Goal: Task Accomplishment & Management: Manage account settings

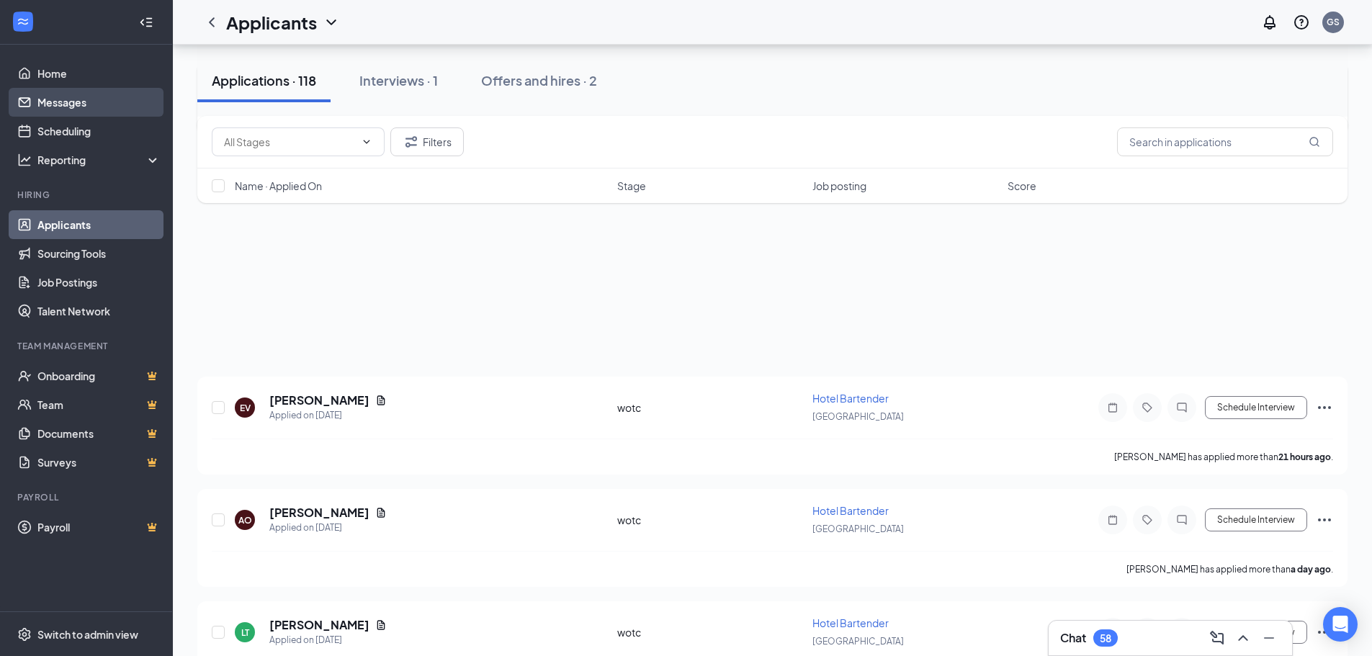
scroll to position [261, 0]
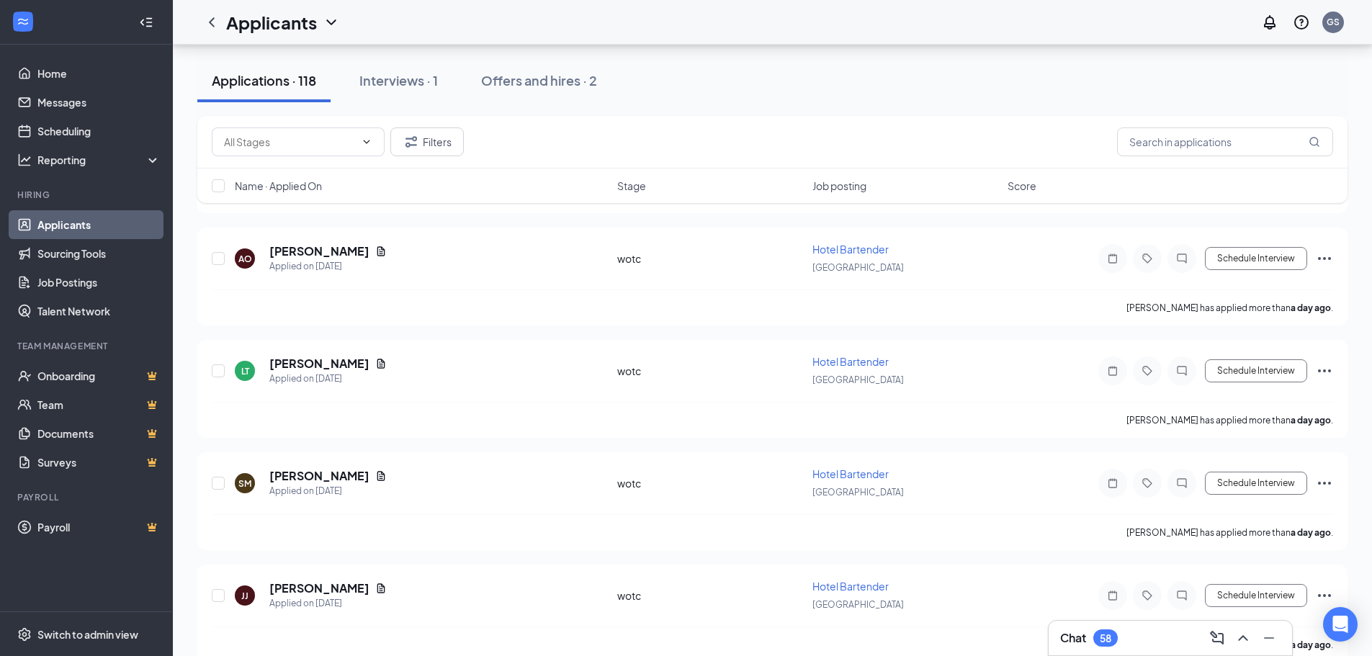
click at [84, 230] on link "Applicants" at bounding box center [98, 224] width 123 height 29
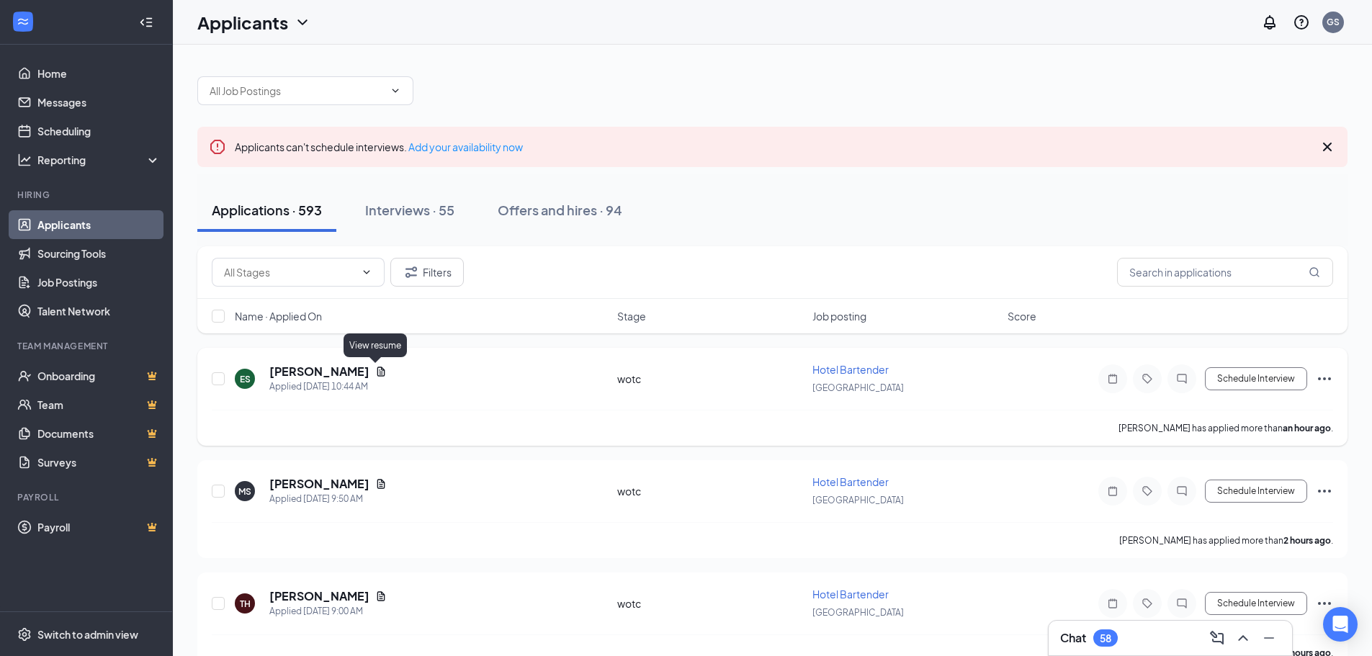
click at [375, 371] on icon "Document" at bounding box center [381, 372] width 12 height 12
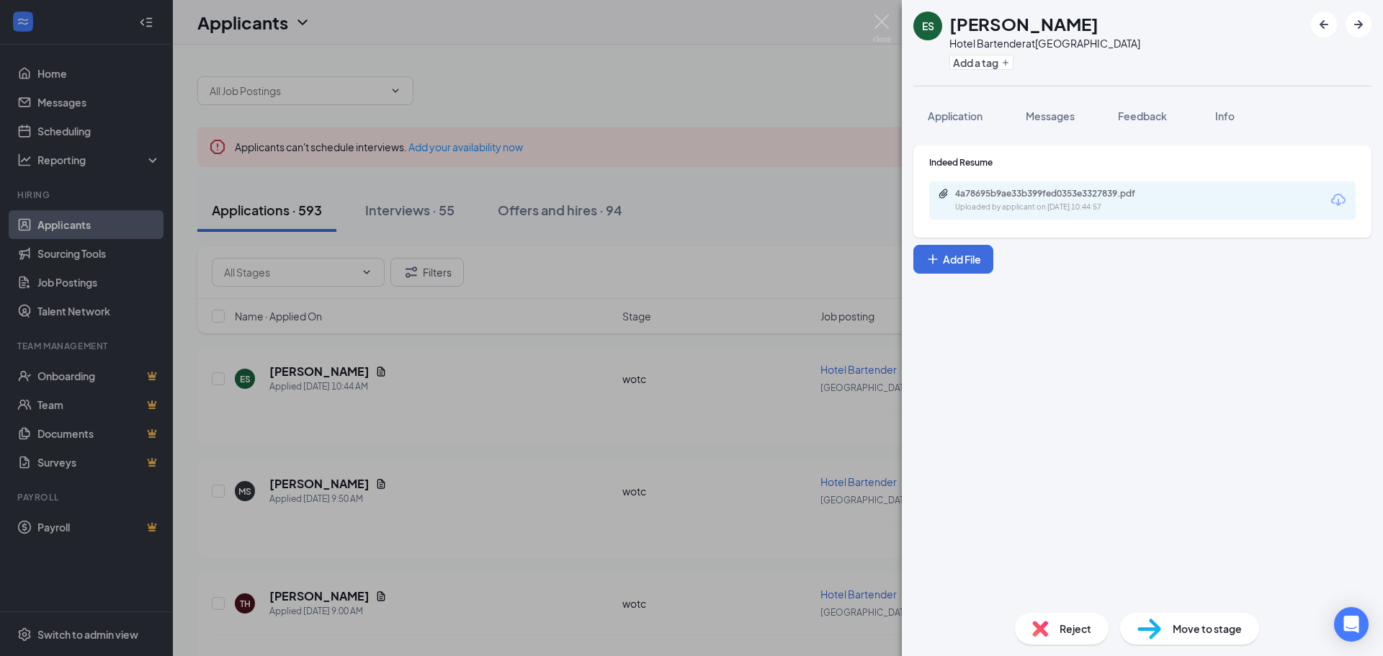
click at [1063, 207] on div "Uploaded by applicant on Sep 16, 2025 at 10:44:57" at bounding box center [1063, 208] width 216 height 12
click at [449, 372] on div "ES Erika Skillingstad Hotel Bartender at Springfield Add a tag Application Mess…" at bounding box center [691, 328] width 1383 height 656
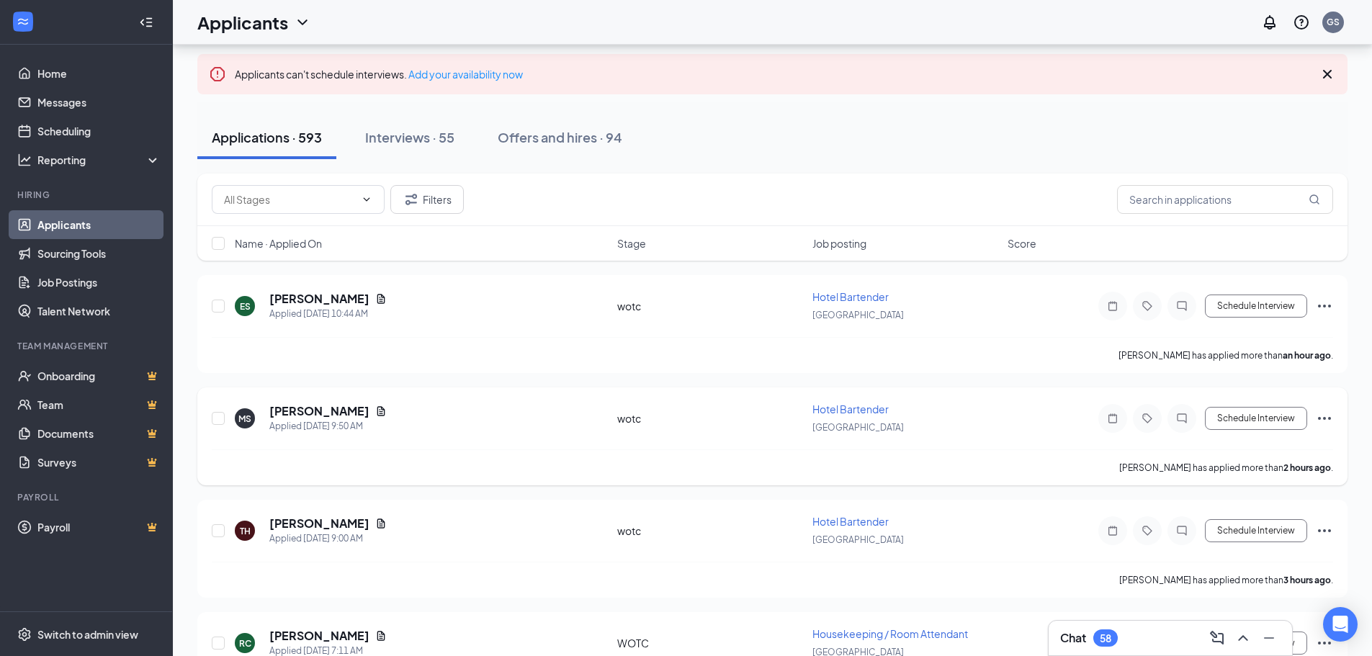
scroll to position [72, 0]
click at [377, 413] on icon "Document" at bounding box center [381, 411] width 8 height 9
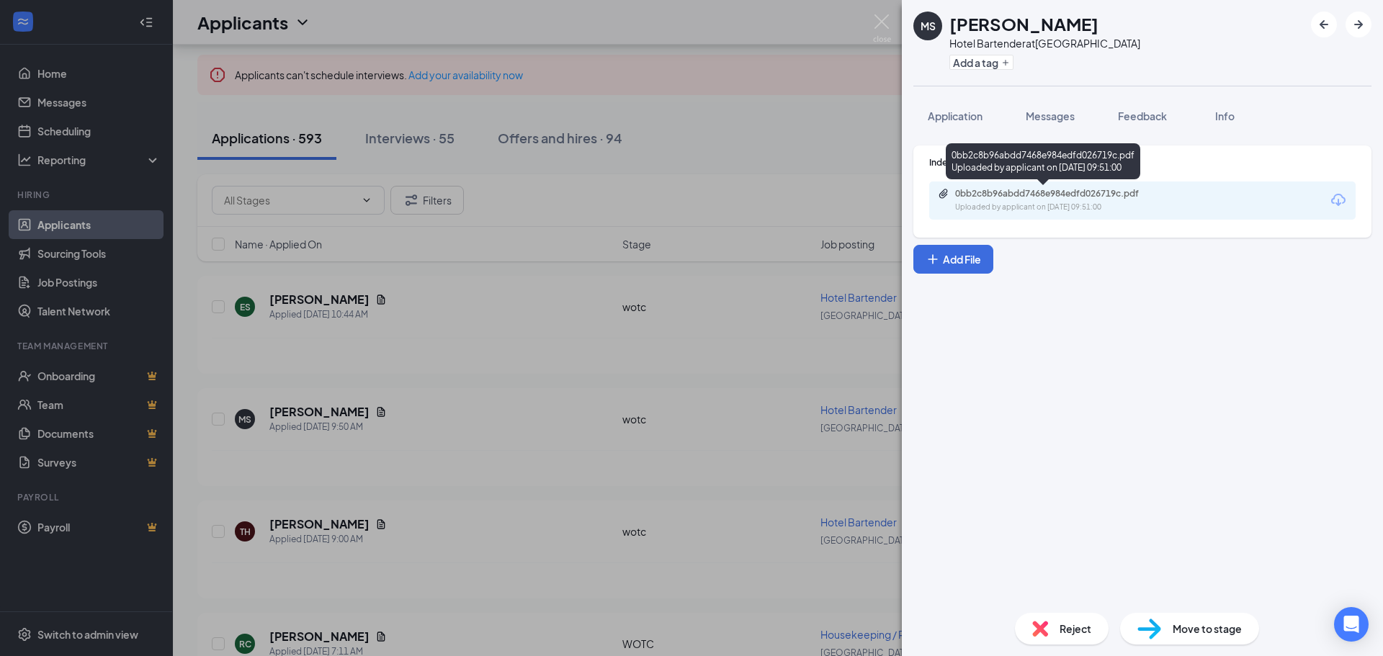
click at [1079, 207] on div "Uploaded by applicant on Sep 16, 2025 at 09:51:00" at bounding box center [1063, 208] width 216 height 12
click at [696, 319] on div "MS Michele Stover Hotel Bartender at Springfield Add a tag Application Messages…" at bounding box center [691, 328] width 1383 height 656
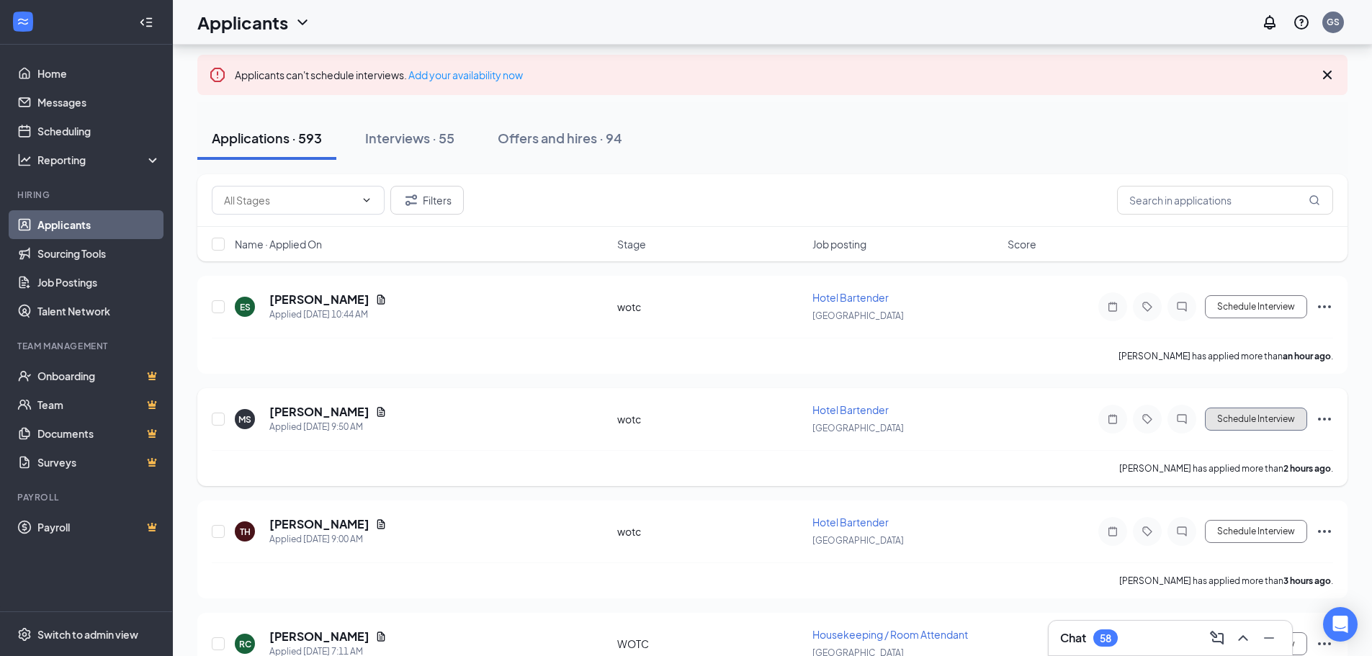
click at [1258, 421] on button "Schedule Interview" at bounding box center [1256, 419] width 102 height 23
type input "Additional Information (next stage)"
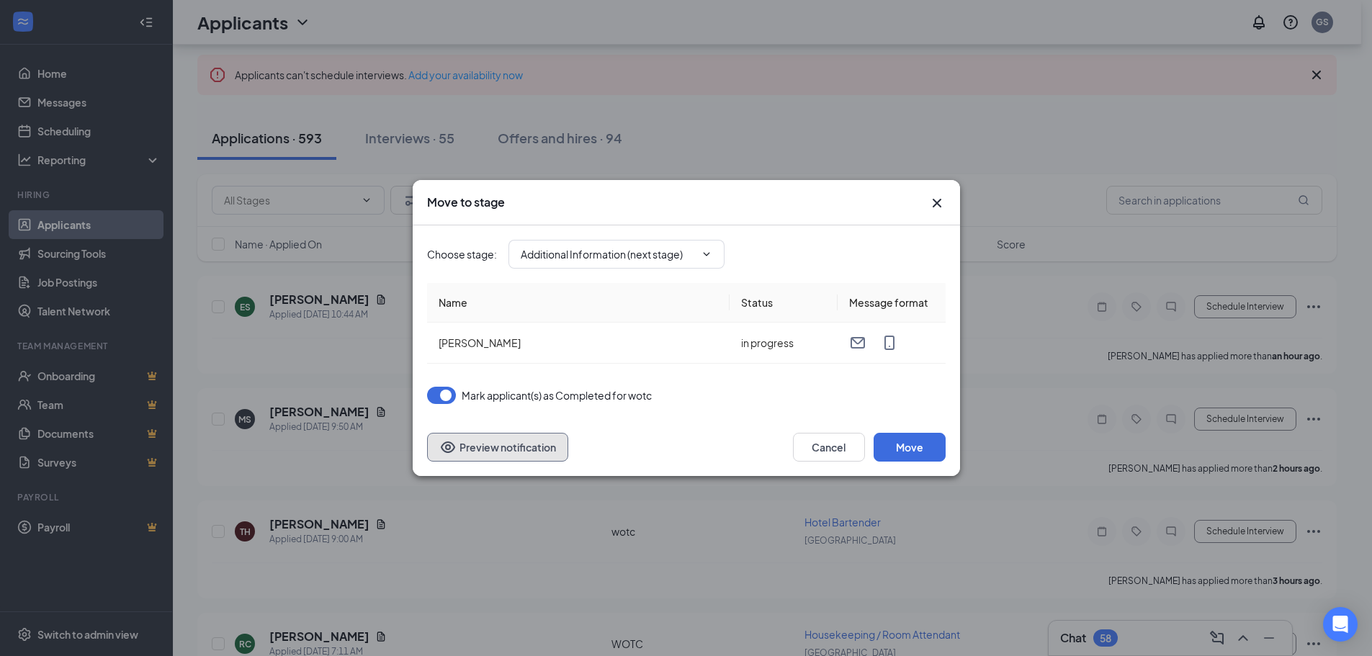
click at [549, 452] on button "Preview notification" at bounding box center [497, 447] width 141 height 29
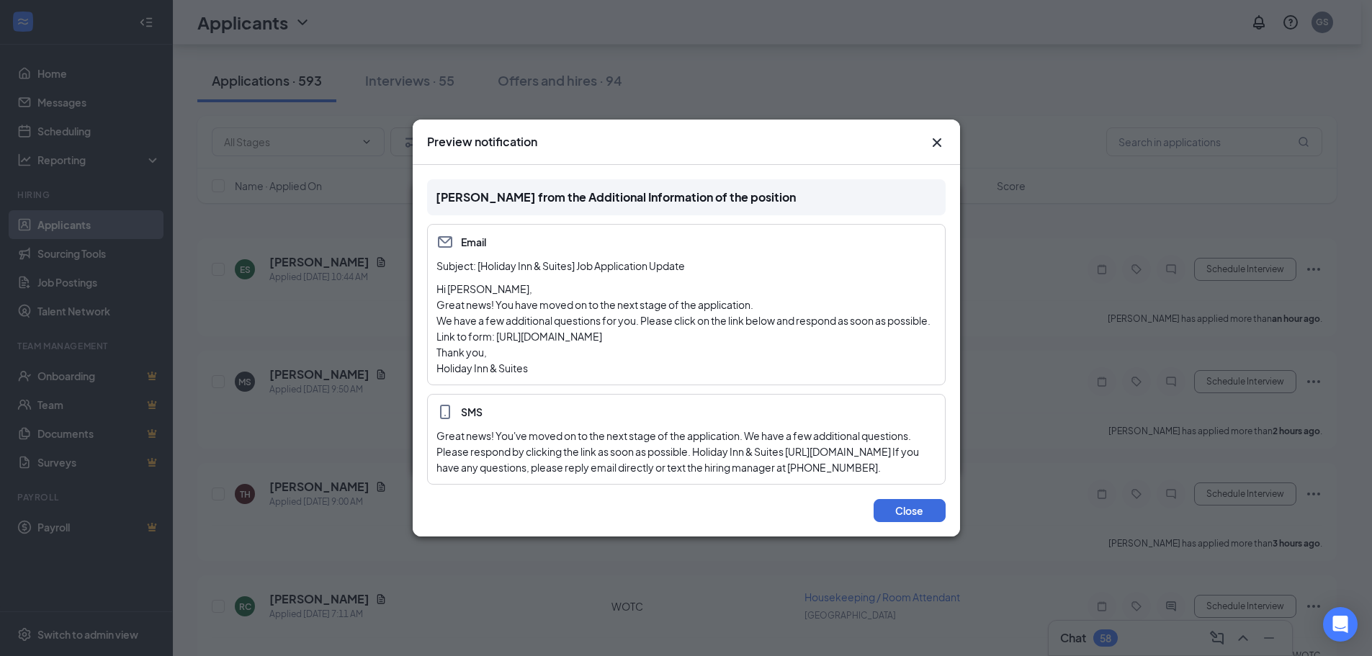
scroll to position [72, 0]
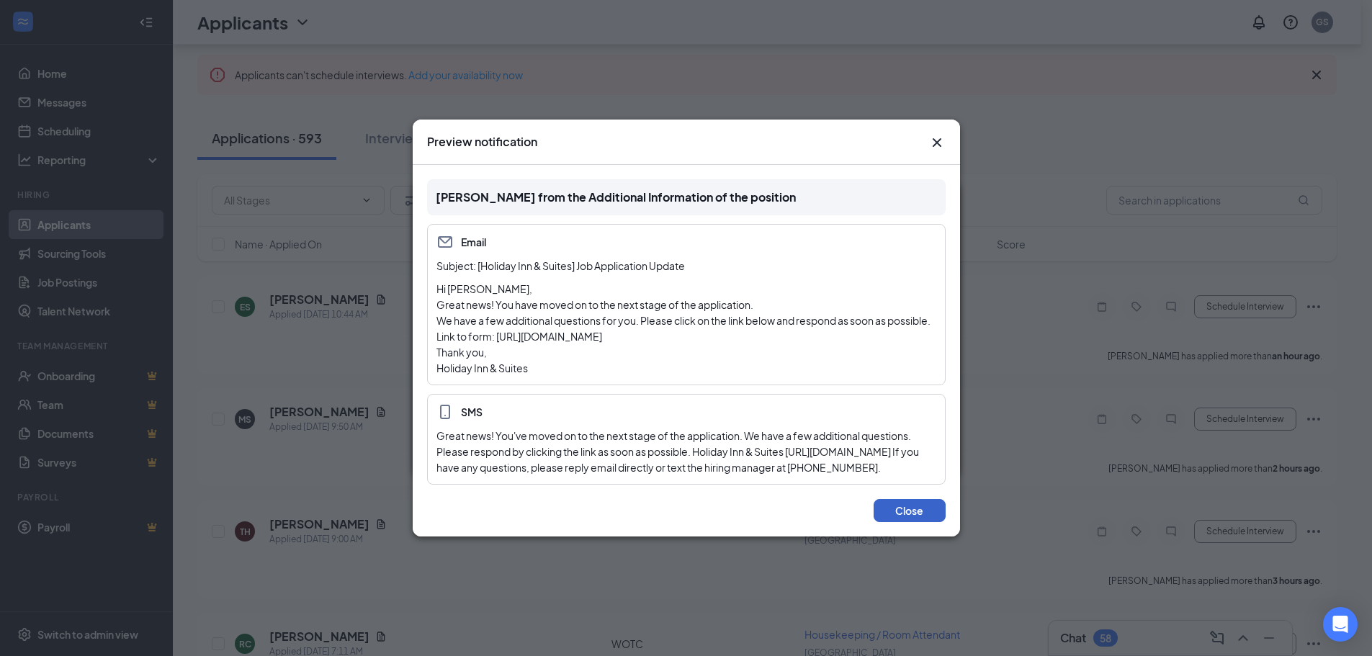
click at [907, 522] on button "Close" at bounding box center [910, 510] width 72 height 23
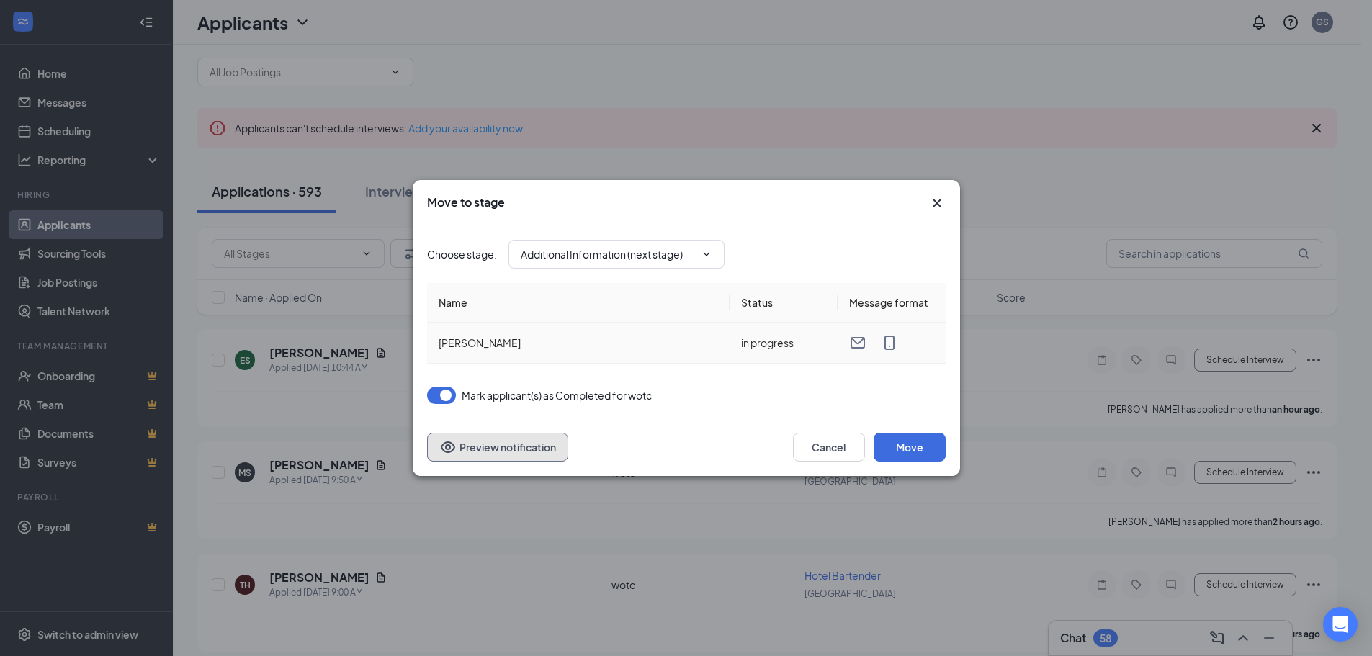
scroll to position [0, 0]
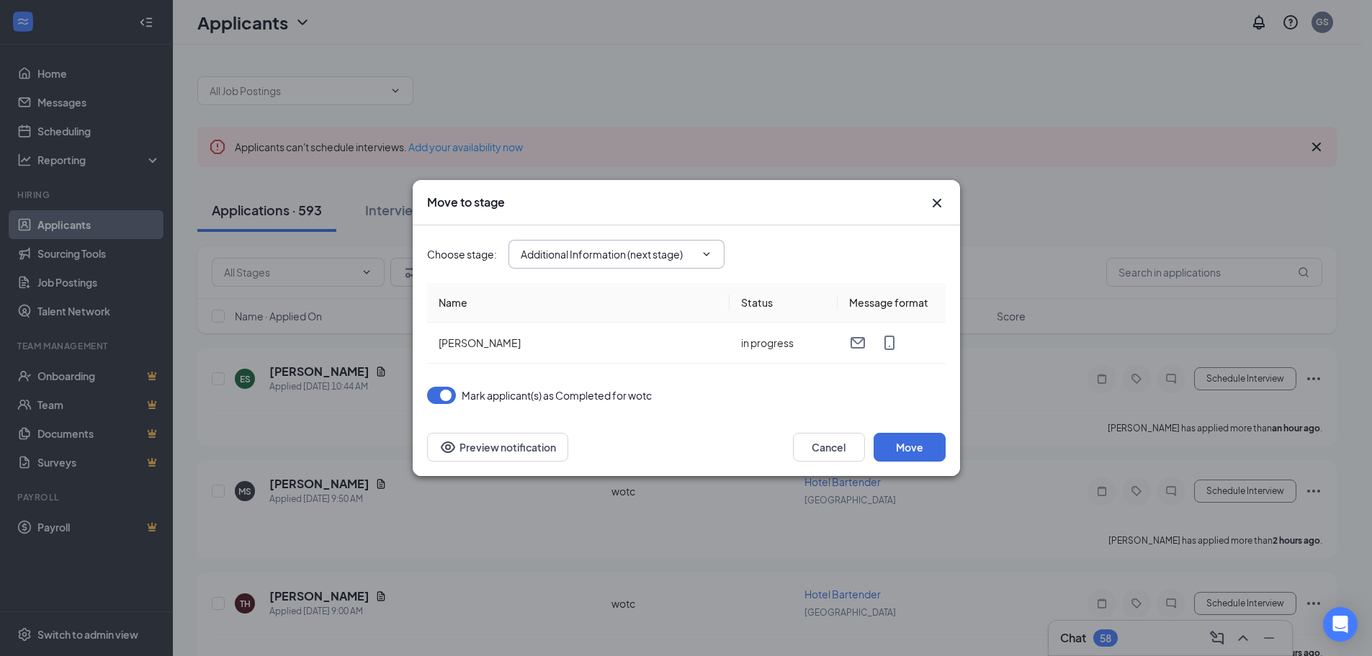
click at [714, 254] on span "Additional Information (next stage)" at bounding box center [616, 254] width 216 height 29
click at [708, 254] on icon "ChevronDown" at bounding box center [706, 254] width 6 height 4
click at [706, 248] on span "Additional Information (next stage)" at bounding box center [616, 254] width 216 height 29
click at [703, 256] on icon "ChevronDown" at bounding box center [707, 254] width 12 height 12
click at [648, 245] on span "Additional Information (next stage)" at bounding box center [616, 254] width 216 height 29
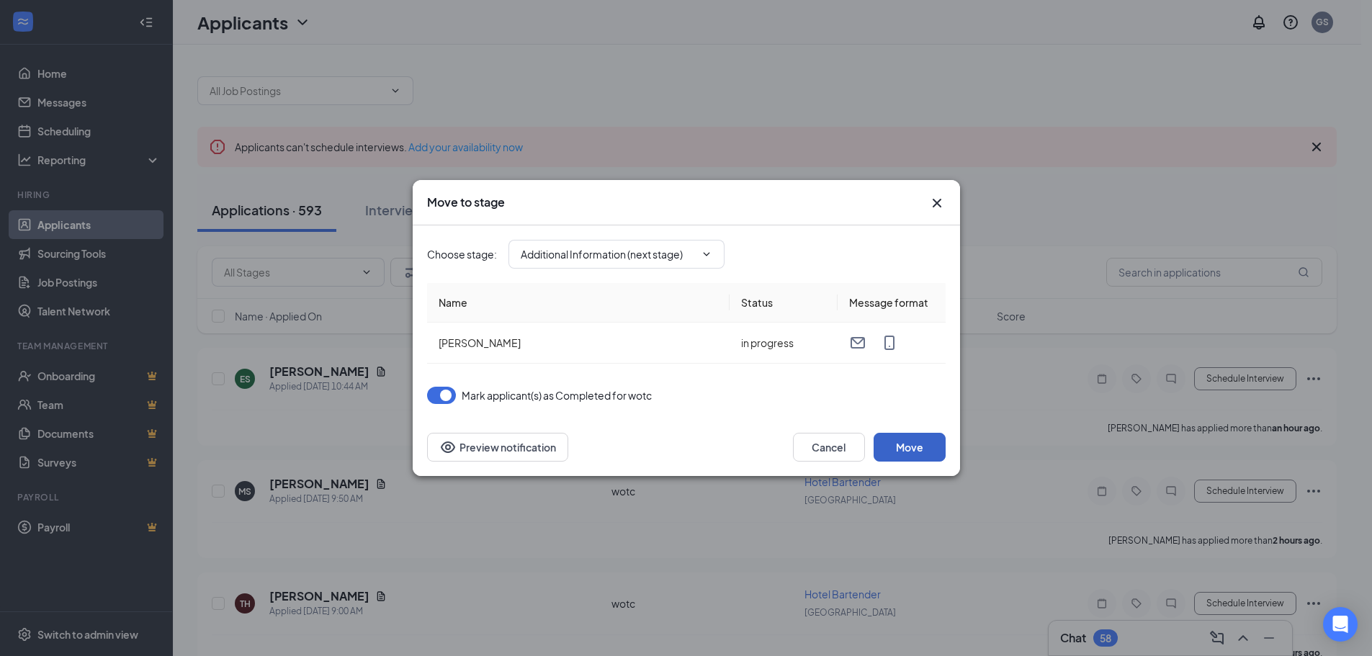
click at [904, 445] on button "Move" at bounding box center [910, 447] width 72 height 29
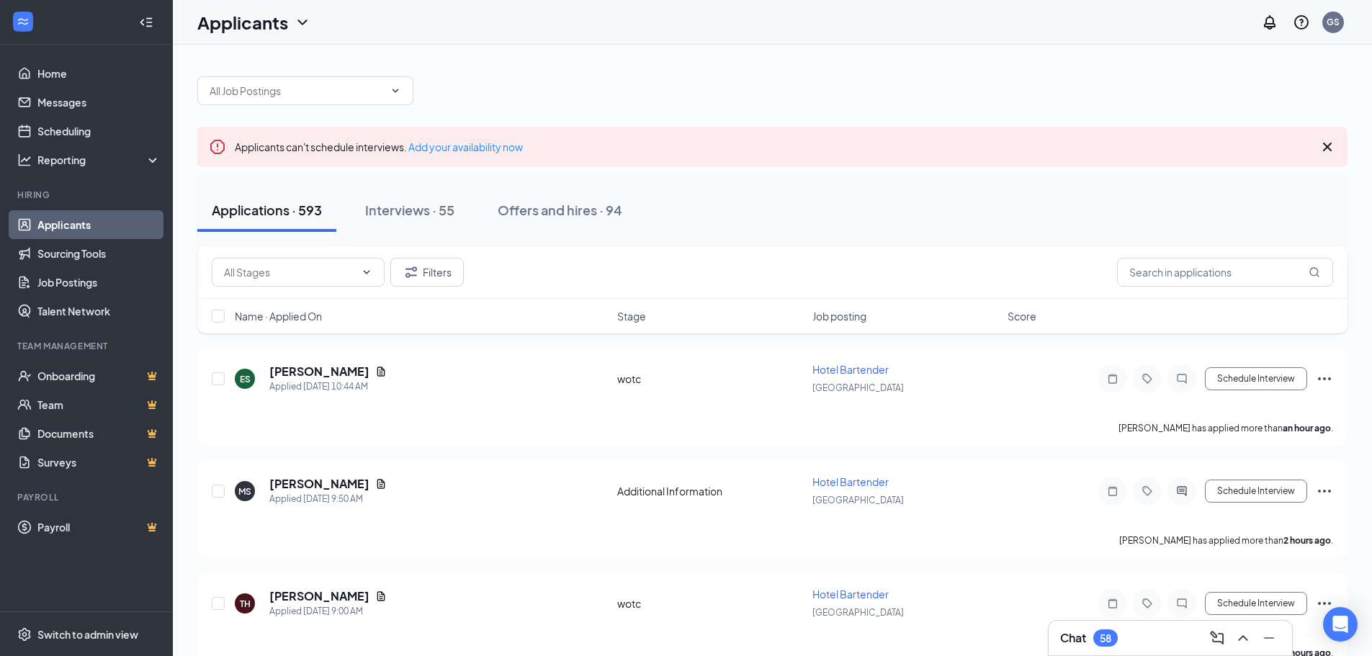
click at [1109, 635] on div "58" at bounding box center [1106, 638] width 12 height 12
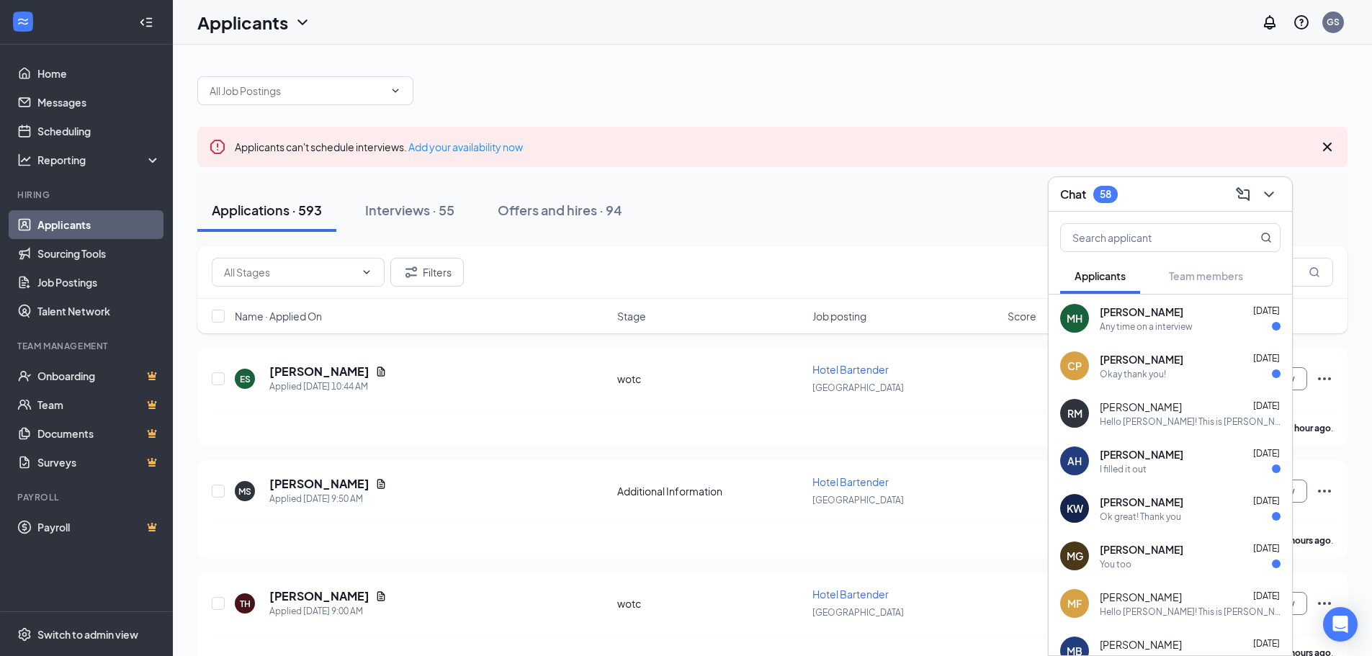
click at [1171, 320] on div "Any time on a interview" at bounding box center [1146, 326] width 93 height 12
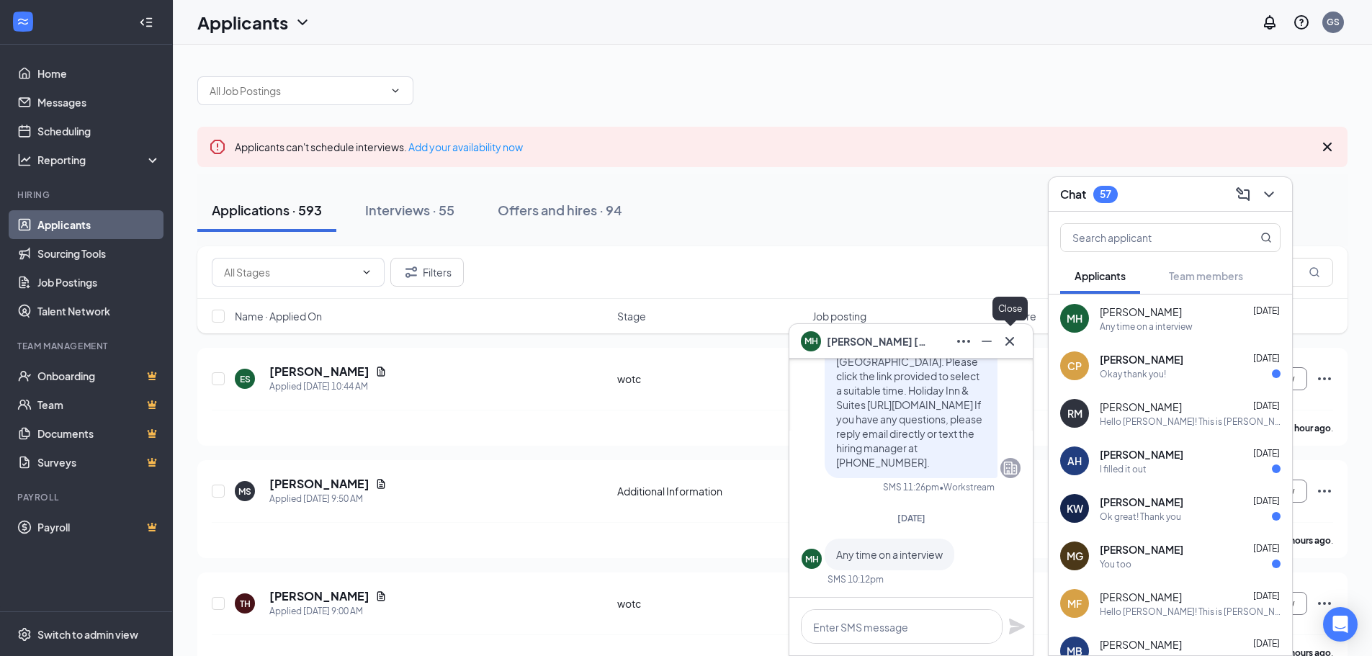
click at [1013, 341] on icon "Cross" at bounding box center [1009, 341] width 17 height 17
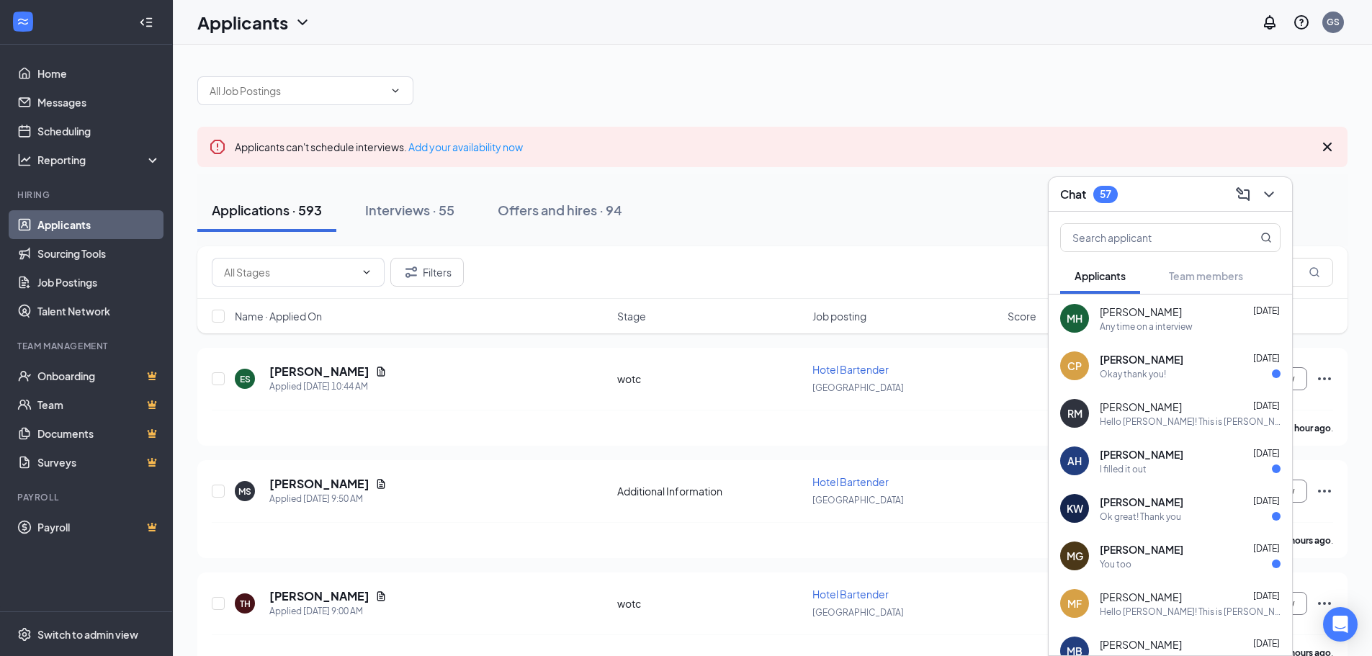
click at [1143, 366] on span "[PERSON_NAME]" at bounding box center [1142, 359] width 84 height 14
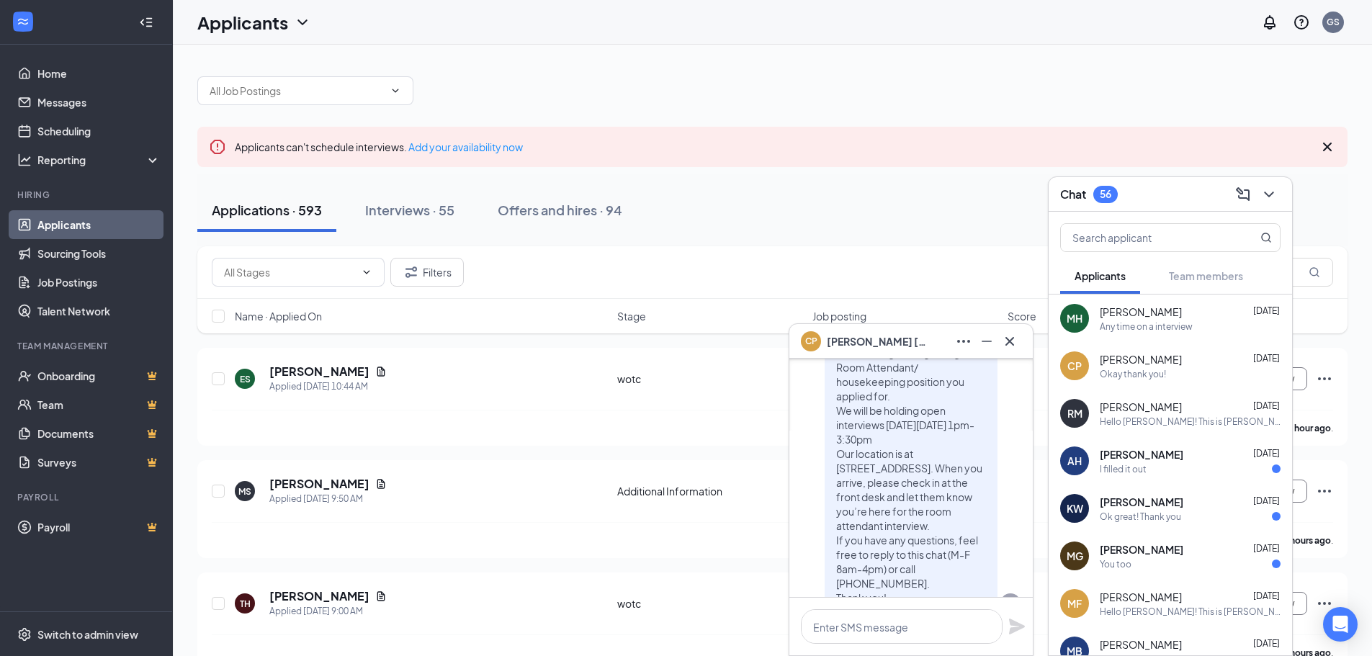
scroll to position [-72, 0]
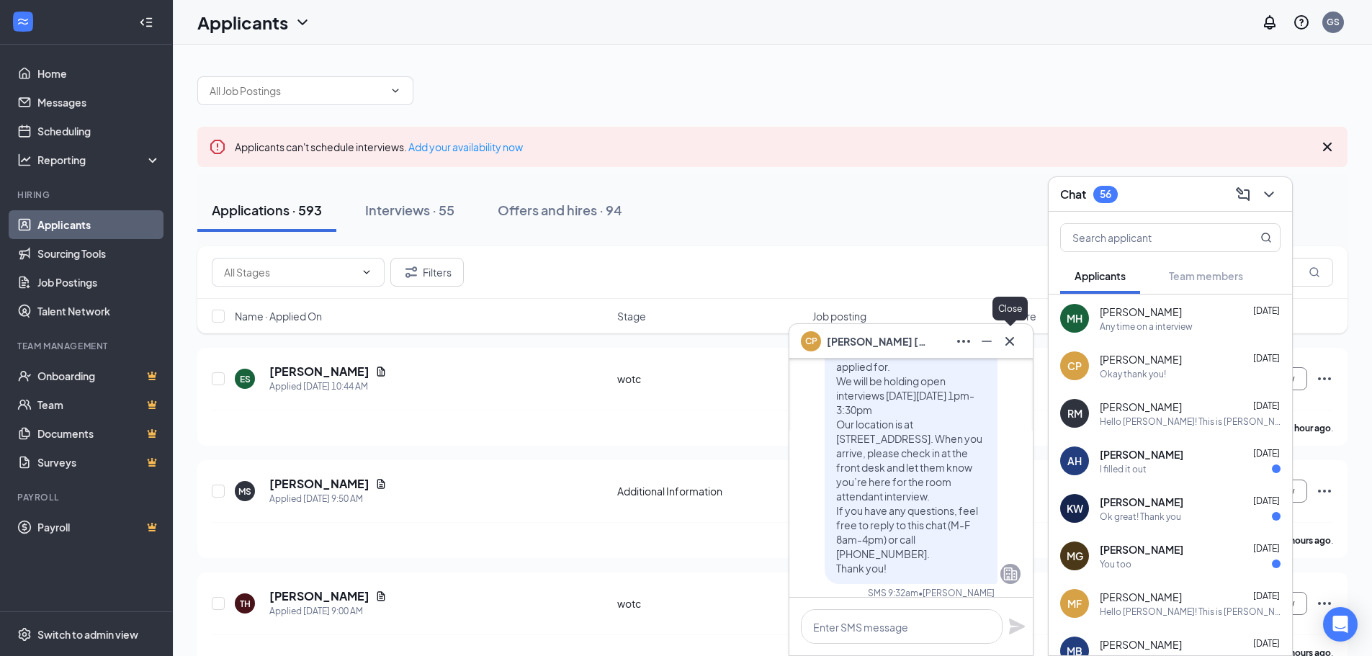
click at [1009, 339] on icon "Cross" at bounding box center [1009, 341] width 17 height 17
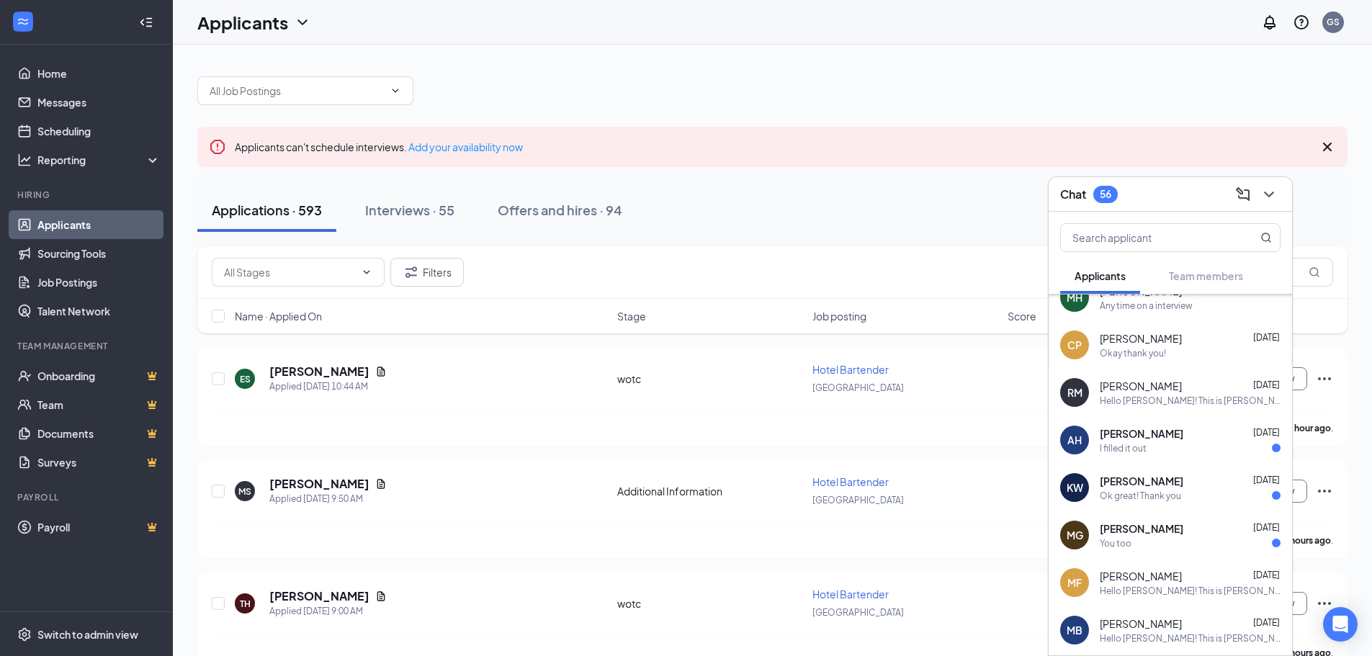
scroll to position [0, 0]
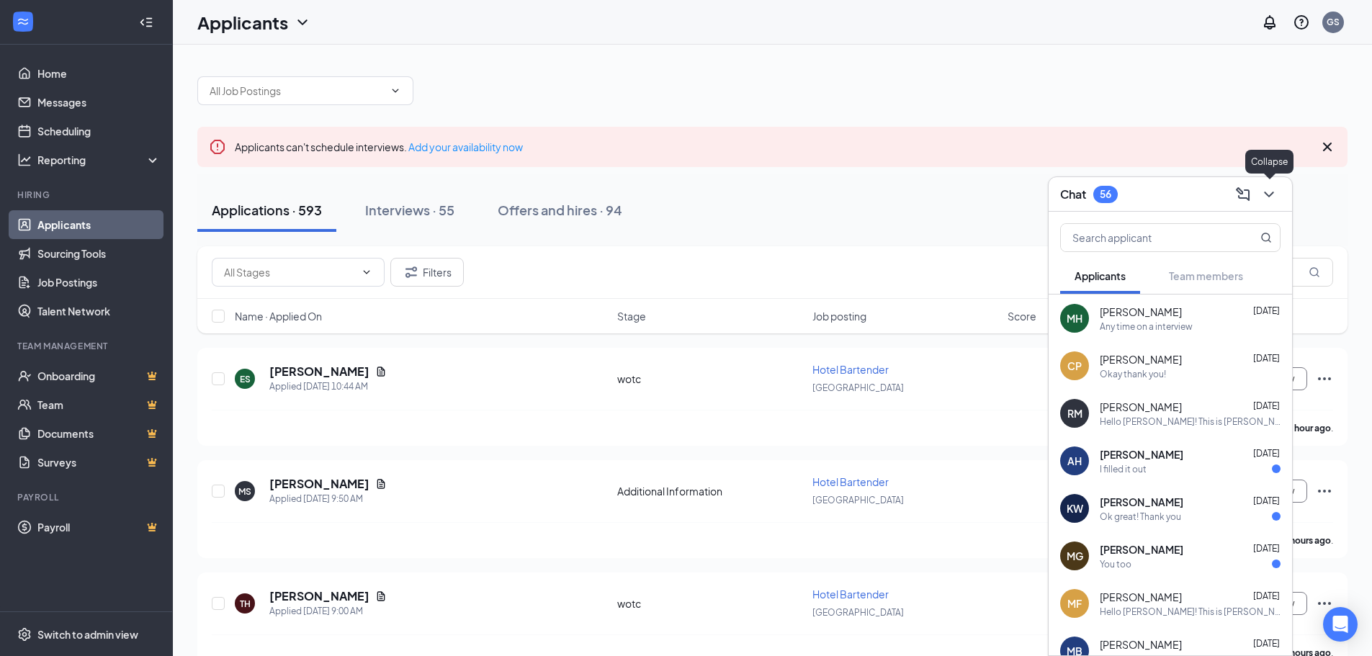
click at [1268, 200] on icon "ChevronDown" at bounding box center [1268, 194] width 17 height 17
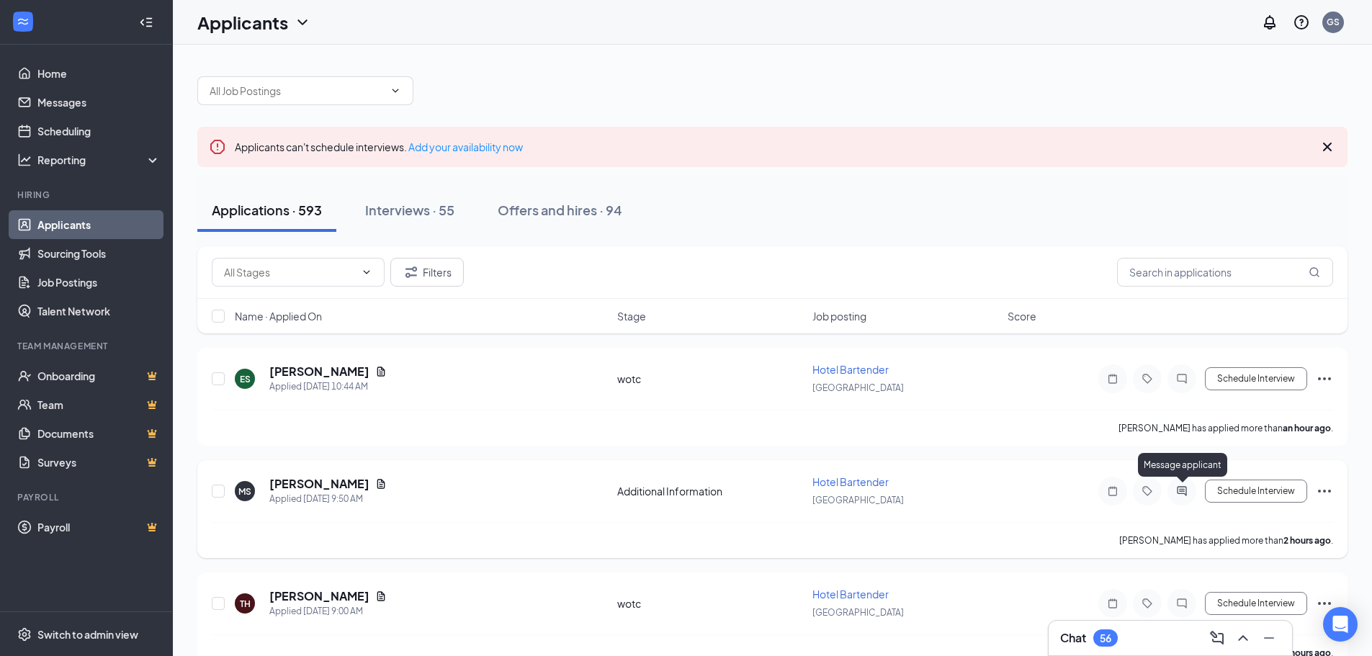
click at [1182, 486] on icon "ActiveChat" at bounding box center [1181, 491] width 17 height 12
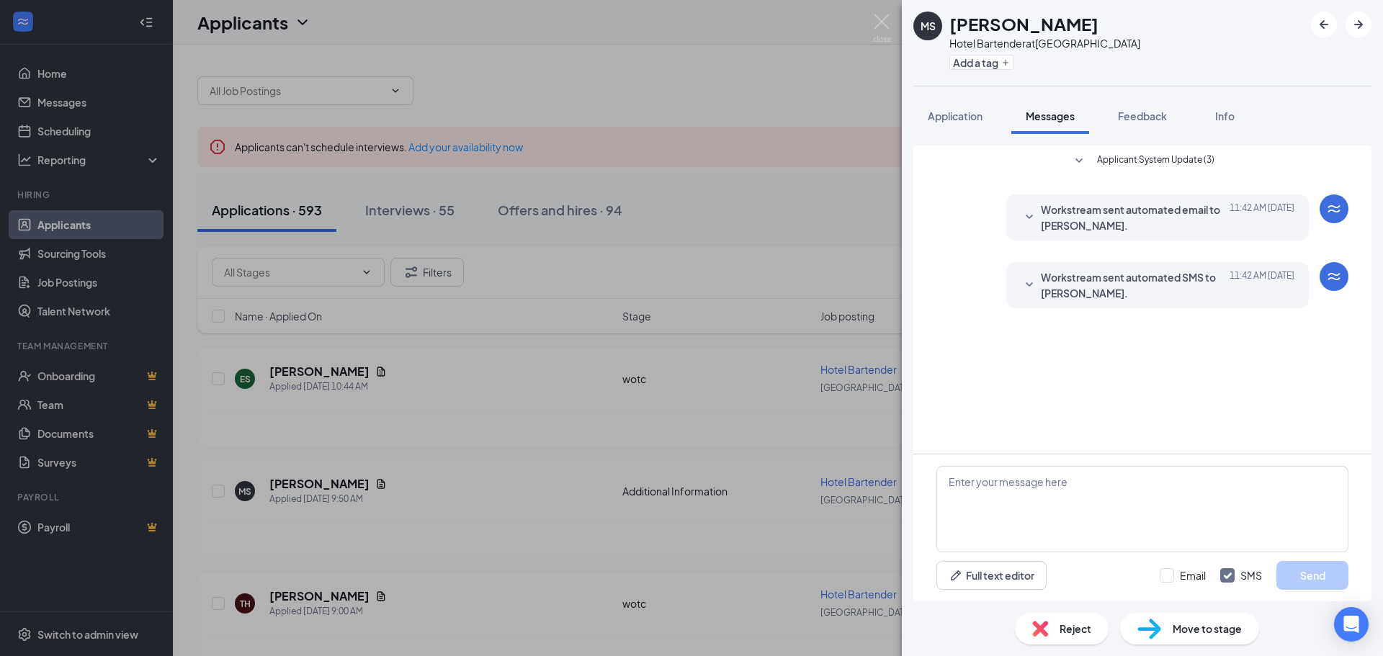
click at [861, 429] on div "MS Michele Stover Hotel Bartender at Springfield Add a tag Application Messages…" at bounding box center [691, 328] width 1383 height 656
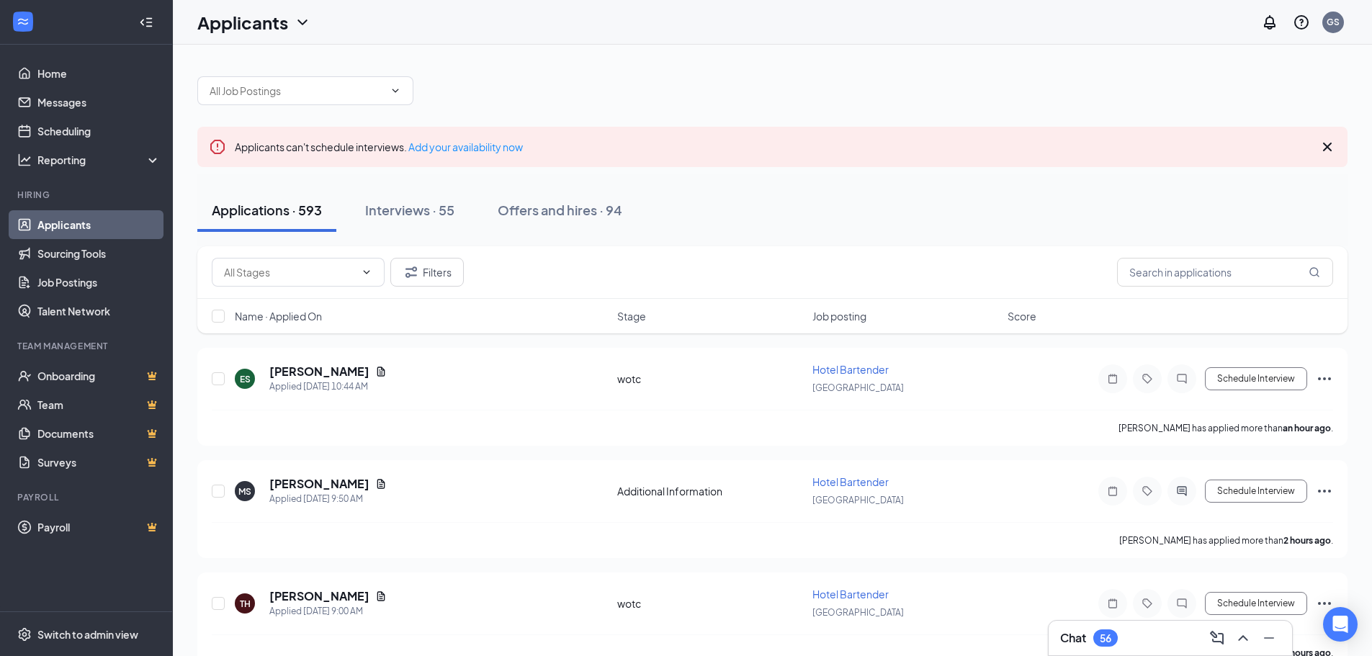
click at [1114, 635] on div "56" at bounding box center [1105, 637] width 24 height 17
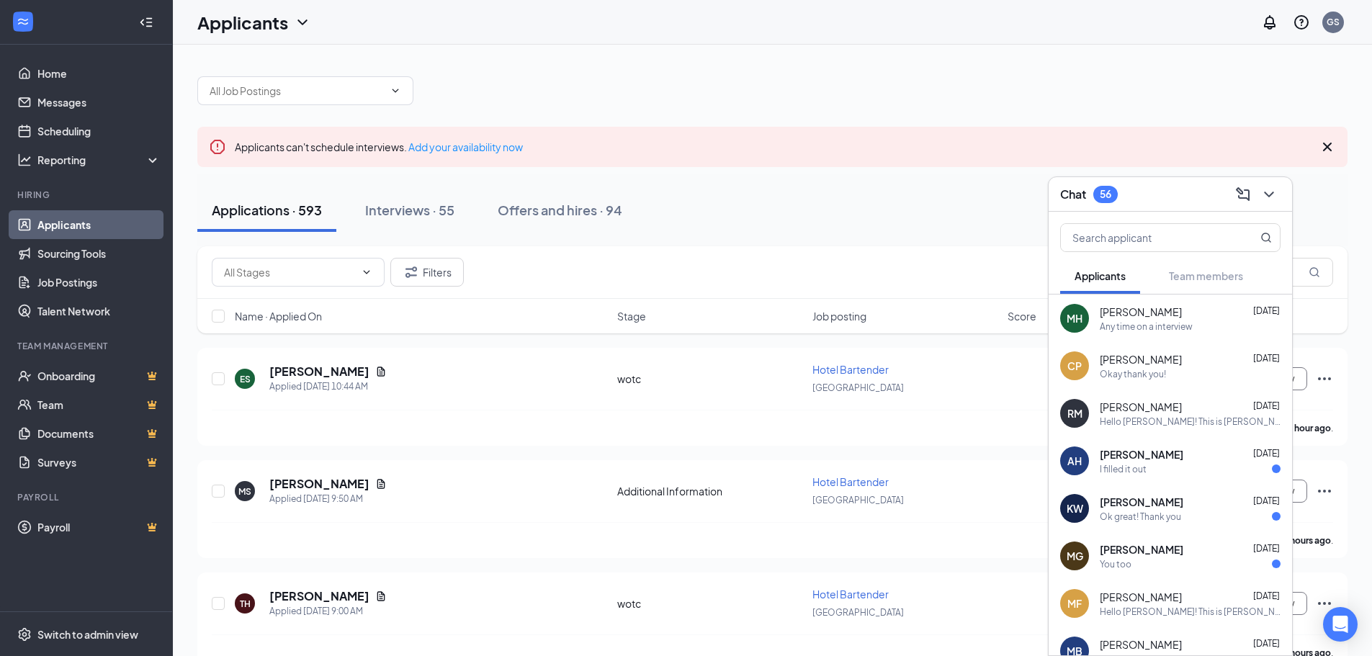
click at [1140, 409] on span "[PERSON_NAME]" at bounding box center [1141, 407] width 82 height 14
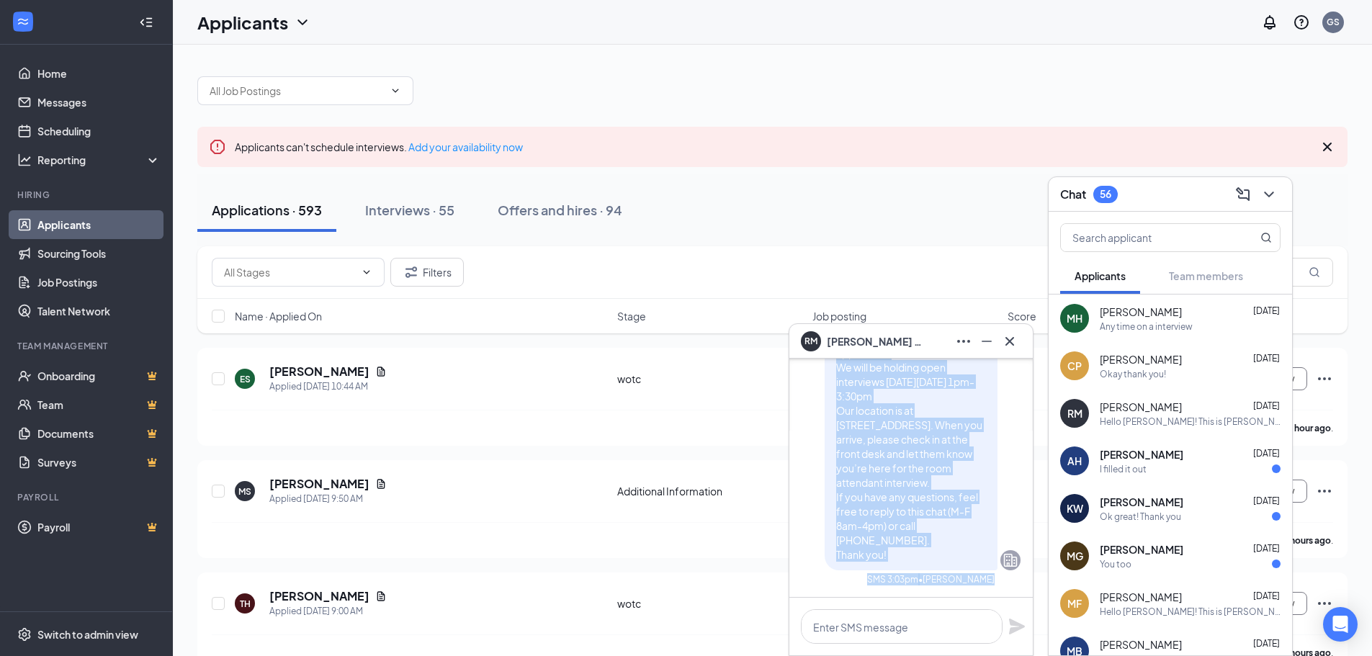
drag, startPoint x: 826, startPoint y: 379, endPoint x: 928, endPoint y: 551, distance: 200.2
click at [928, 551] on p "Hello [PERSON_NAME]! This is [PERSON_NAME] from the HR department at [GEOGRAPHI…" at bounding box center [911, 403] width 150 height 317
copy span "Hello [PERSON_NAME]! This is [PERSON_NAME] from the HR department at [GEOGRAPHI…"
click at [1013, 281] on div "Filters" at bounding box center [772, 272] width 1121 height 29
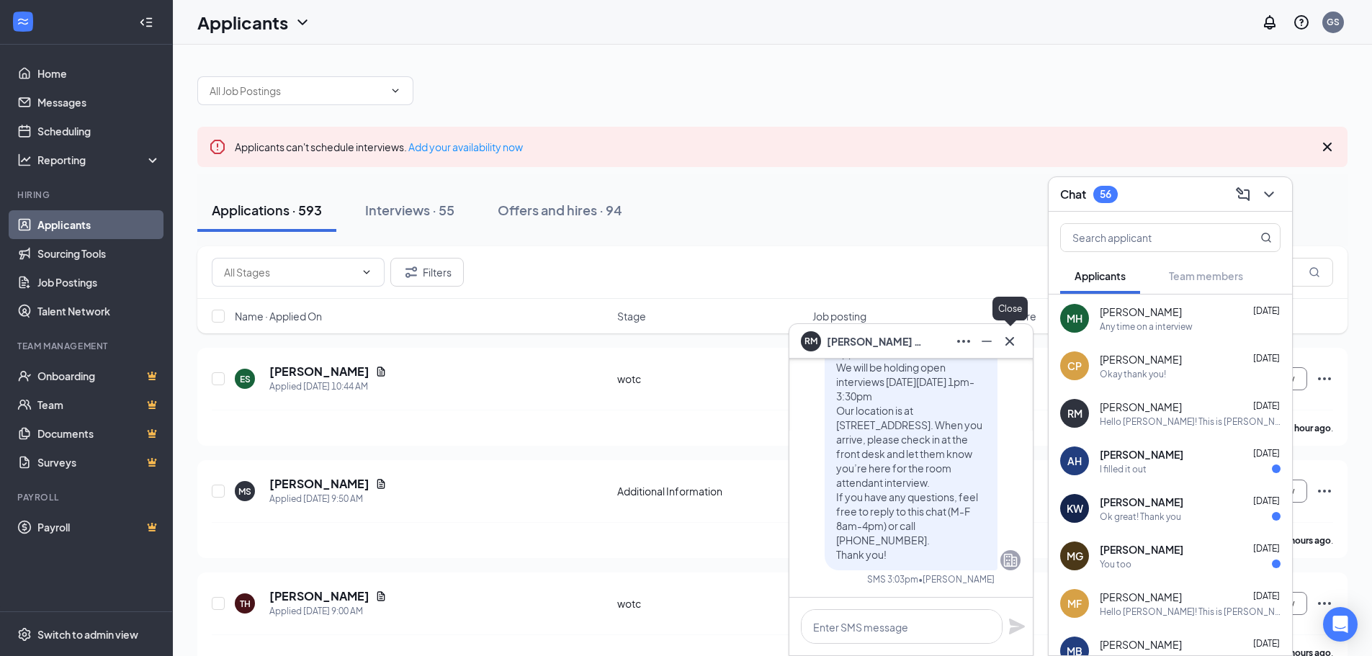
click at [1010, 344] on icon "Cross" at bounding box center [1009, 341] width 17 height 17
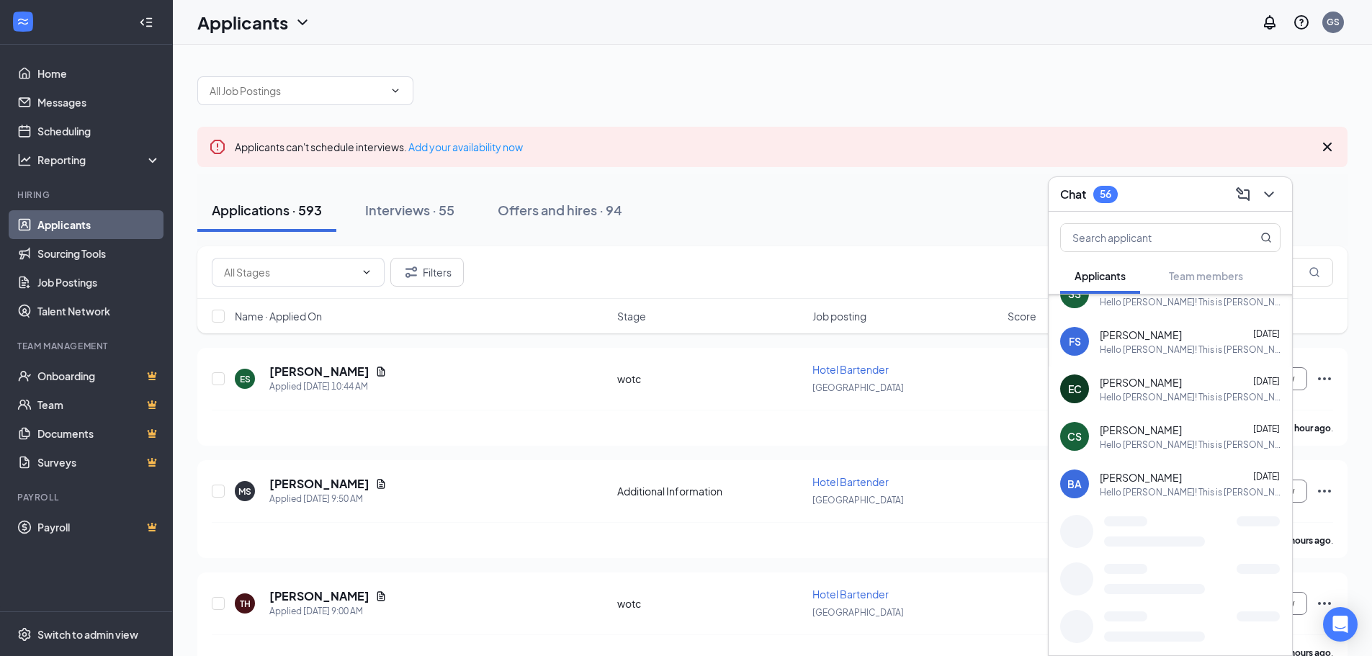
scroll to position [806, 0]
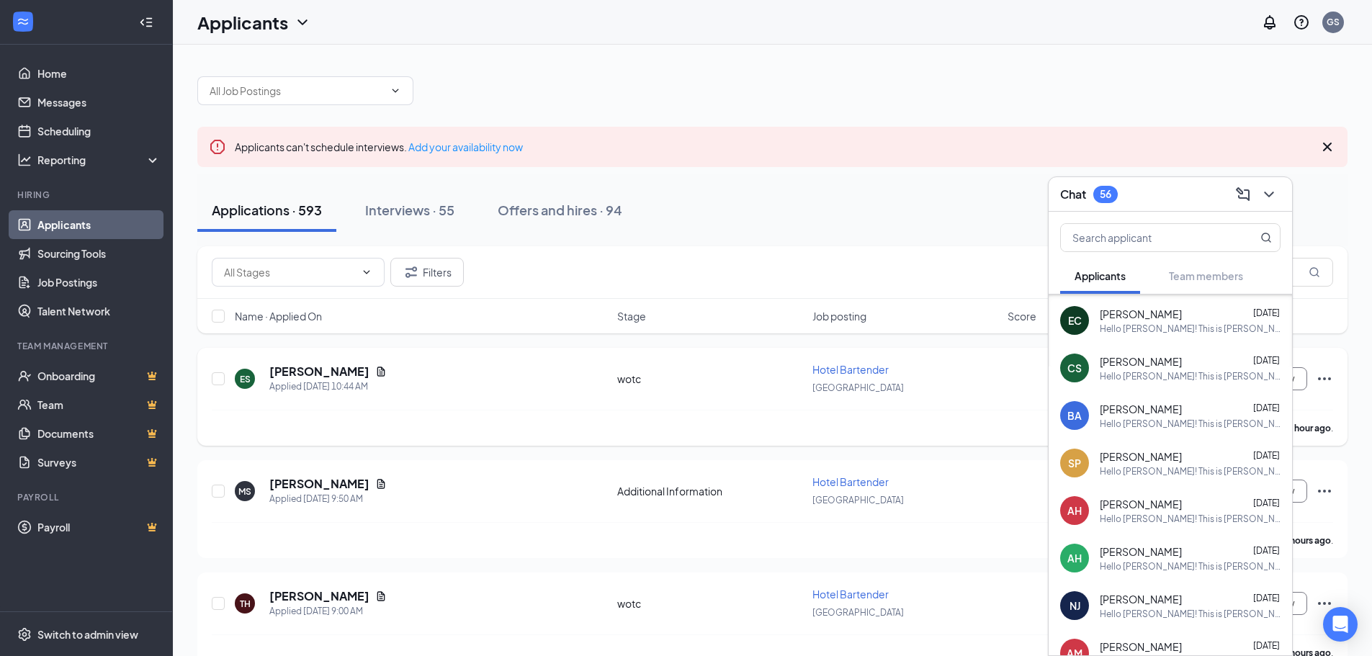
click at [902, 435] on div "Erika Skillingstad has applied more than an hour ago ." at bounding box center [772, 428] width 1121 height 36
click at [1013, 461] on div "MS Michele Stover Applied Today 9:50 AM Additional Information Hotel Bartender …" at bounding box center [772, 509] width 1150 height 98
click at [1270, 194] on icon "ChevronDown" at bounding box center [1268, 195] width 9 height 6
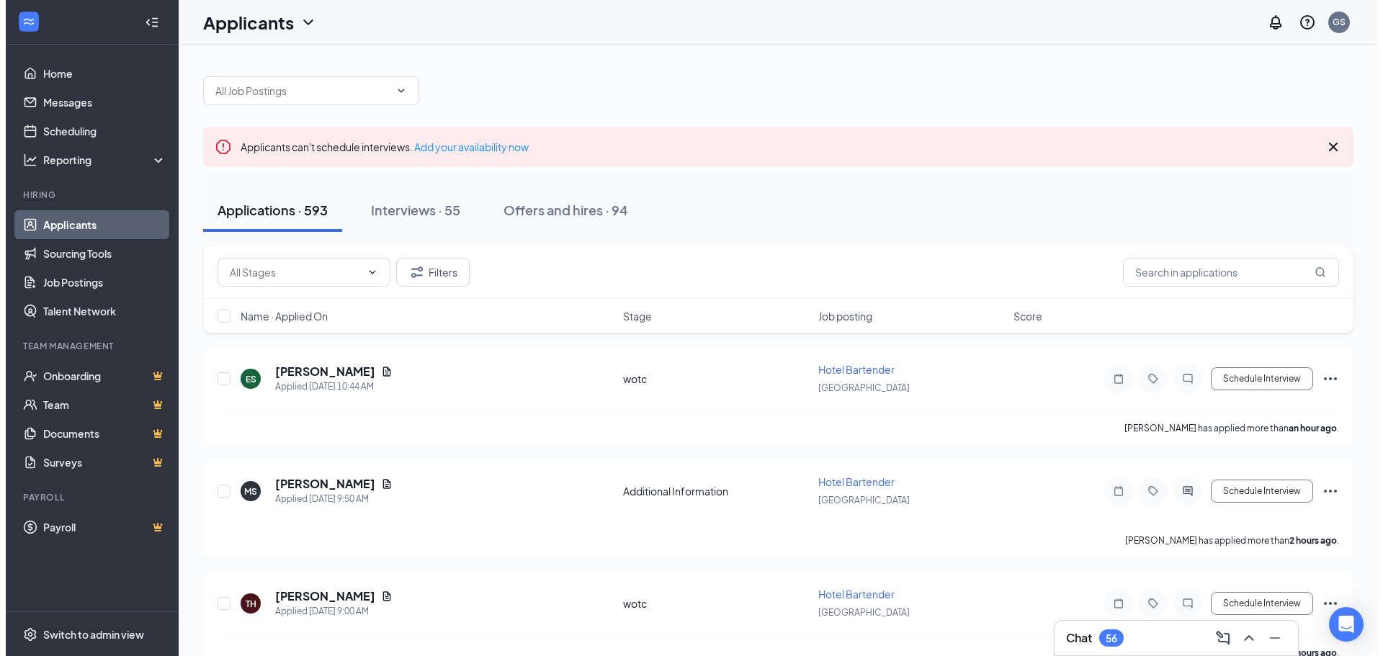
scroll to position [0, 0]
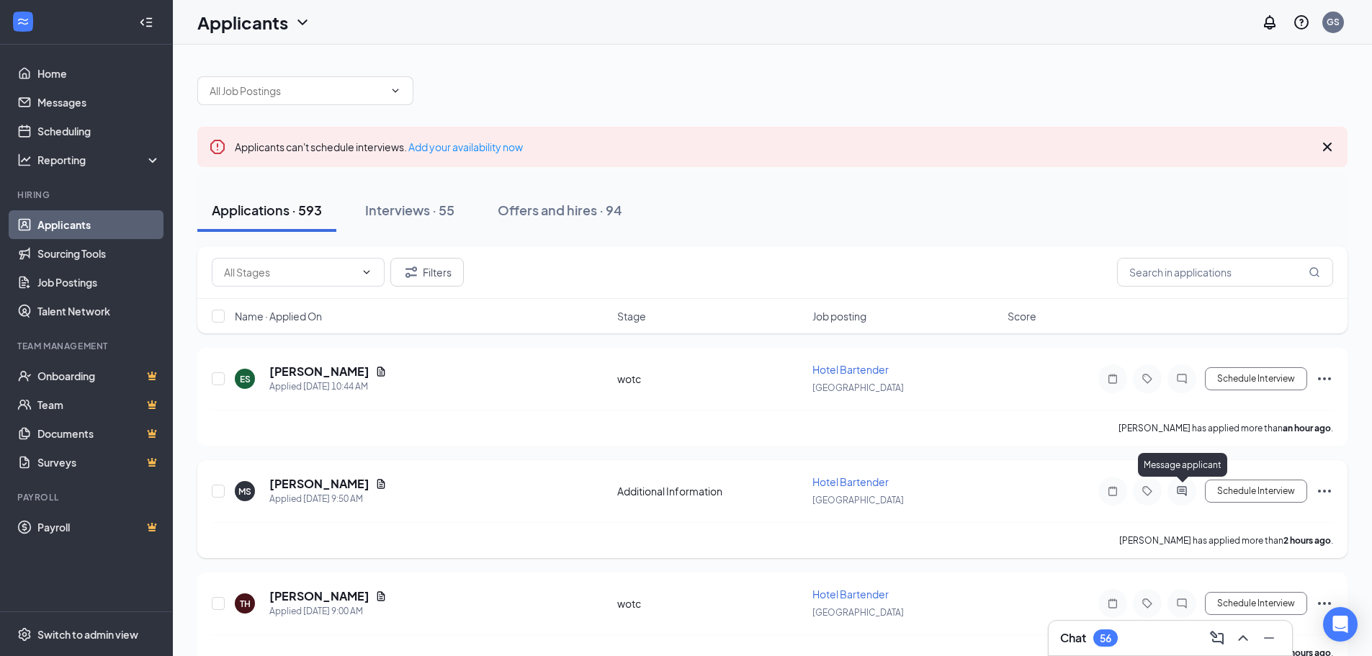
click at [1182, 490] on icon "ActiveChat" at bounding box center [1181, 490] width 9 height 9
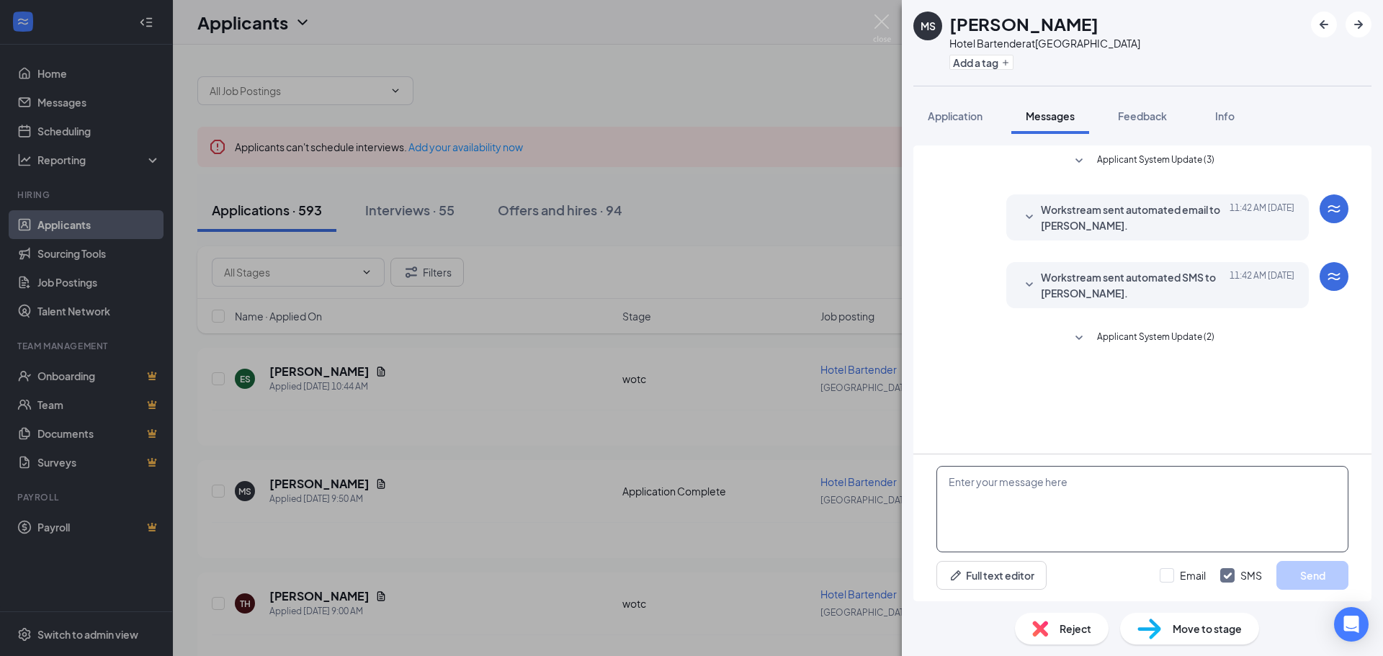
click at [1095, 504] on textarea at bounding box center [1142, 509] width 412 height 86
paste textarea "Hello [PERSON_NAME]! This is Gaurav, F&B Manager at [GEOGRAPHIC_DATA]. I’m reac…"
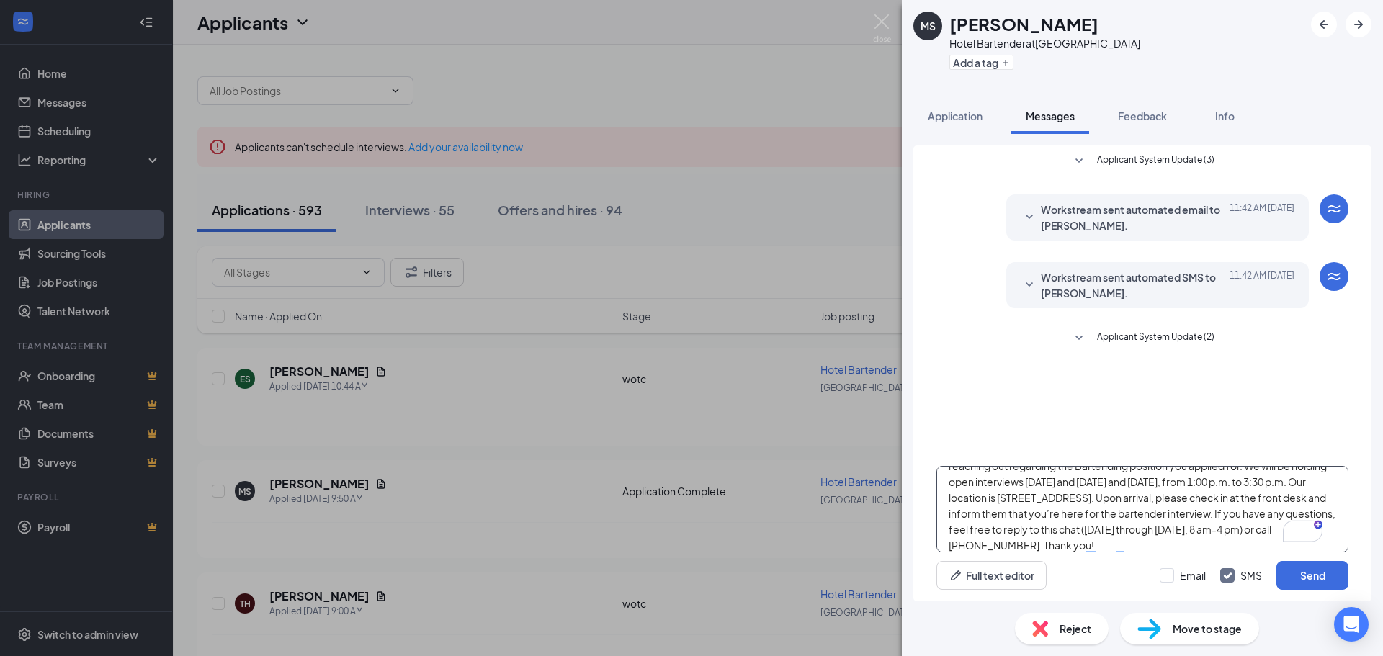
scroll to position [32, 0]
type textarea "Hello [PERSON_NAME]! This is Gaurav, F&B Manager at [GEOGRAPHIC_DATA]. I’m reac…"
click at [1316, 531] on div "3" at bounding box center [1312, 531] width 16 height 16
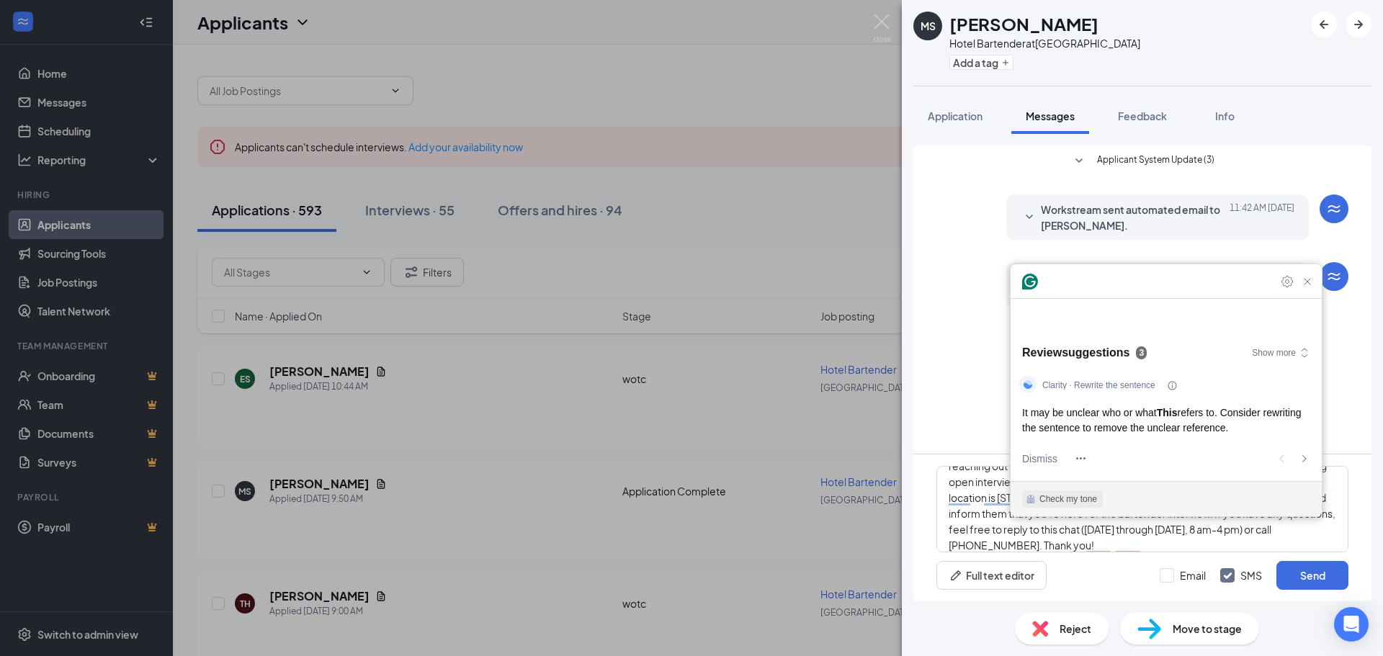
click at [1079, 502] on div "Check my tone" at bounding box center [1068, 499] width 58 height 13
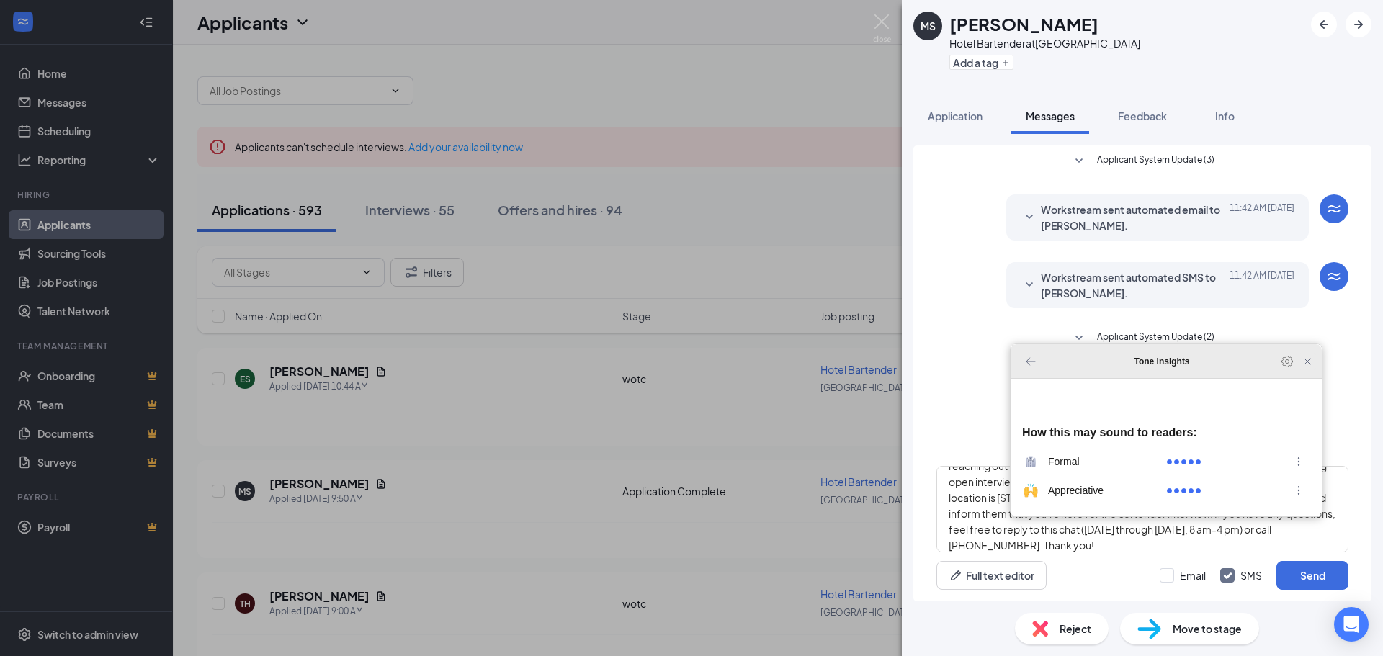
click at [1311, 370] on icon "Close Grammarly Assistant" at bounding box center [1306, 361] width 17 height 17
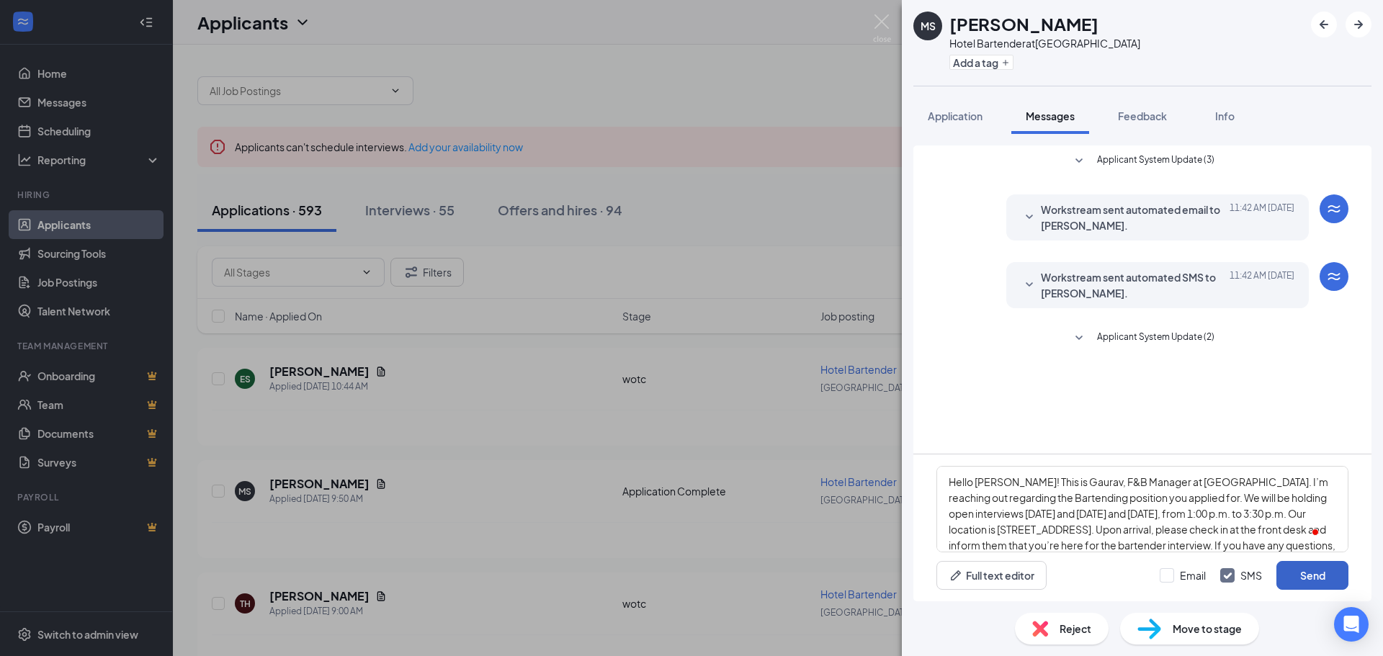
click at [1301, 579] on button "Send" at bounding box center [1312, 575] width 72 height 29
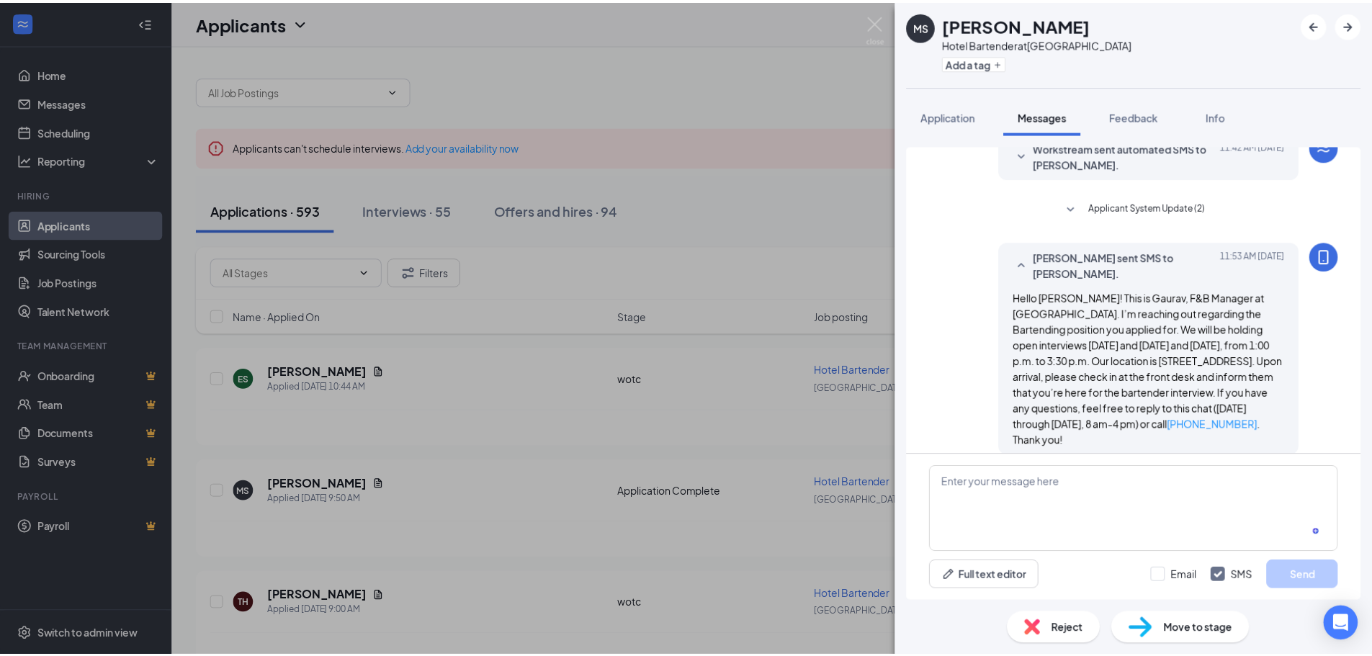
scroll to position [131, 0]
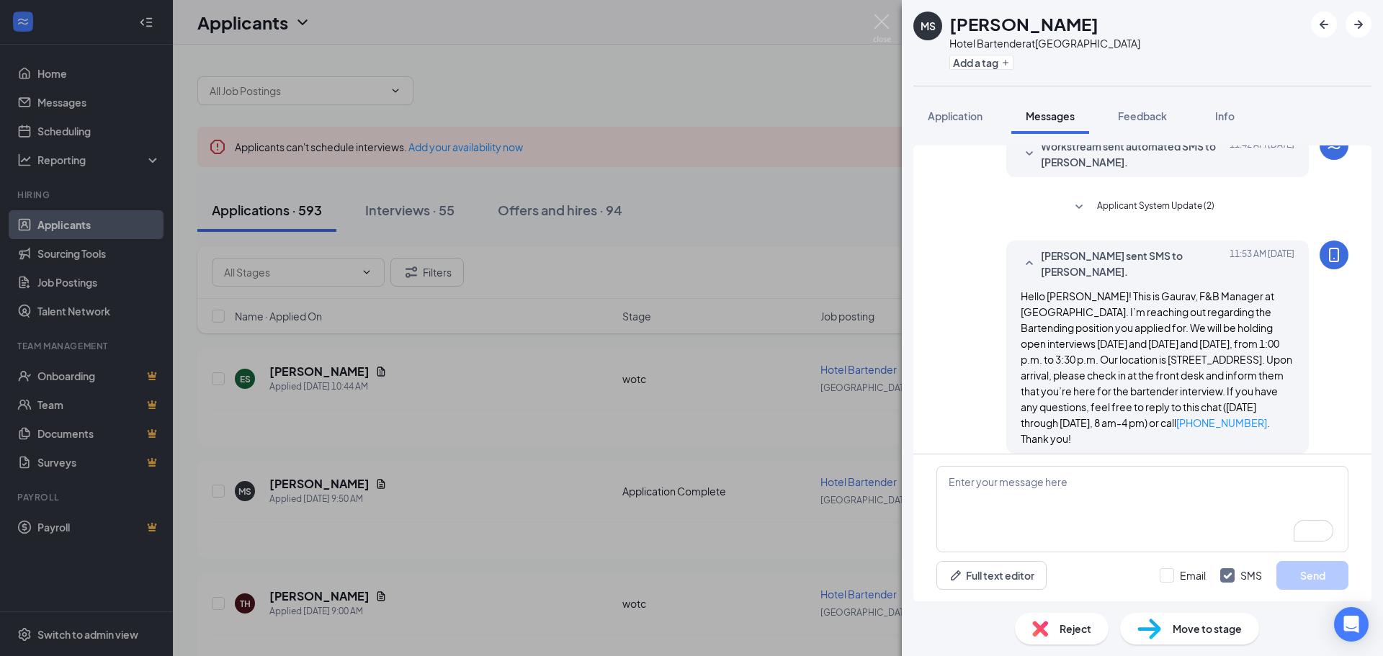
click at [745, 331] on div "MS Michele Stover Hotel Bartender at Springfield Add a tag Application Messages…" at bounding box center [691, 328] width 1383 height 656
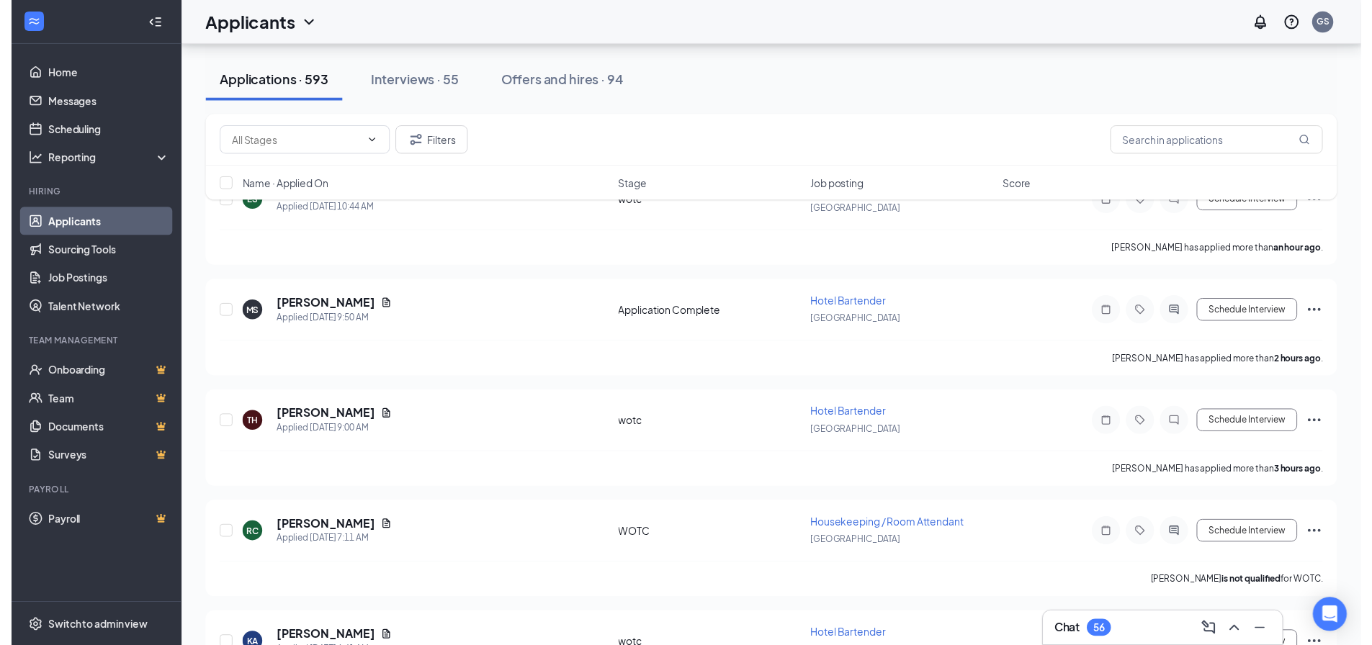
scroll to position [216, 0]
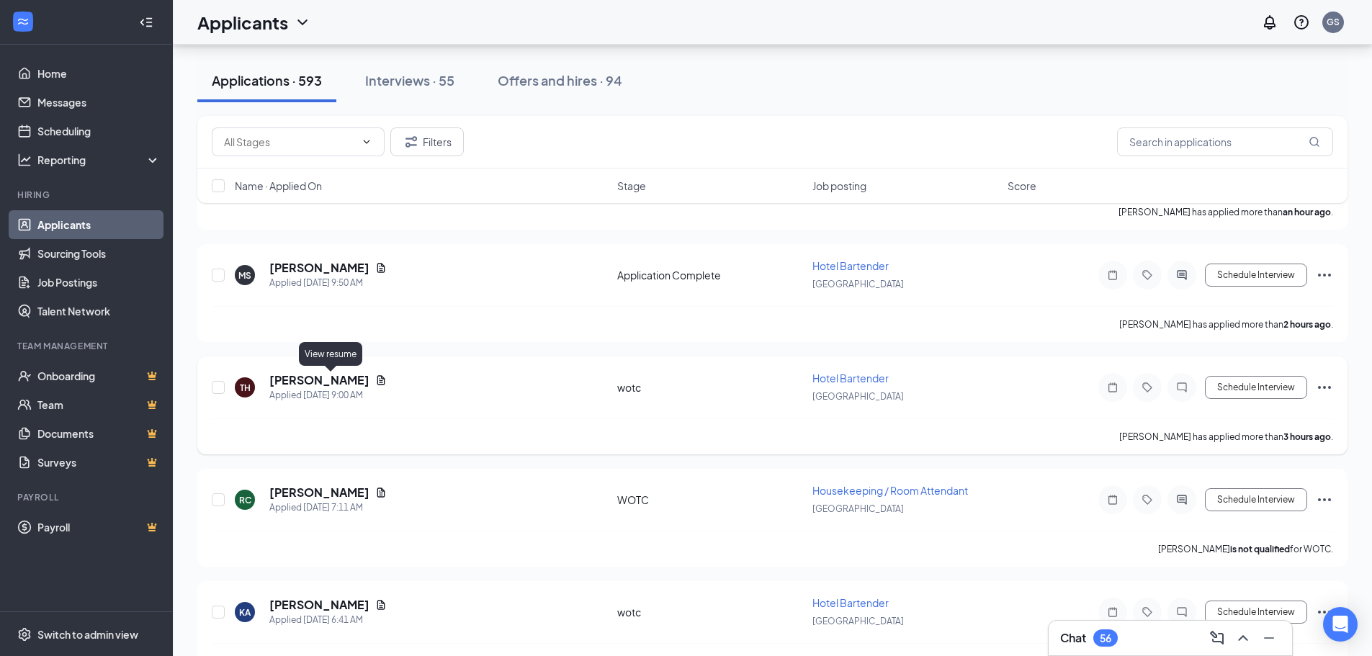
click at [375, 379] on icon "Document" at bounding box center [381, 380] width 12 height 12
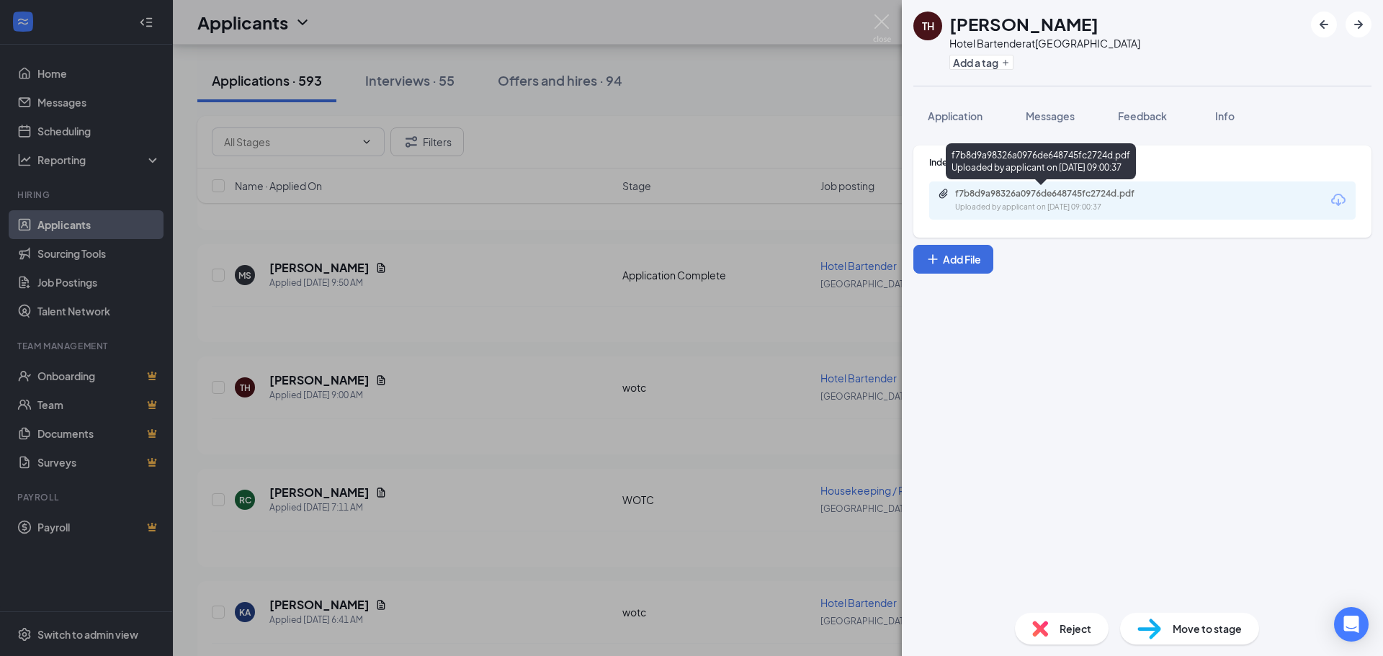
click at [1077, 207] on div "Uploaded by applicant on Sep 16, 2025 at 09:00:37" at bounding box center [1063, 208] width 216 height 12
click at [562, 347] on div "TH Tyler Heil Hotel Bartender at Springfield Add a tag Application Messages Fee…" at bounding box center [691, 328] width 1383 height 656
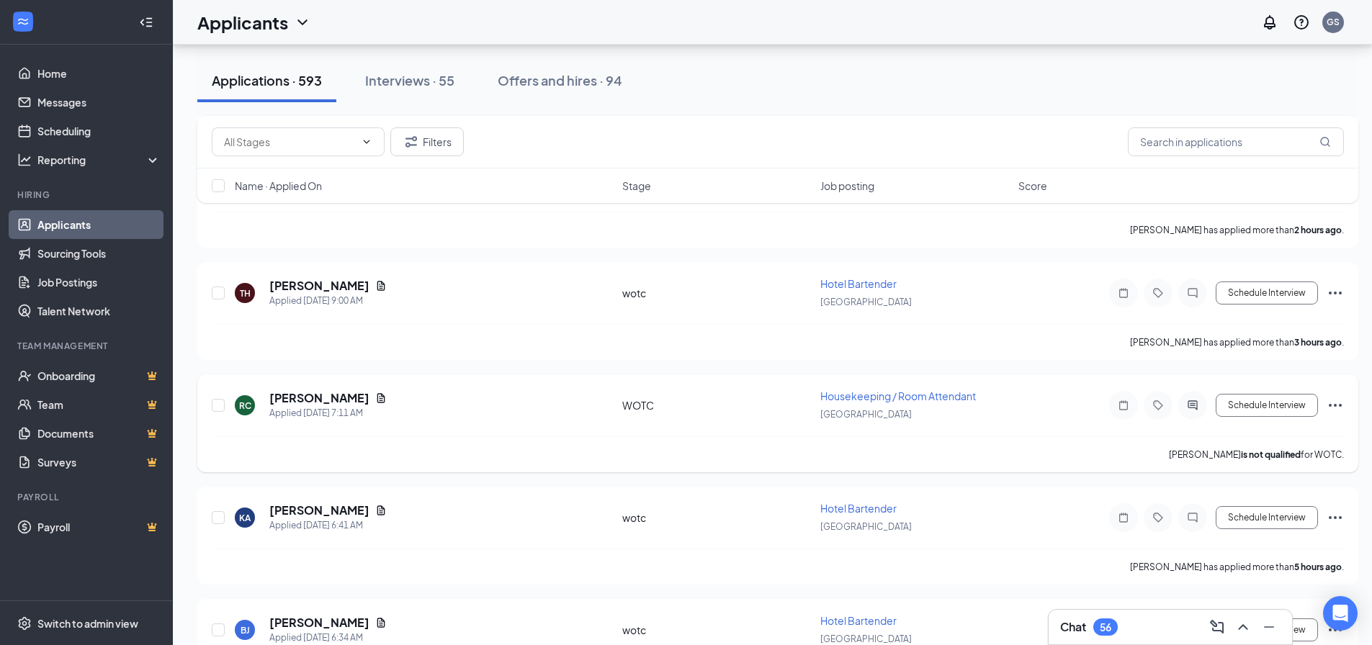
scroll to position [360, 0]
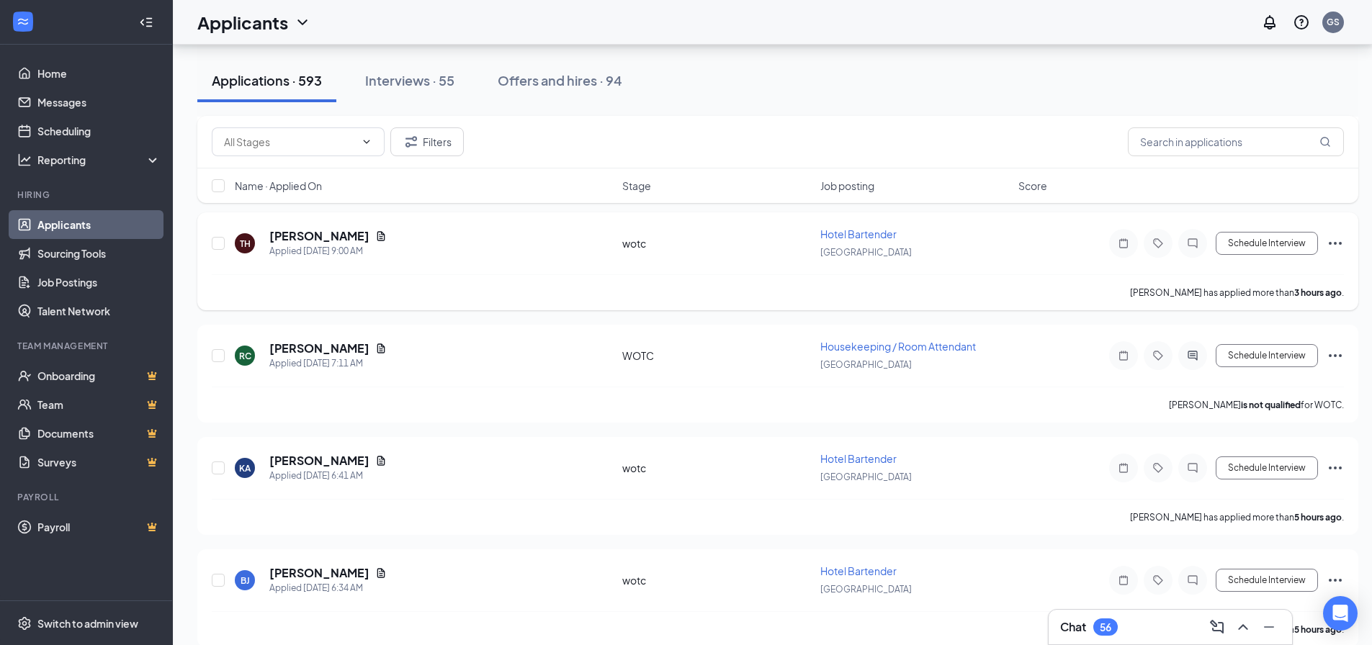
click at [864, 232] on span "Hotel Bartender" at bounding box center [858, 234] width 76 height 13
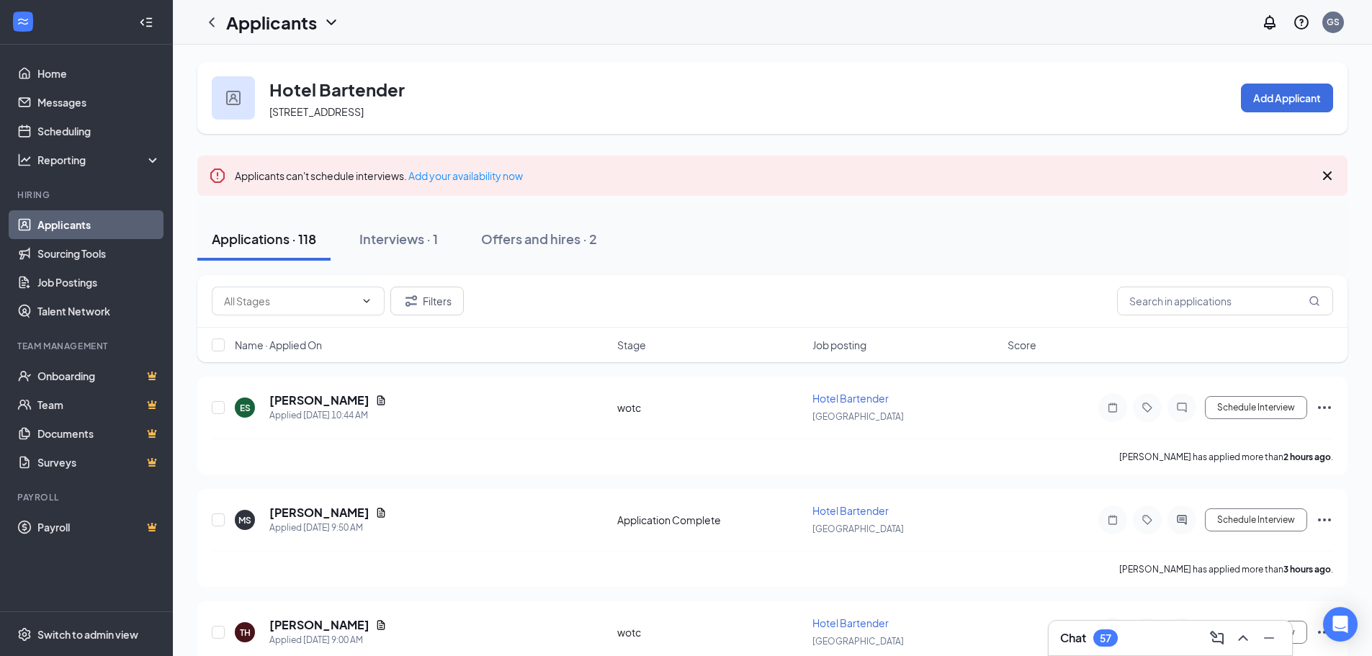
click at [1151, 624] on div "Chat 57" at bounding box center [1170, 638] width 243 height 35
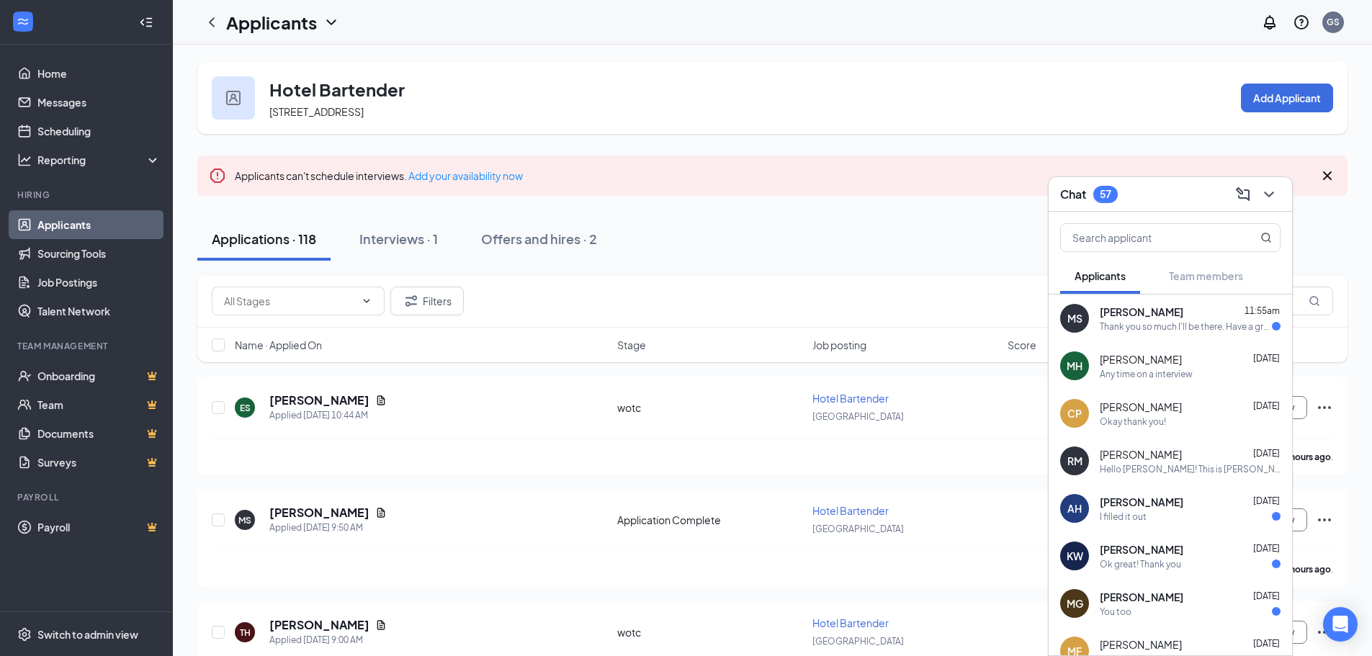
click at [1182, 325] on div "Thank you so much I'll be there. Have a great day!!" at bounding box center [1186, 326] width 172 height 12
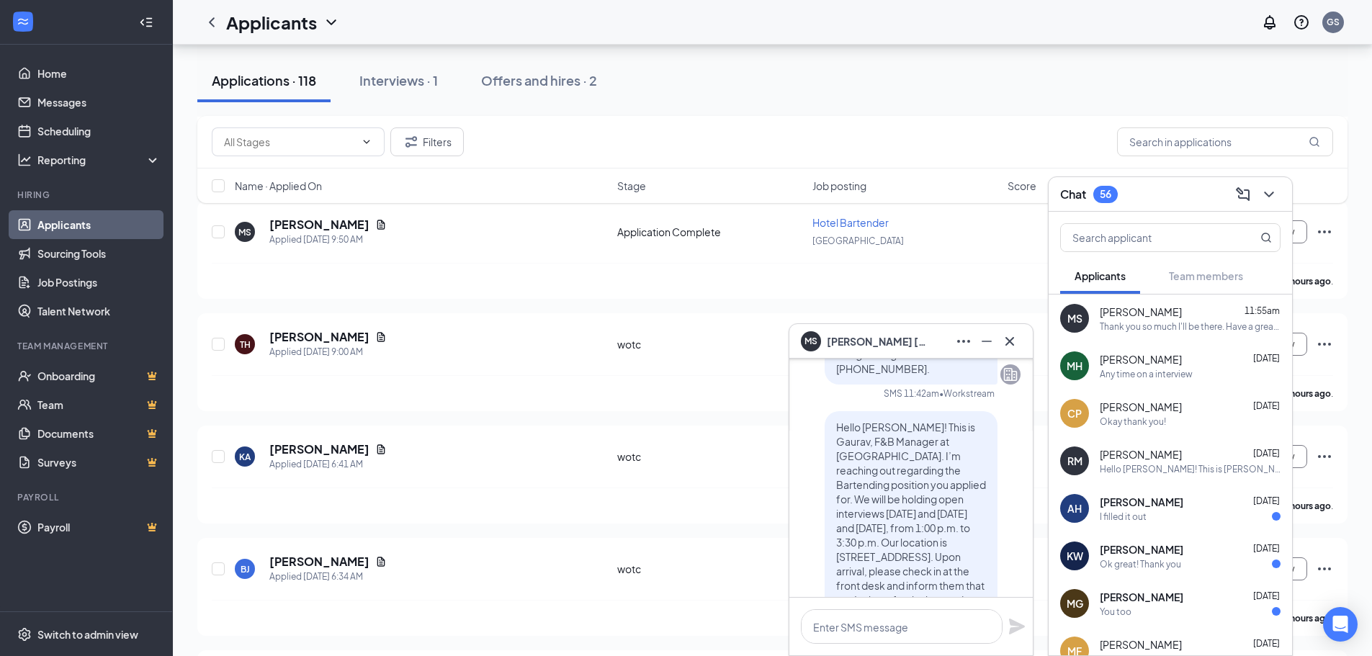
scroll to position [-216, 0]
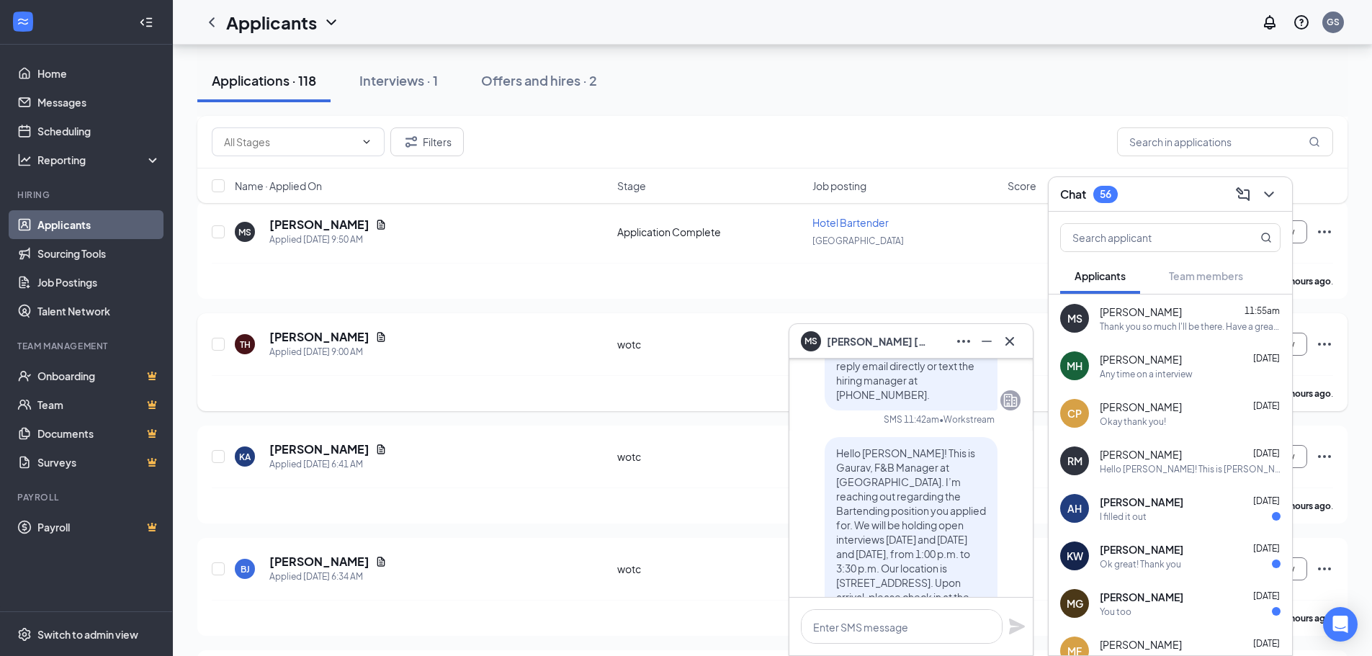
click at [352, 331] on div "[PERSON_NAME]" at bounding box center [327, 337] width 117 height 16
click at [997, 342] on button at bounding box center [986, 341] width 23 height 23
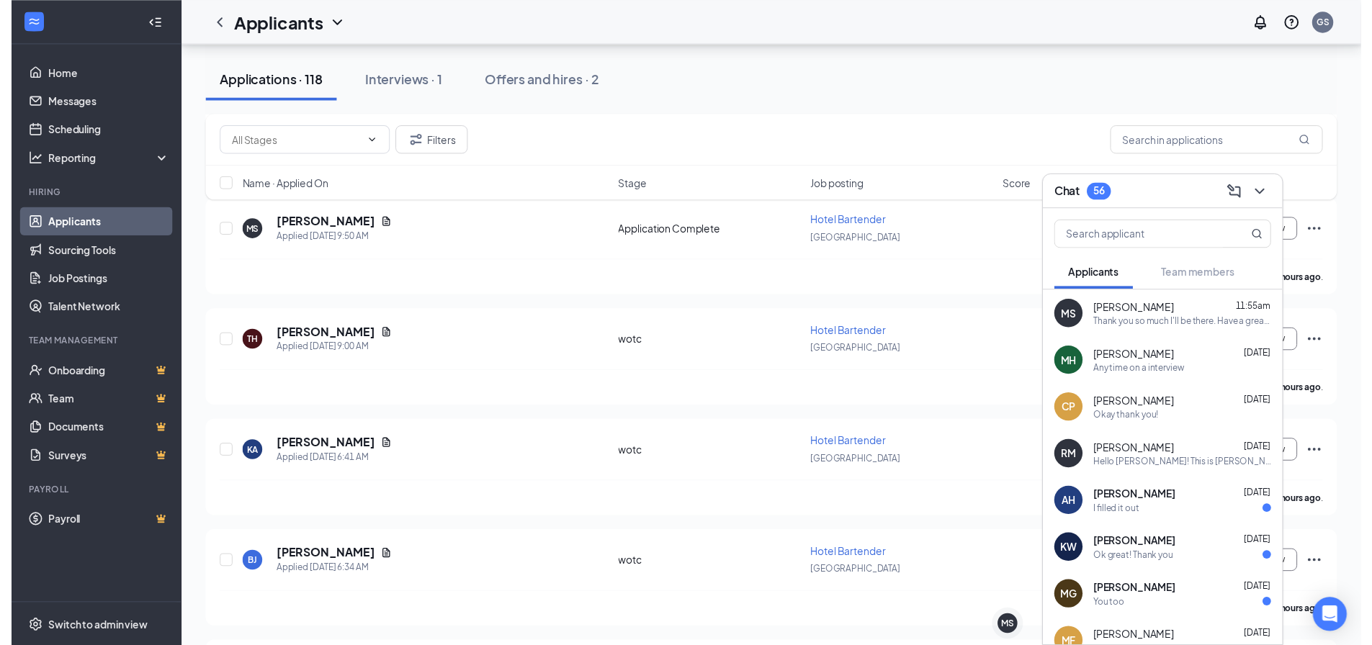
scroll to position [0, 0]
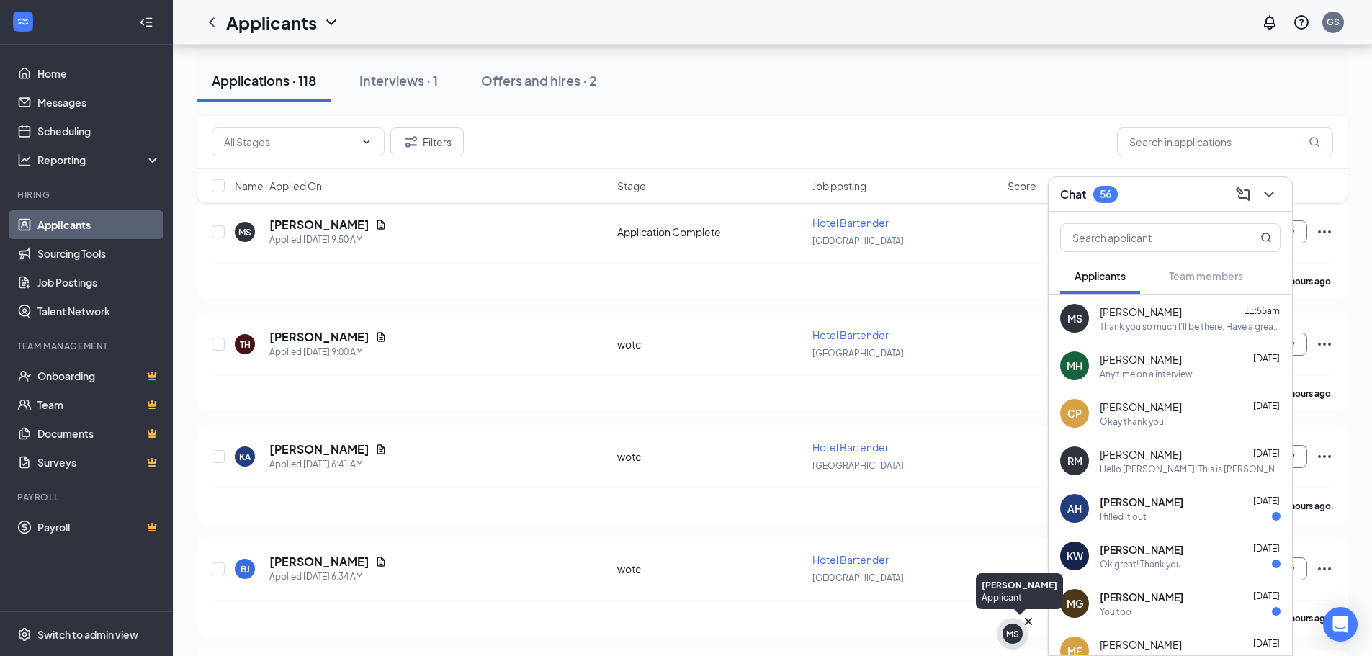
click at [1011, 638] on div "MS" at bounding box center [1012, 634] width 13 height 12
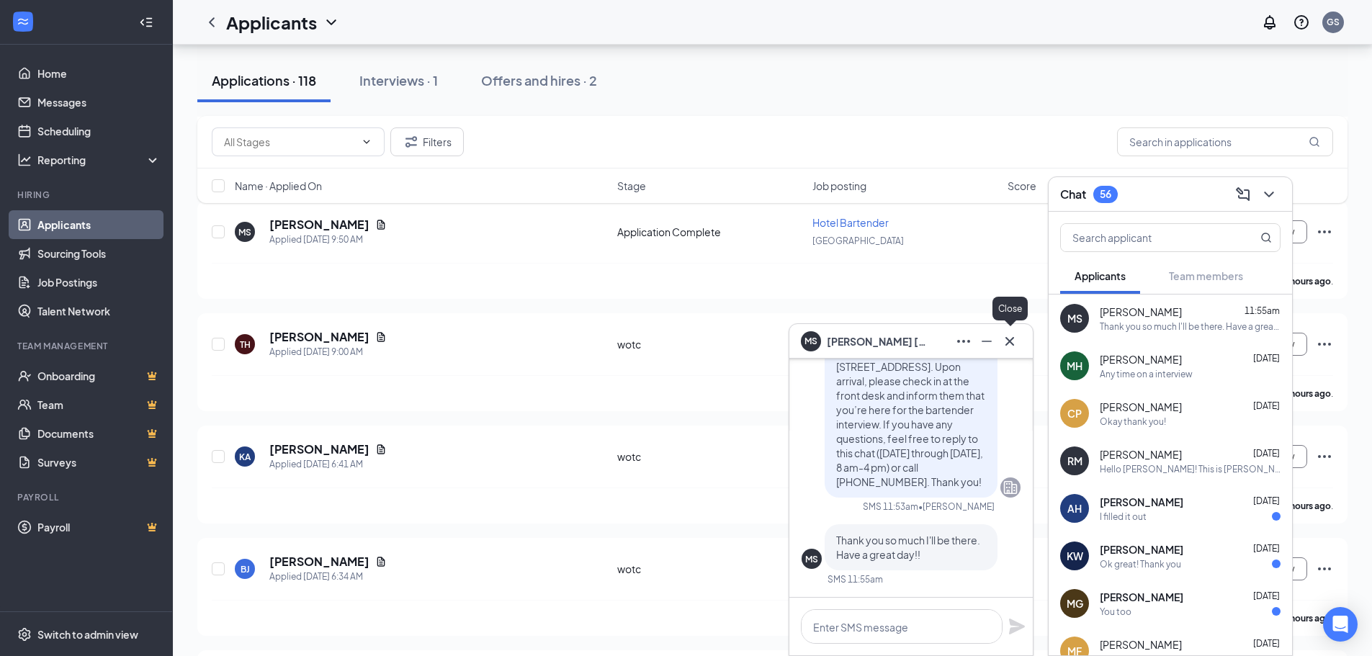
click at [1012, 341] on icon "Cross" at bounding box center [1009, 341] width 17 height 17
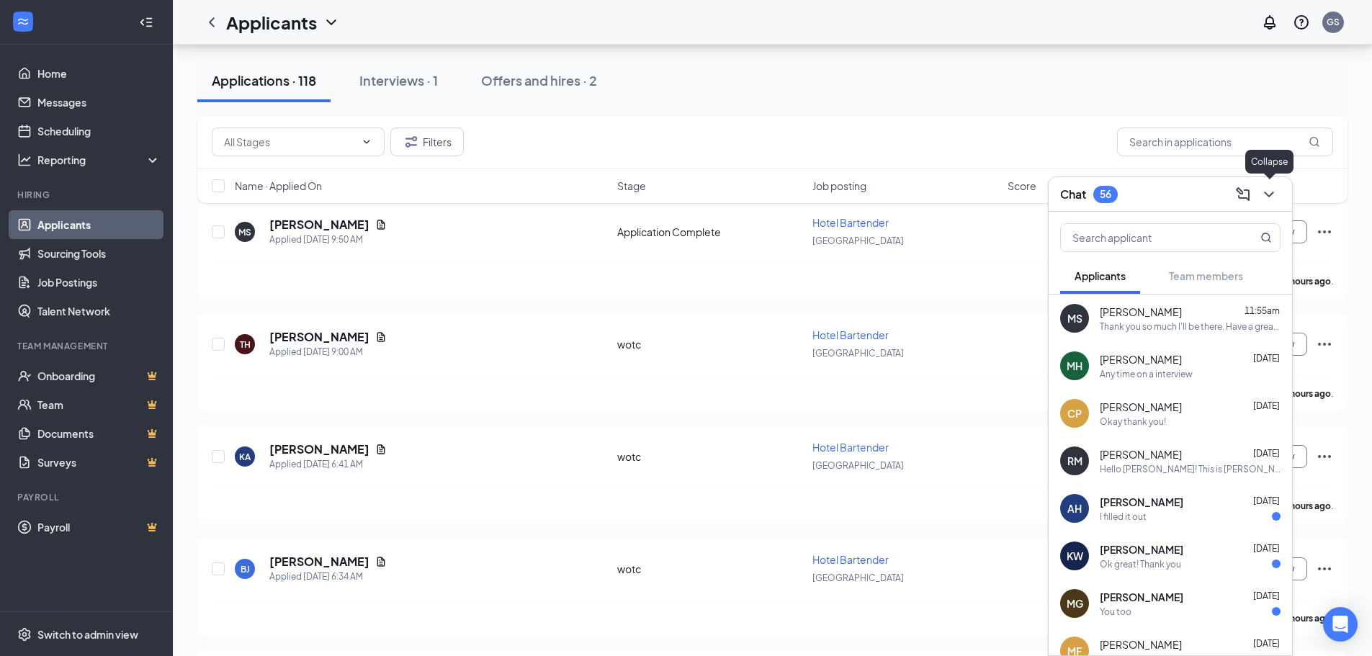
click at [1272, 194] on icon "ChevronDown" at bounding box center [1268, 195] width 9 height 6
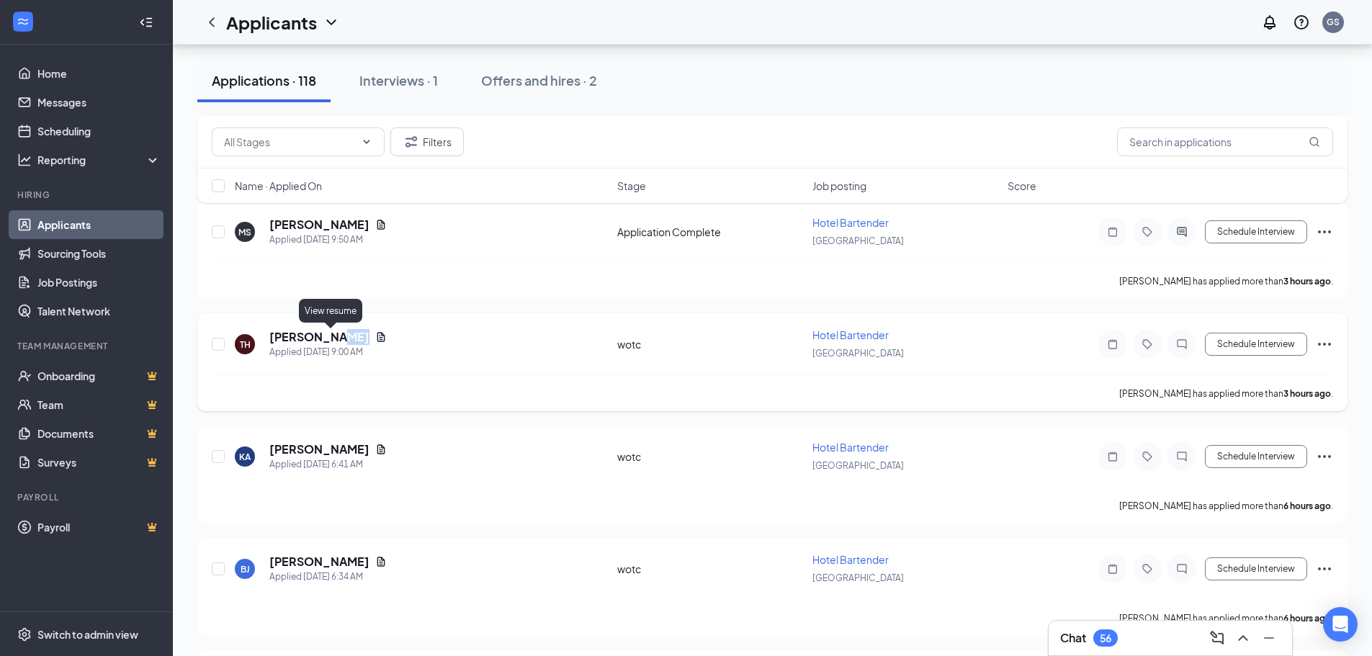
click at [375, 337] on icon "Document" at bounding box center [381, 337] width 12 height 12
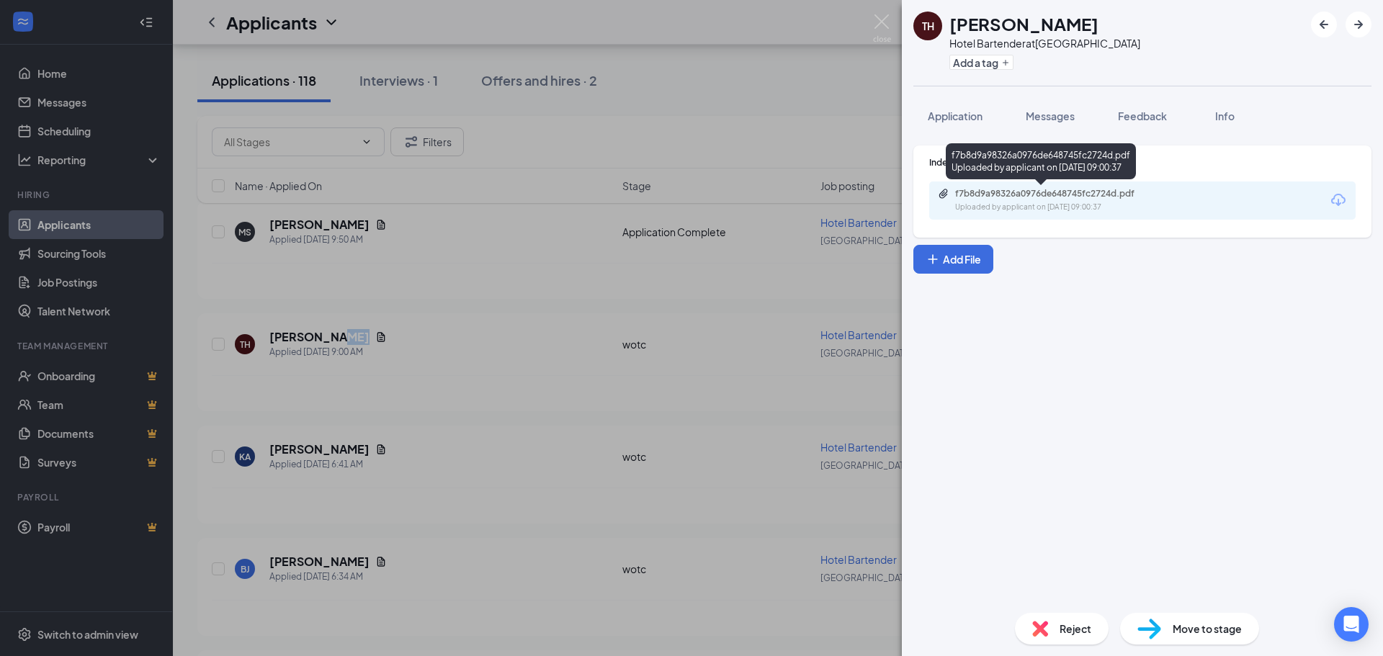
click at [1046, 197] on div "f7b8d9a98326a0976de648745fc2724d.pdf" at bounding box center [1056, 194] width 202 height 12
click at [552, 297] on div "TH Tyler Heil Hotel Bartender at Springfield Add a tag Application Messages Fee…" at bounding box center [691, 328] width 1383 height 656
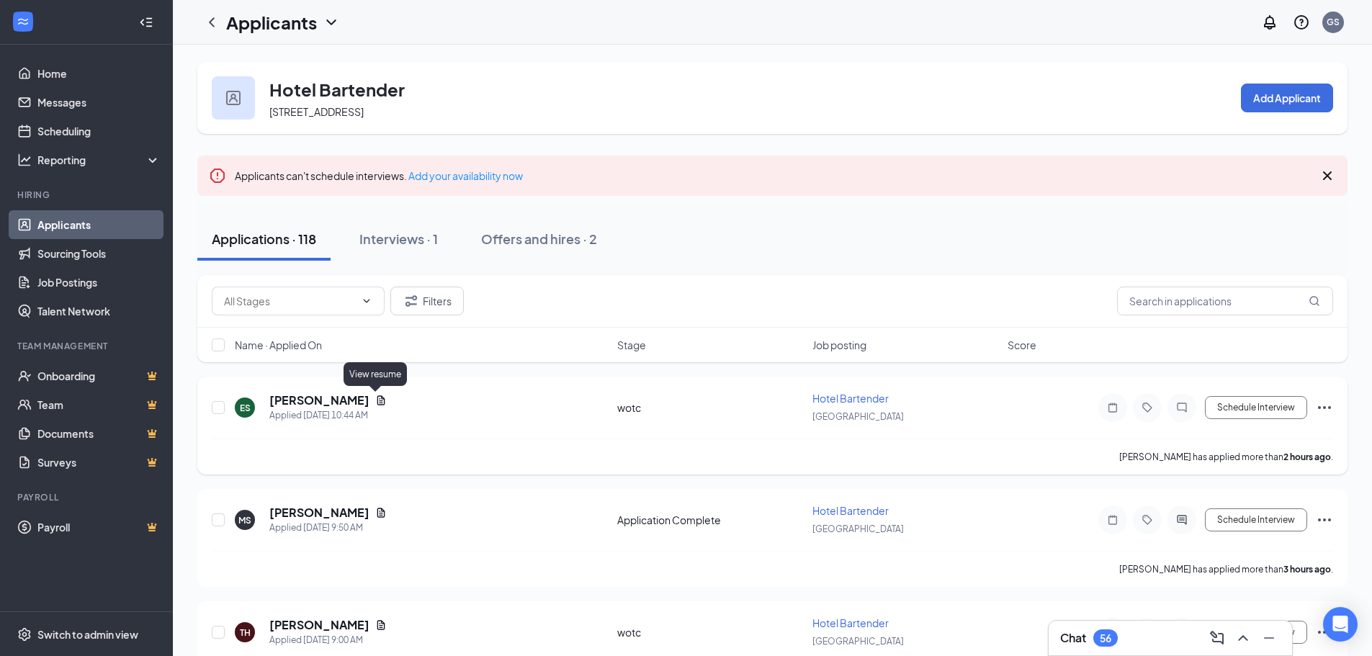
click at [375, 398] on icon "Document" at bounding box center [381, 401] width 12 height 12
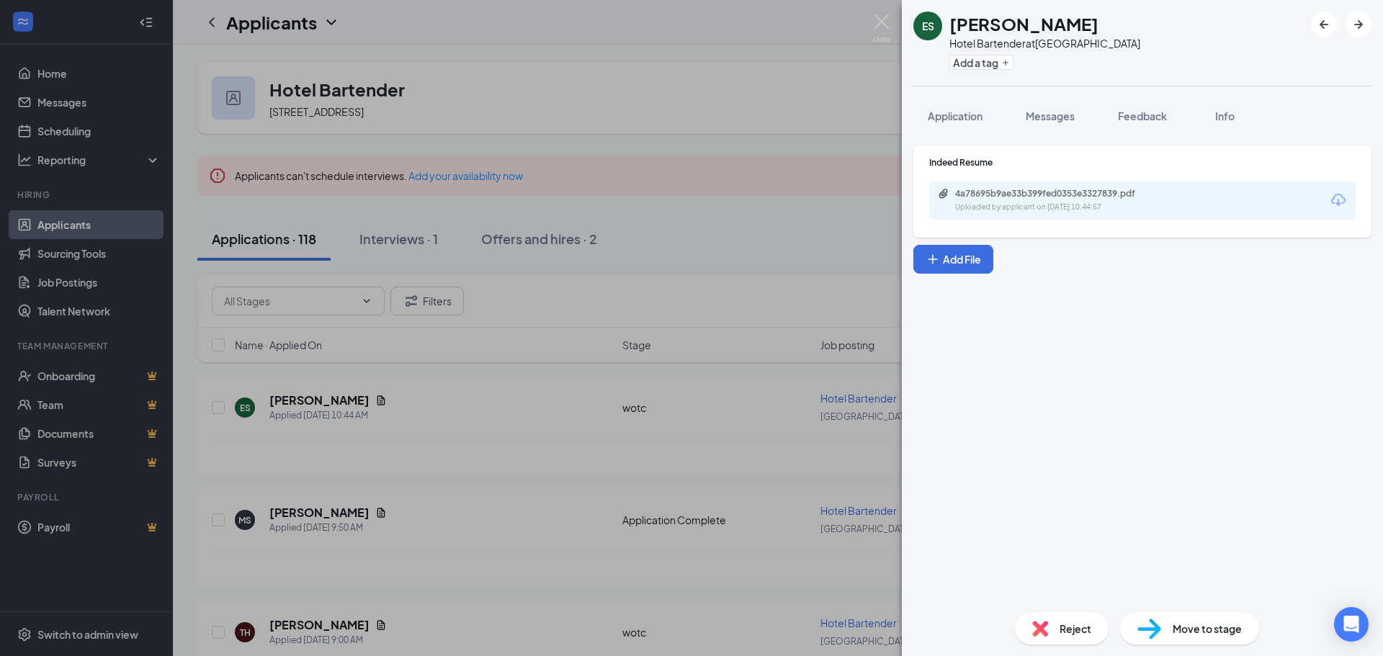
click at [1167, 203] on div "Uploaded by applicant on Sep 16, 2025 at 10:44:57" at bounding box center [1063, 208] width 216 height 12
click at [791, 275] on div "ES Erika Skillingstad Hotel Bartender at Springfield Add a tag Application Mess…" at bounding box center [691, 328] width 1383 height 656
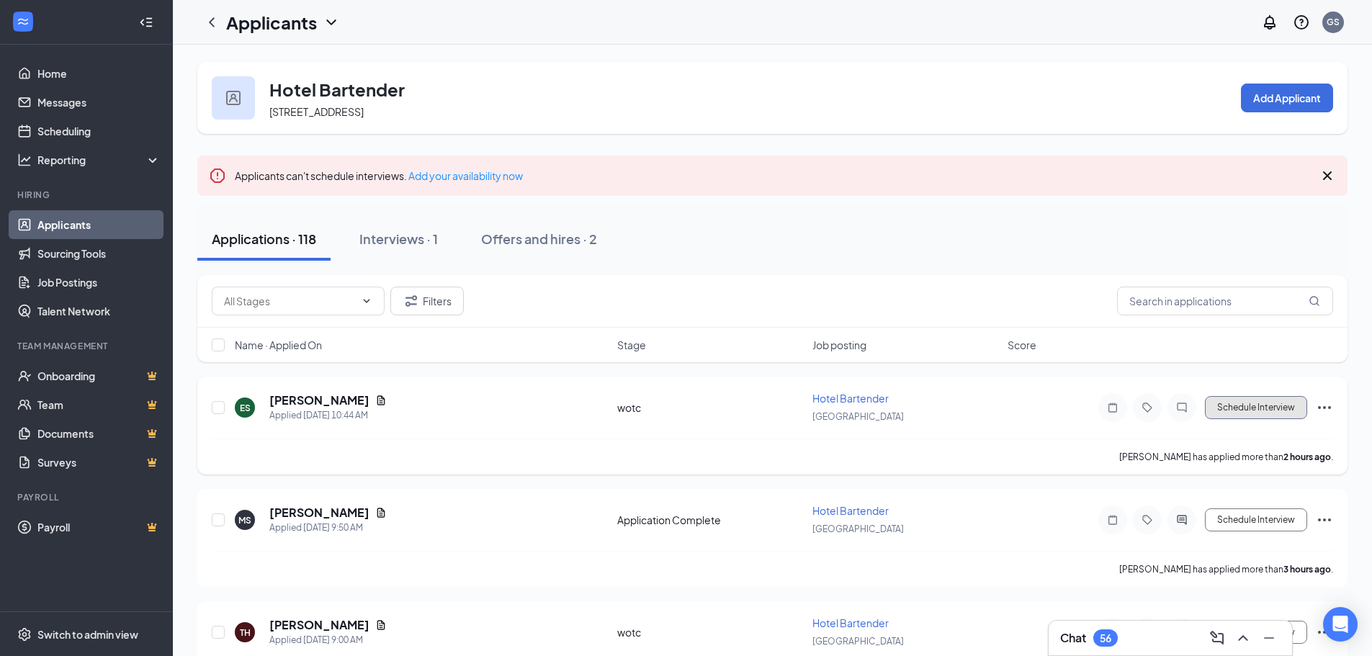
click at [1270, 405] on button "Schedule Interview" at bounding box center [1256, 407] width 102 height 23
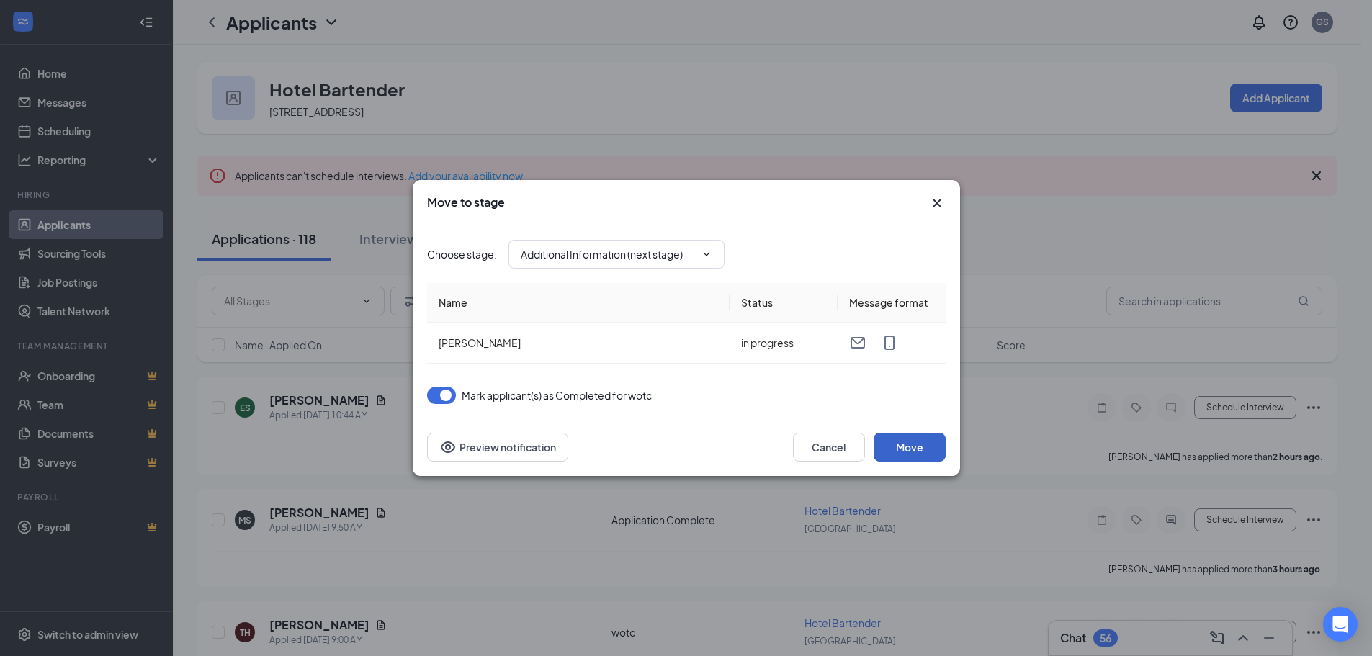
click at [912, 444] on button "Move" at bounding box center [910, 447] width 72 height 29
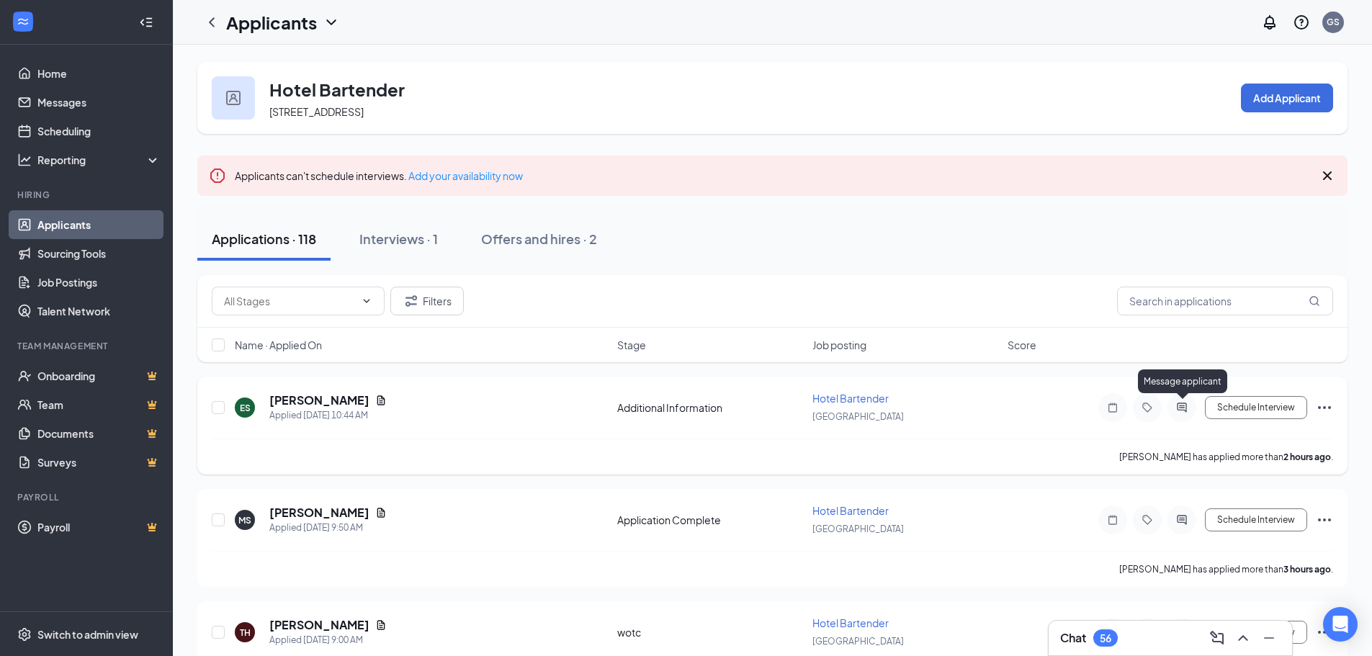
click at [1188, 411] on icon "ActiveChat" at bounding box center [1181, 408] width 17 height 12
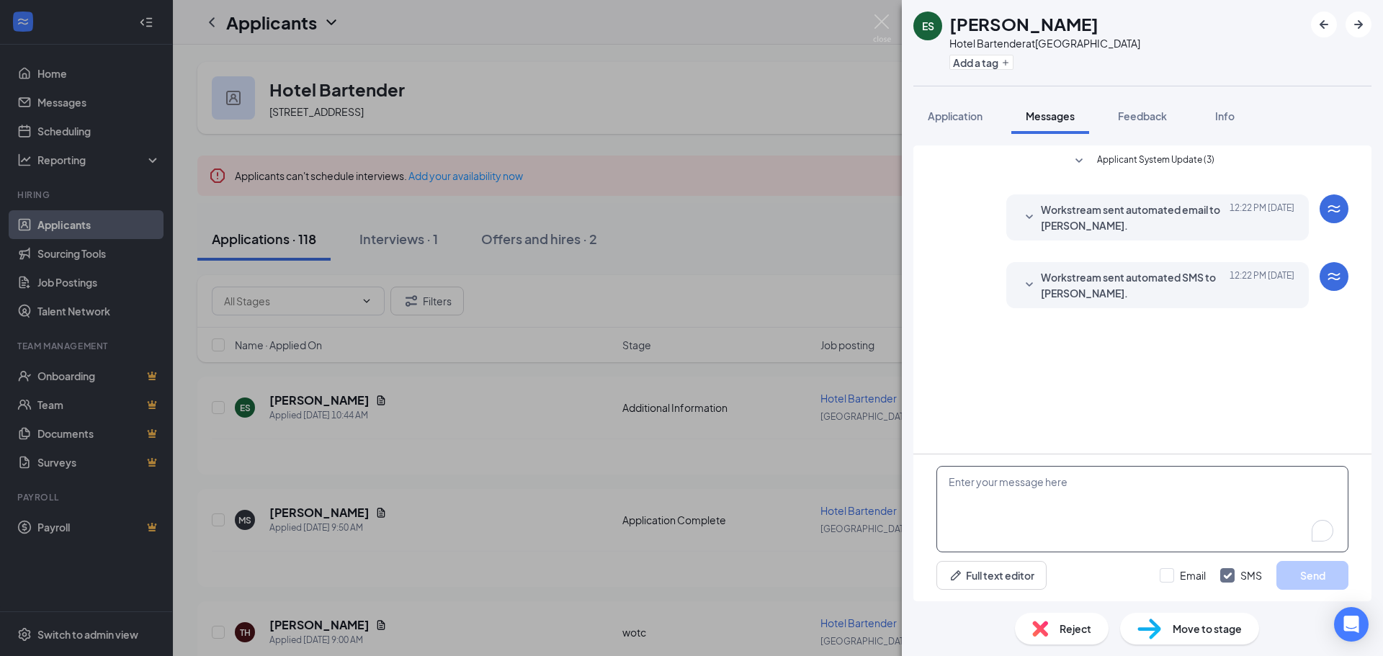
click at [1095, 499] on textarea "To enrich screen reader interactions, please activate Accessibility in Grammarl…" at bounding box center [1142, 509] width 412 height 86
paste textarea "Hello [PERSON_NAME]! This is Gaurav, F&B Manager at [GEOGRAPHIC_DATA]. I’m reac…"
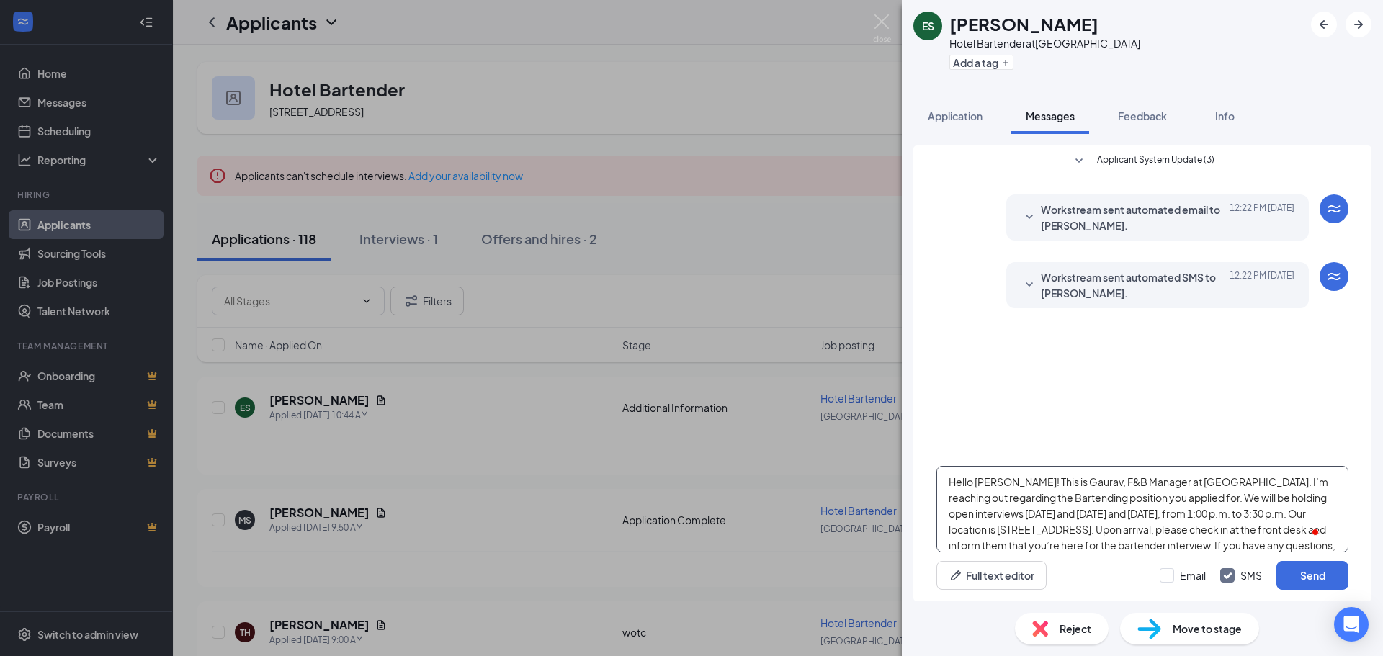
click at [1012, 483] on textarea "Hello [PERSON_NAME]! This is Gaurav, F&B Manager at [GEOGRAPHIC_DATA]. I’m reac…" at bounding box center [1142, 509] width 412 height 86
type textarea "Hello Erika! This is Gaurav, F&B Manager at Holiday Inn & Suites. I’m reaching …"
click at [1188, 628] on span "Move to stage" at bounding box center [1206, 629] width 69 height 16
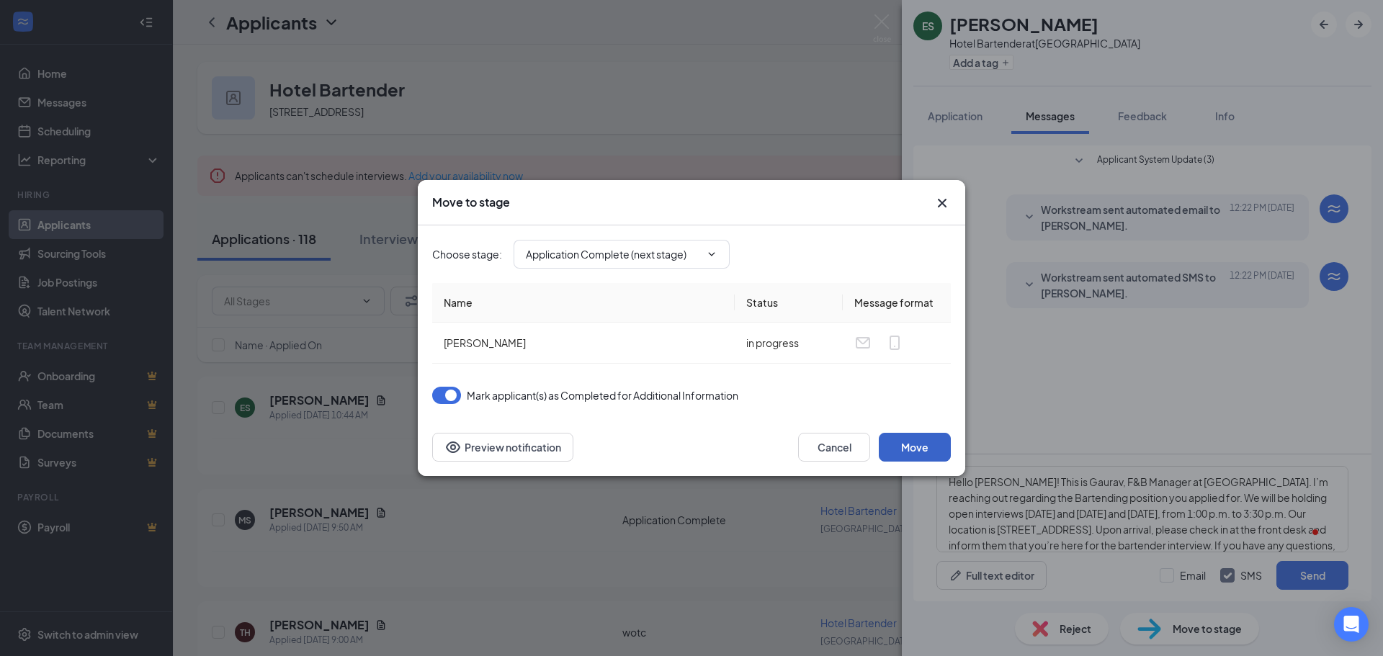
click at [925, 449] on button "Move" at bounding box center [915, 447] width 72 height 29
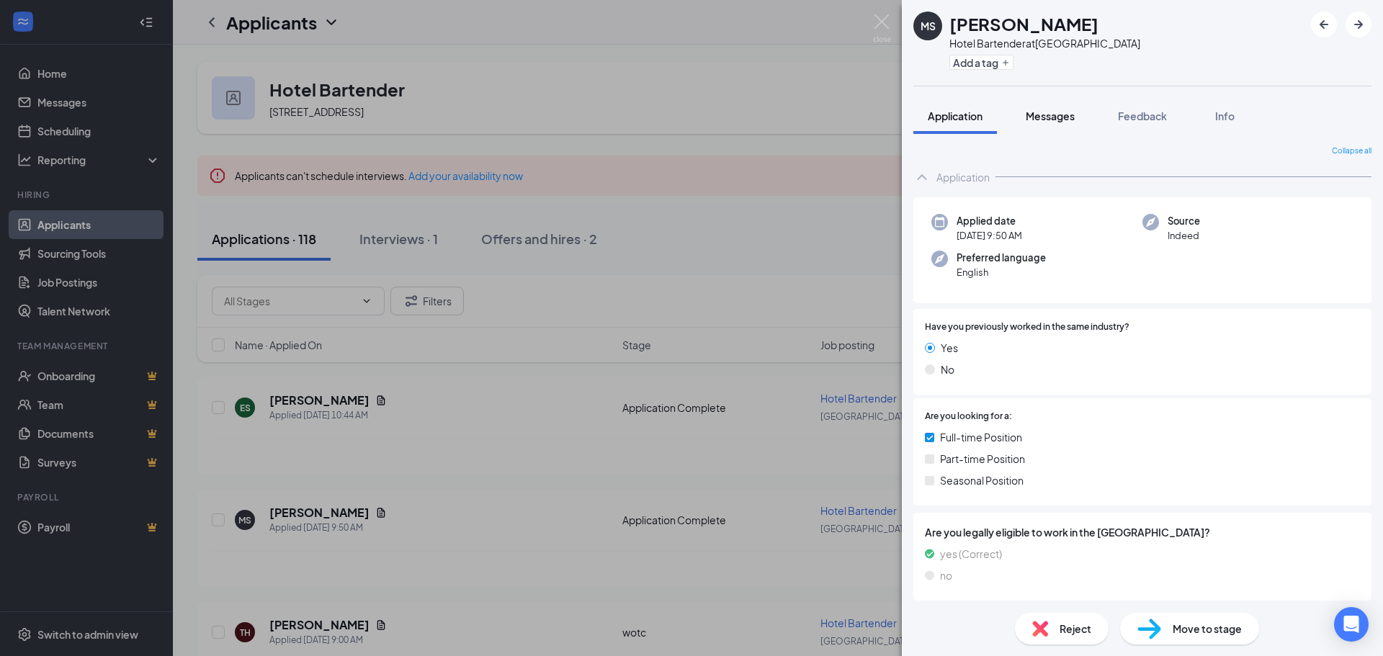
click at [1039, 115] on span "Messages" at bounding box center [1050, 115] width 49 height 13
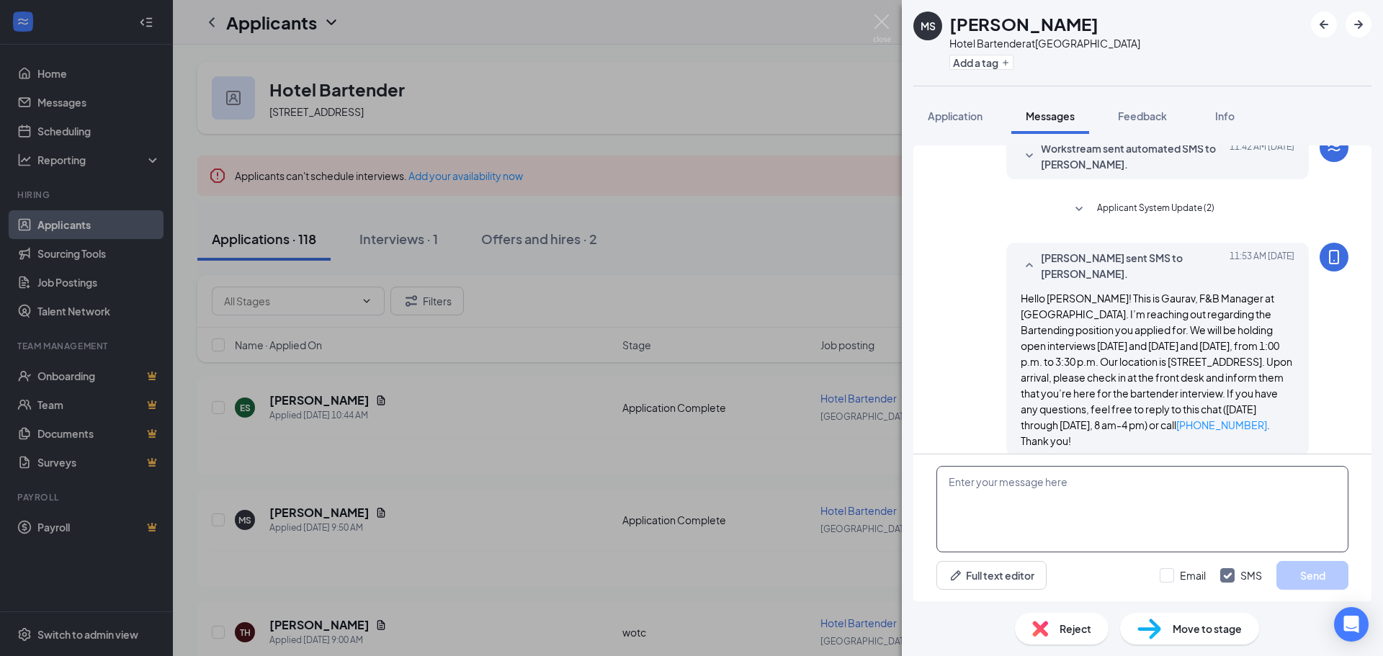
scroll to position [209, 0]
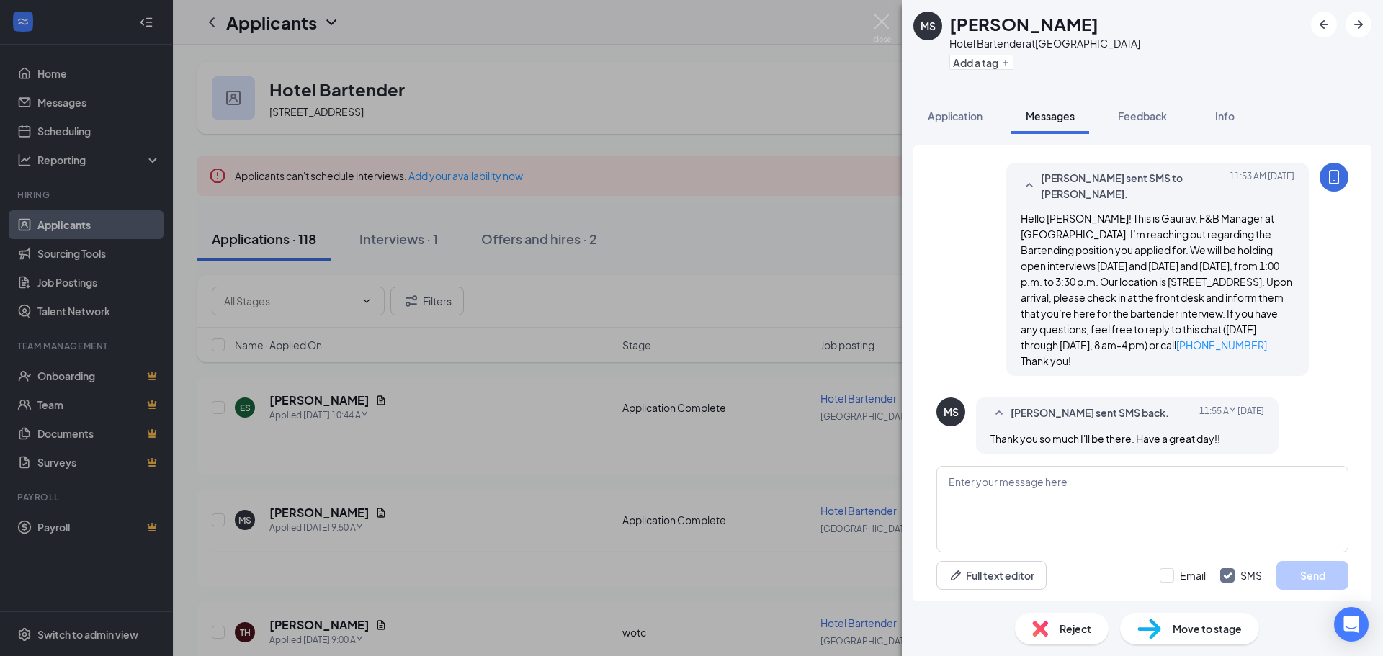
drag, startPoint x: 1239, startPoint y: 421, endPoint x: 1315, endPoint y: 393, distance: 81.3
click at [1315, 398] on div "MS Michele Stover sent SMS back. Today 11:55 AM Thank you so much I'll be there…" at bounding box center [1142, 429] width 412 height 63
click at [1317, 22] on icon "ArrowLeftNew" at bounding box center [1323, 24] width 17 height 17
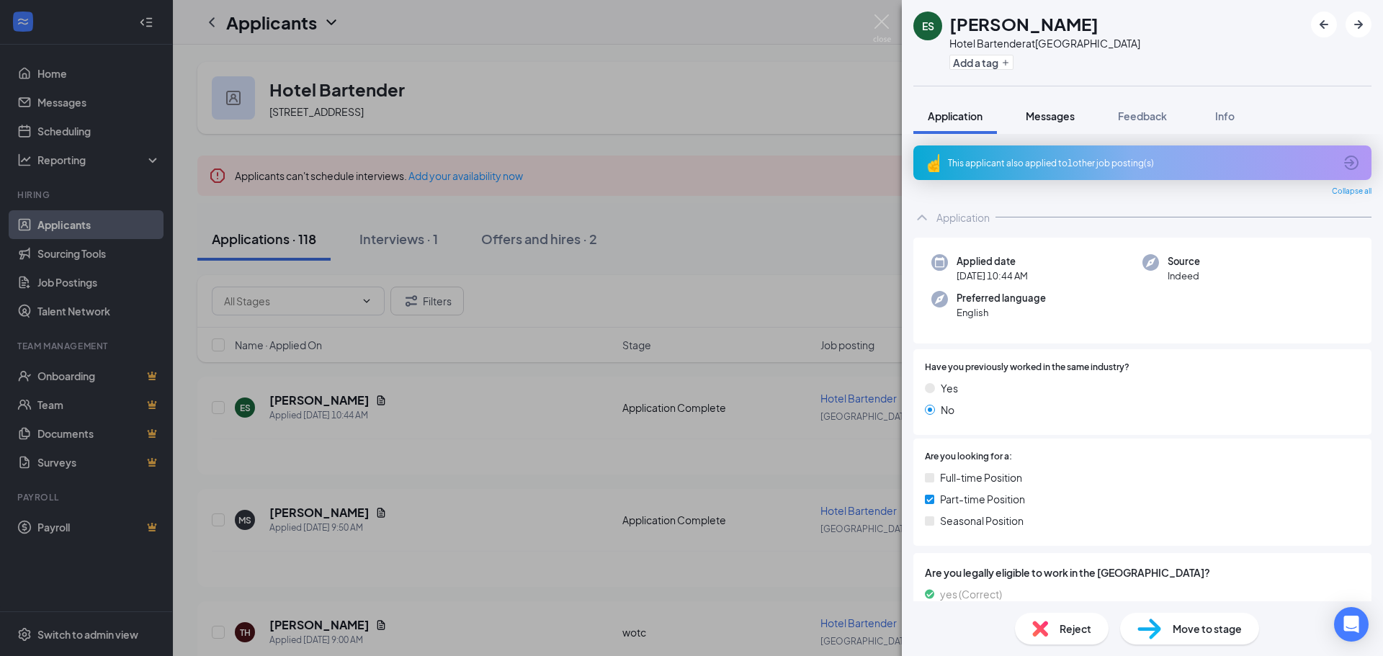
click at [1042, 114] on span "Messages" at bounding box center [1050, 115] width 49 height 13
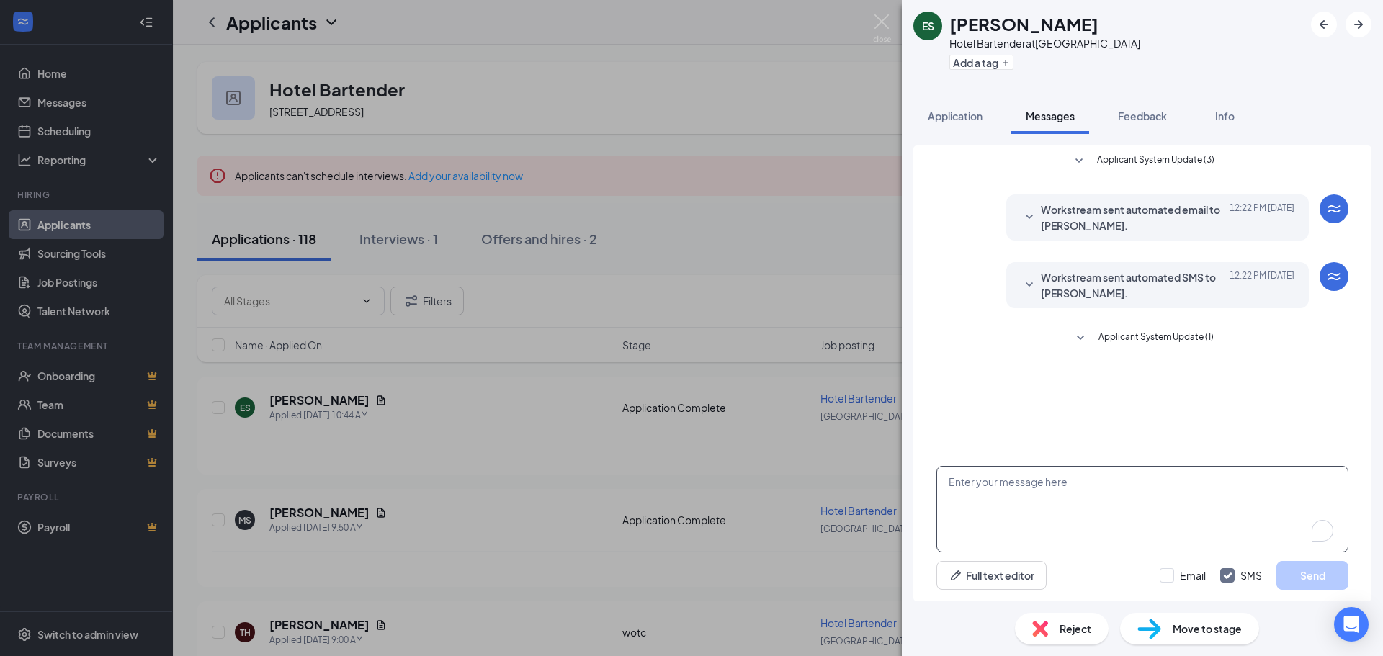
click at [1081, 498] on textarea "To enrich screen reader interactions, please activate Accessibility in Grammarl…" at bounding box center [1142, 509] width 412 height 86
paste textarea "Hello [PERSON_NAME]! This is Gaurav, F&B Manager at [GEOGRAPHIC_DATA]. I’m reac…"
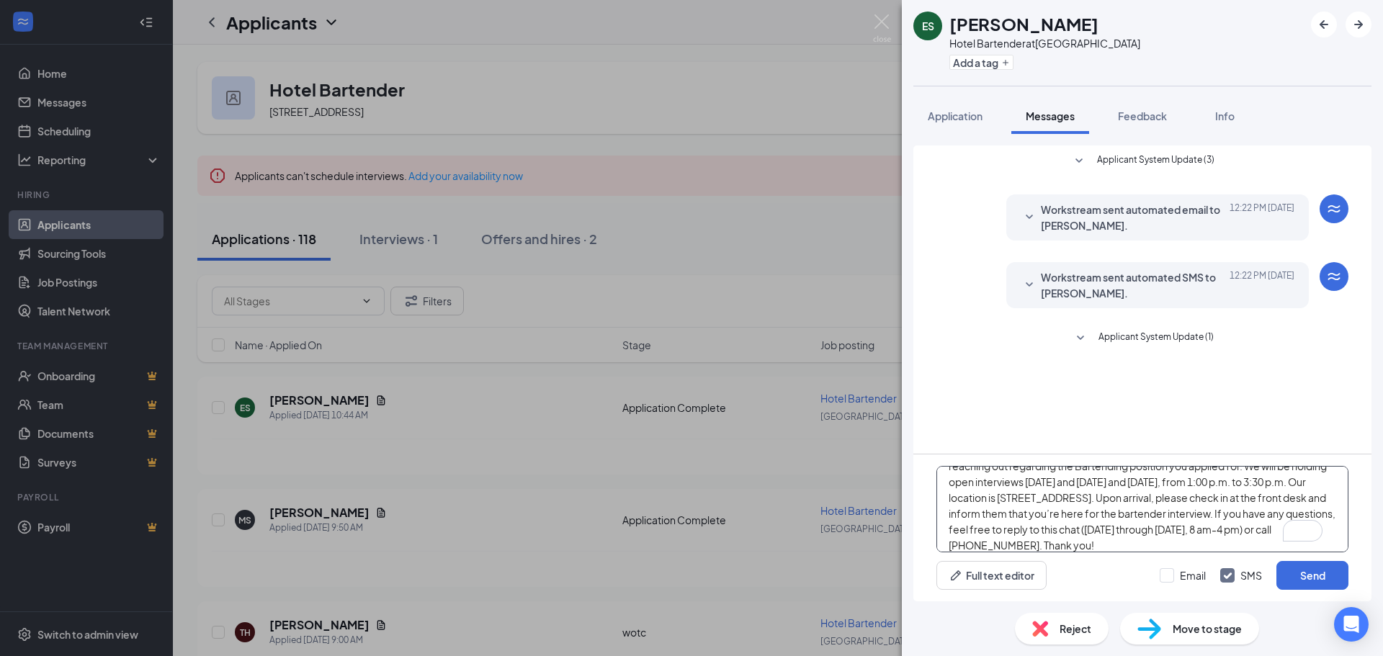
scroll to position [32, 0]
type textarea "Hello [PERSON_NAME]! This is Gaurav, F&B Manager at [GEOGRAPHIC_DATA]. I’m reac…"
click at [1317, 575] on button "Send" at bounding box center [1312, 575] width 72 height 29
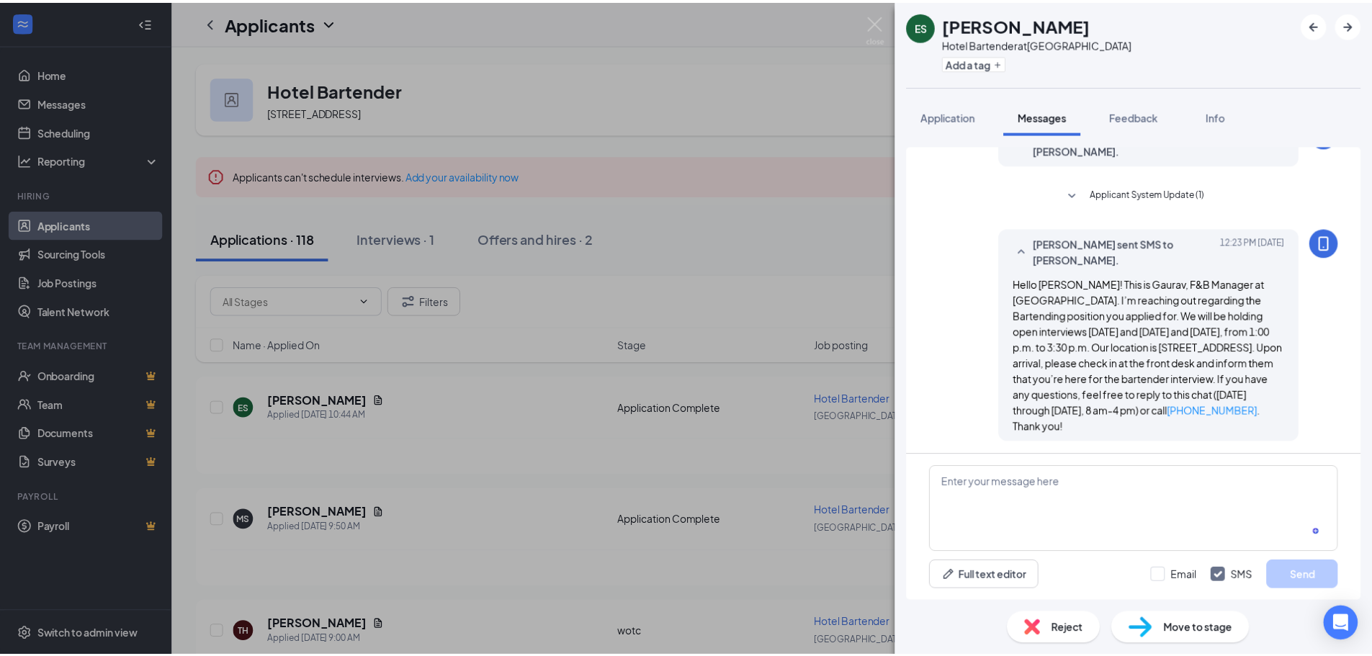
scroll to position [145, 0]
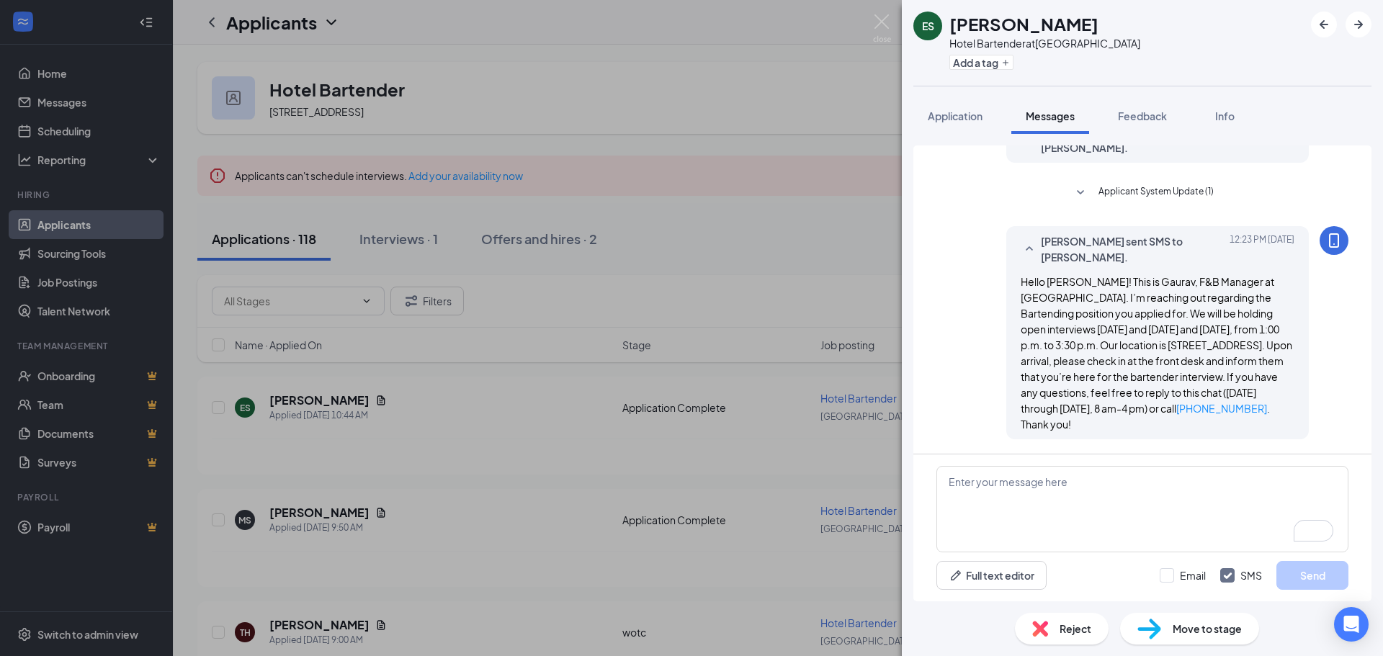
click at [837, 302] on div "ES [PERSON_NAME] Hotel Bartender at [GEOGRAPHIC_DATA] Add a tag Application Mes…" at bounding box center [691, 328] width 1383 height 656
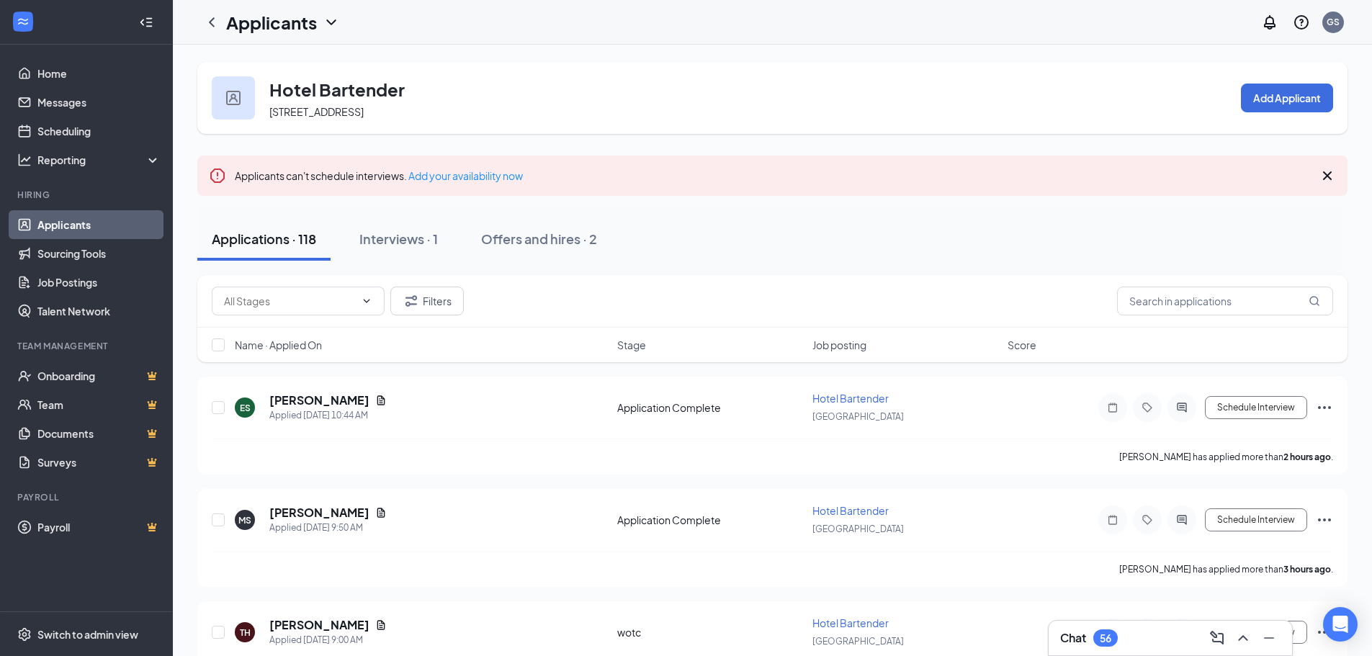
click at [58, 223] on link "Applicants" at bounding box center [98, 224] width 123 height 29
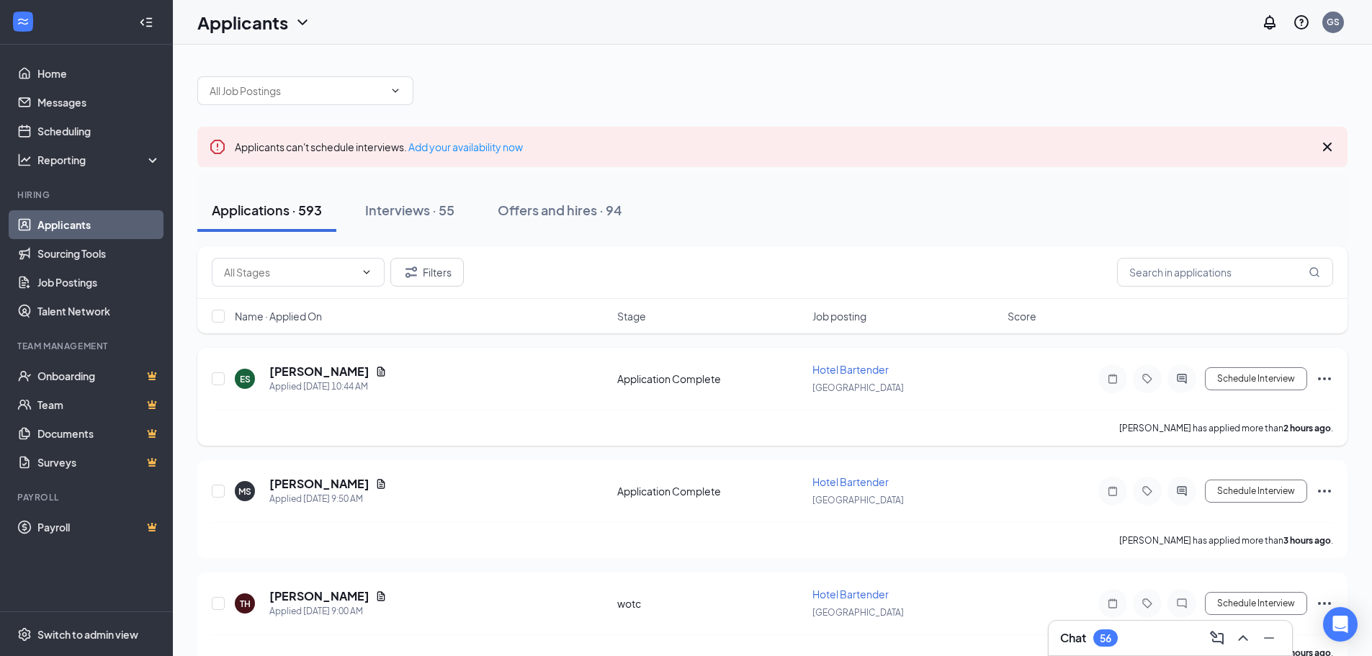
click at [853, 372] on span "Hotel Bartender" at bounding box center [850, 369] width 76 height 13
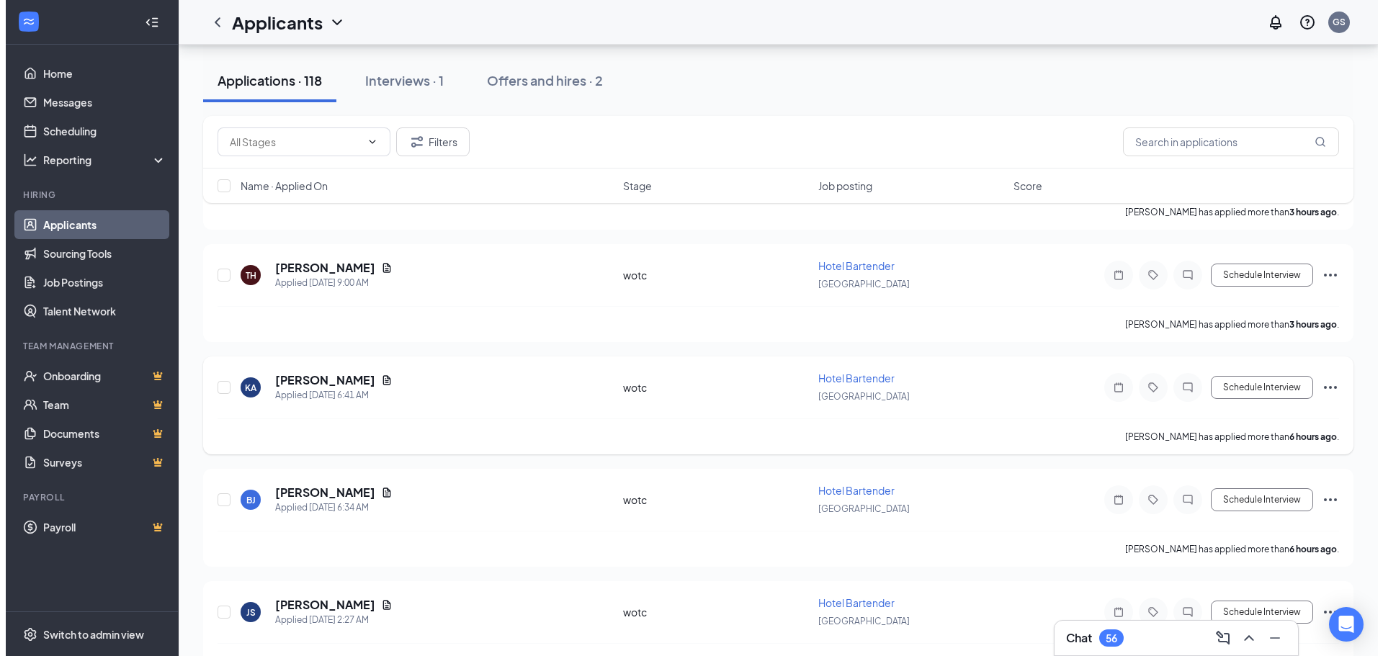
scroll to position [360, 0]
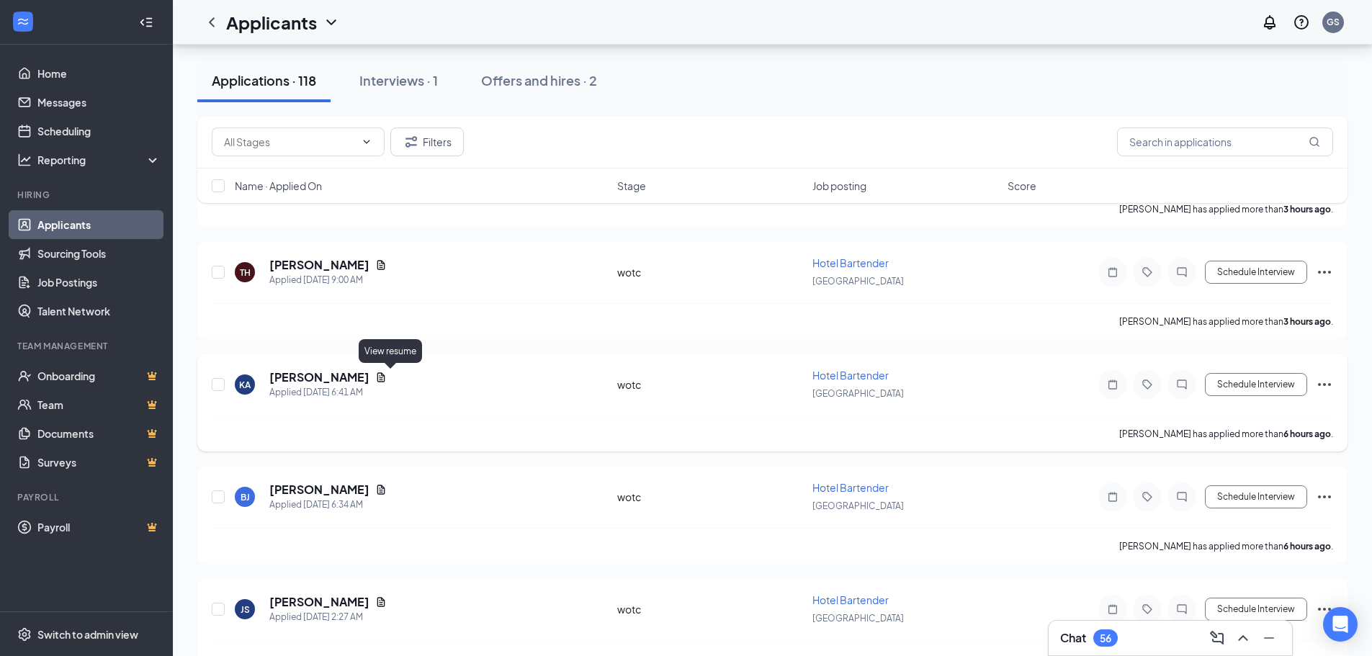
click at [387, 377] on icon "Document" at bounding box center [381, 378] width 12 height 12
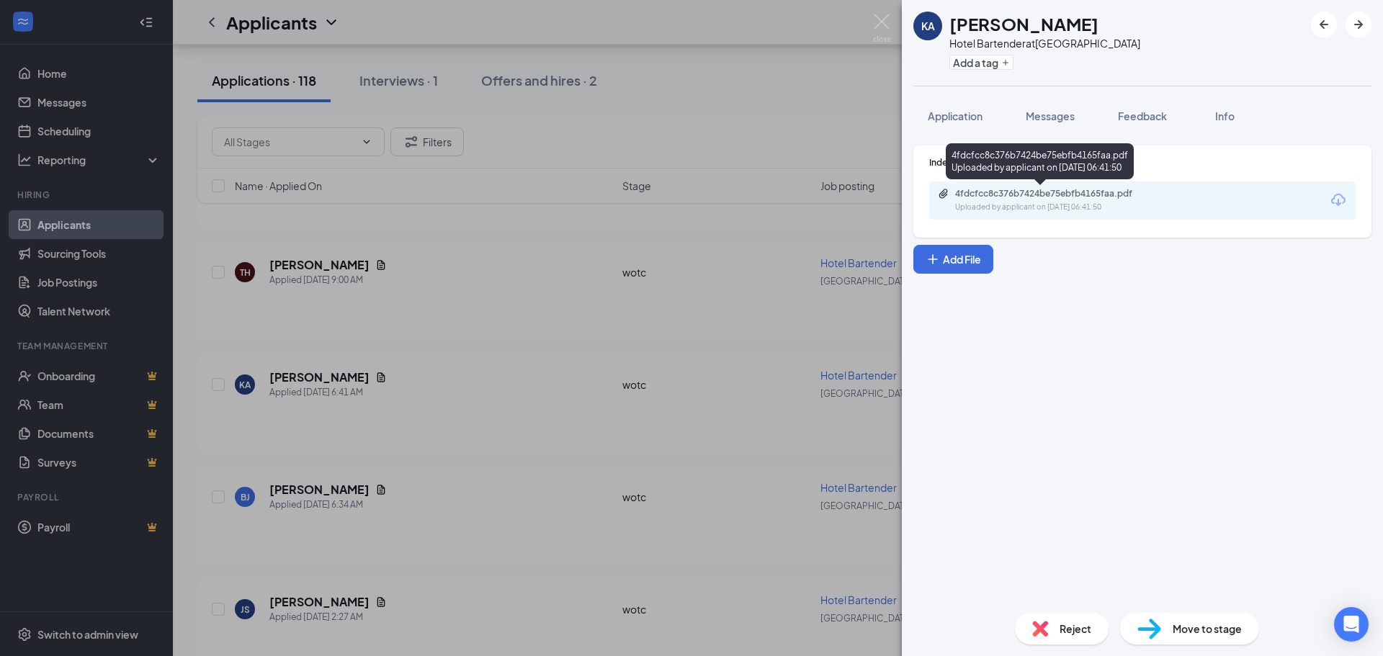
click at [1050, 199] on div "4fdcfcc8c376b7424be75ebfb4165faa.pdf Uploaded by applicant on [DATE] 06:41:50" at bounding box center [1054, 200] width 233 height 25
click at [1210, 632] on span "Move to stage" at bounding box center [1206, 629] width 69 height 16
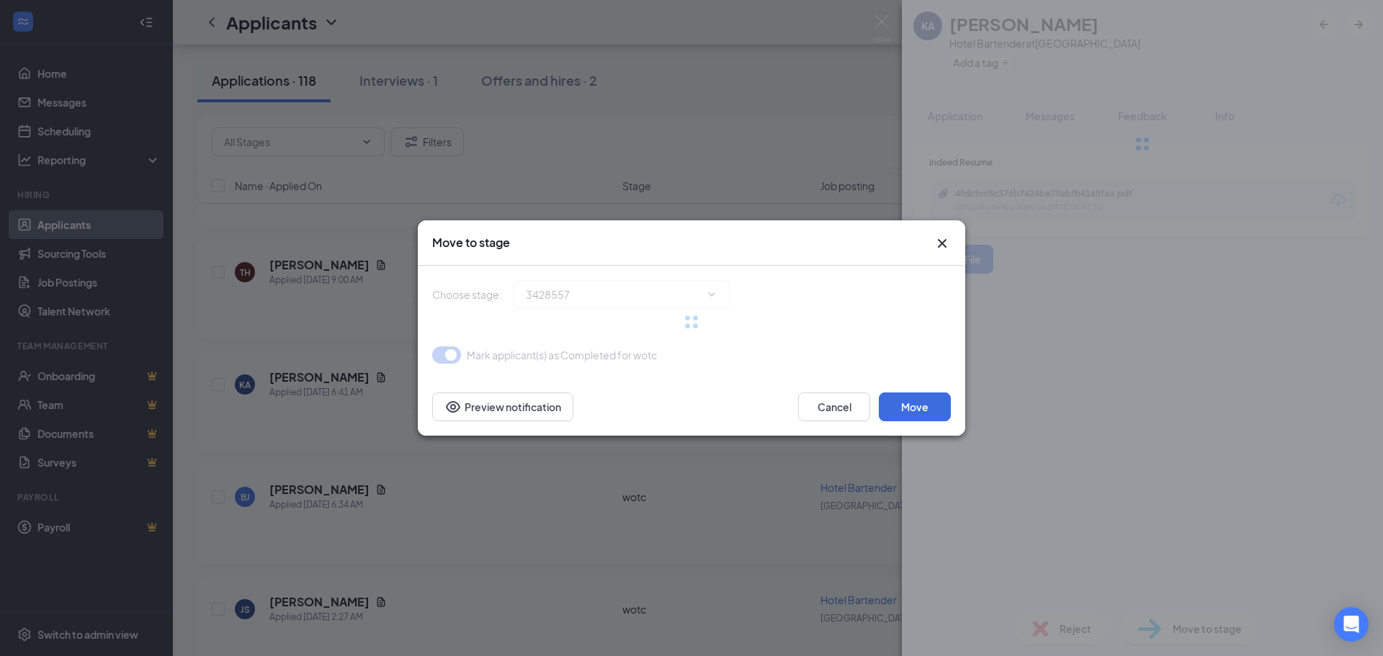
type input "Additional Information (next stage)"
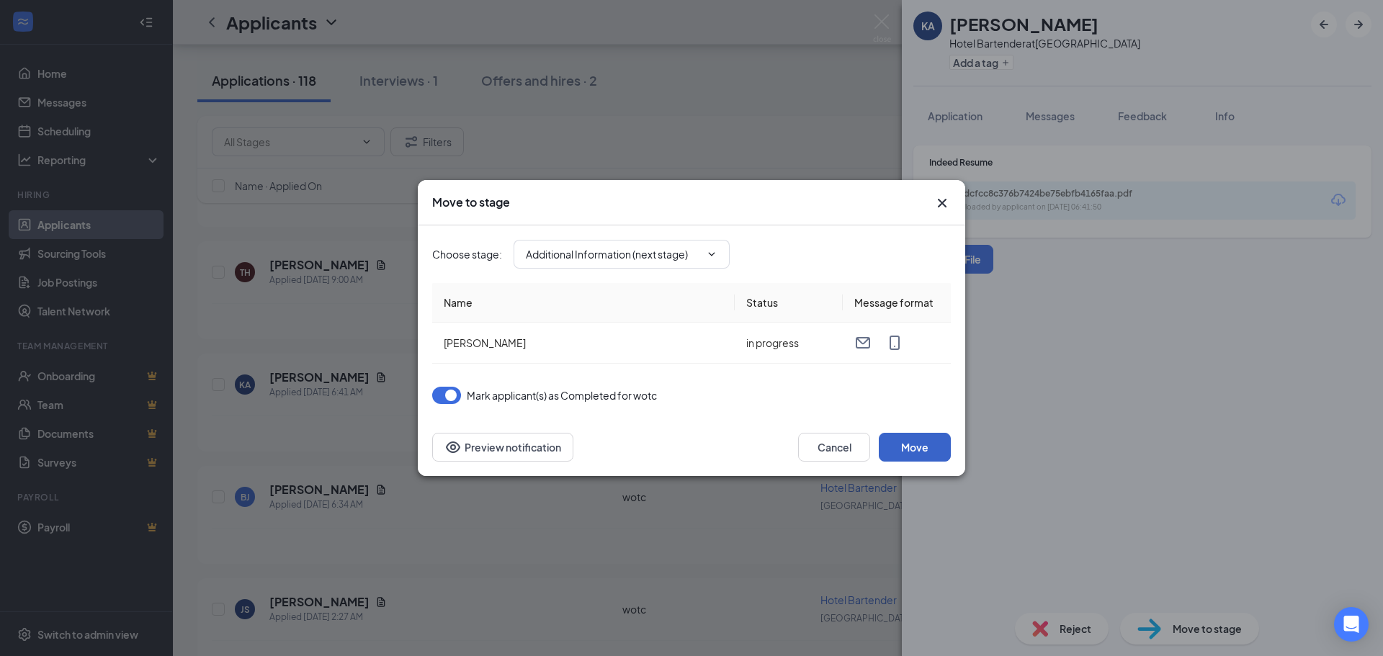
click at [902, 448] on button "Move" at bounding box center [915, 447] width 72 height 29
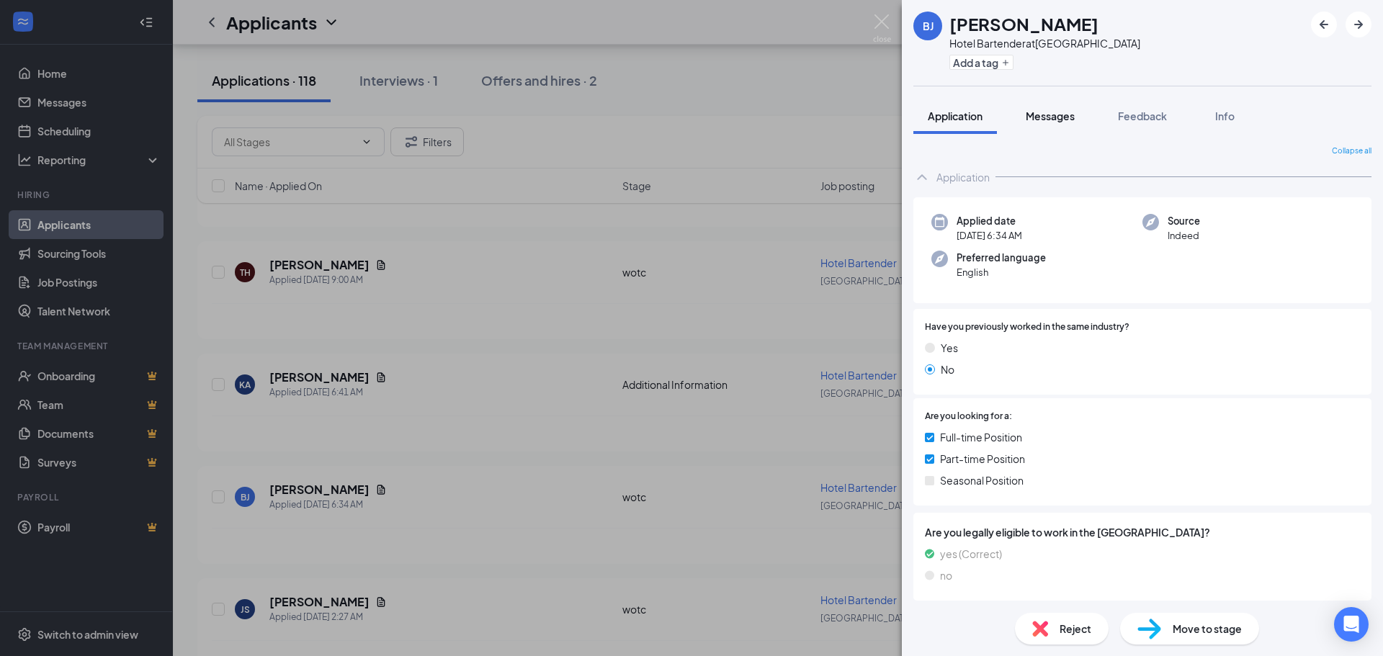
click at [1043, 112] on span "Messages" at bounding box center [1050, 115] width 49 height 13
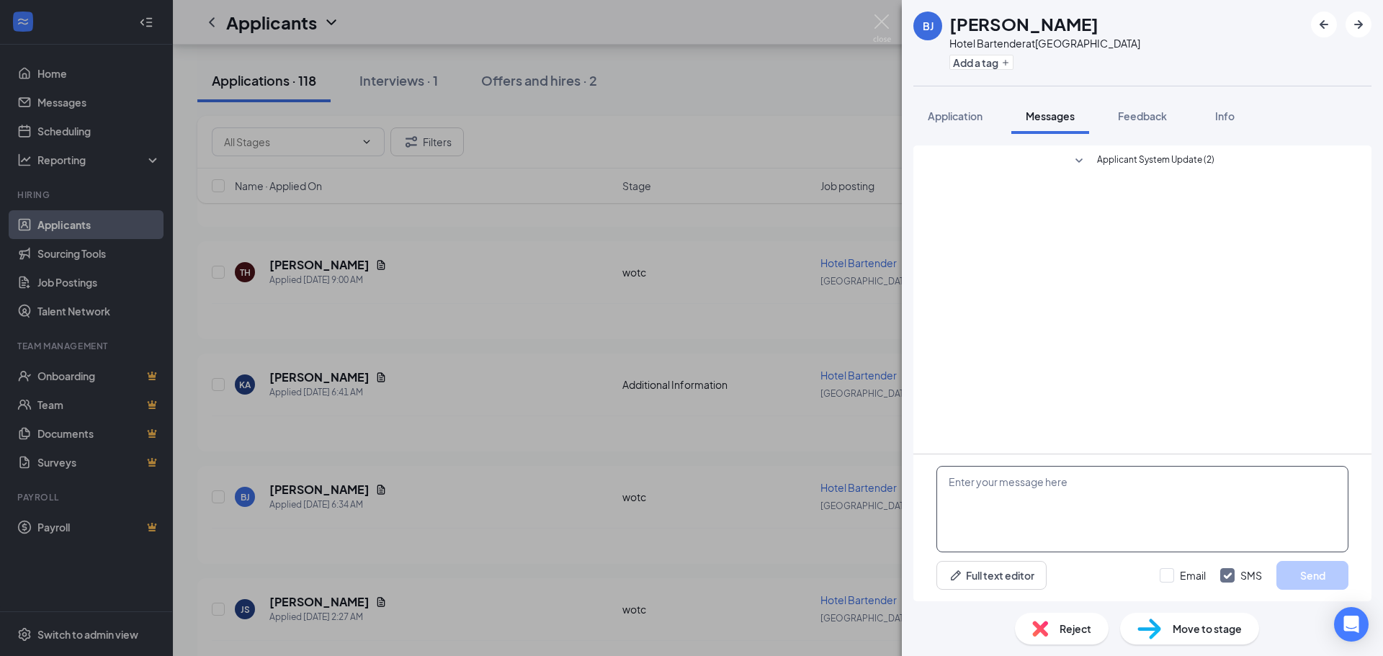
click at [1132, 508] on textarea at bounding box center [1142, 509] width 412 height 86
paste textarea "Hello [PERSON_NAME]! This is Gaurav, F&B Manager at [GEOGRAPHIC_DATA]. I’m reac…"
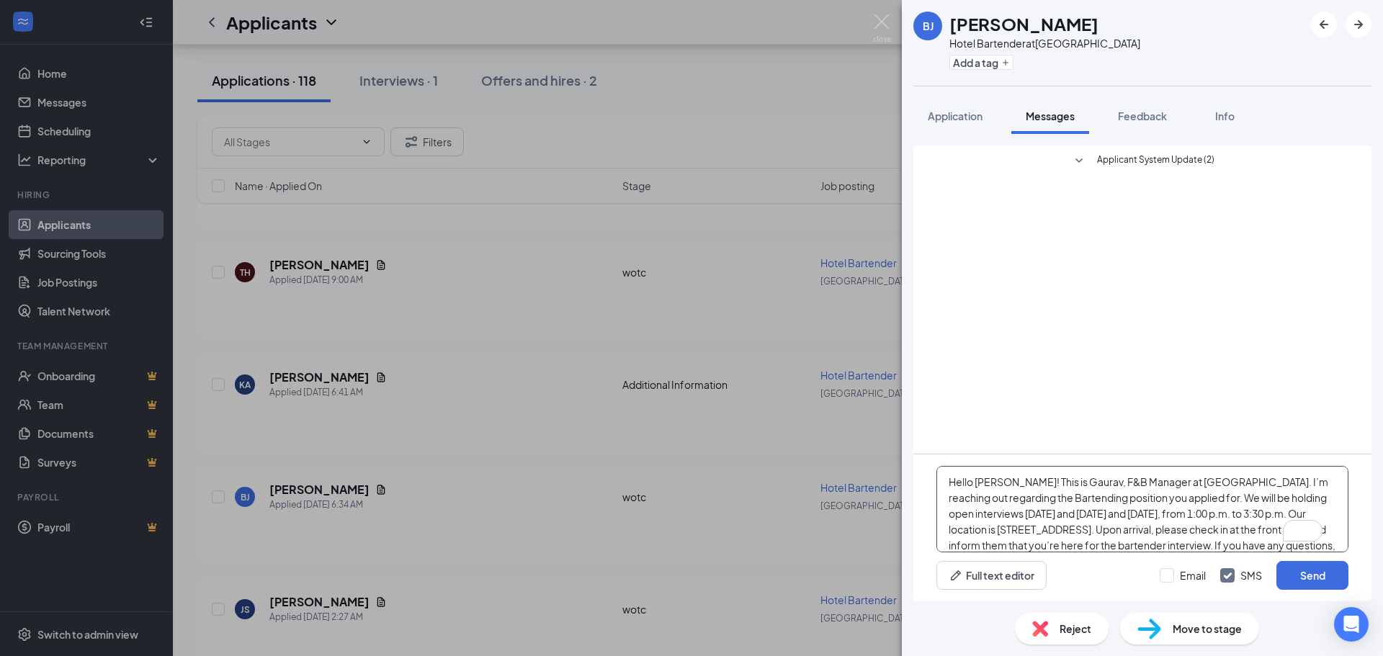
scroll to position [32, 0]
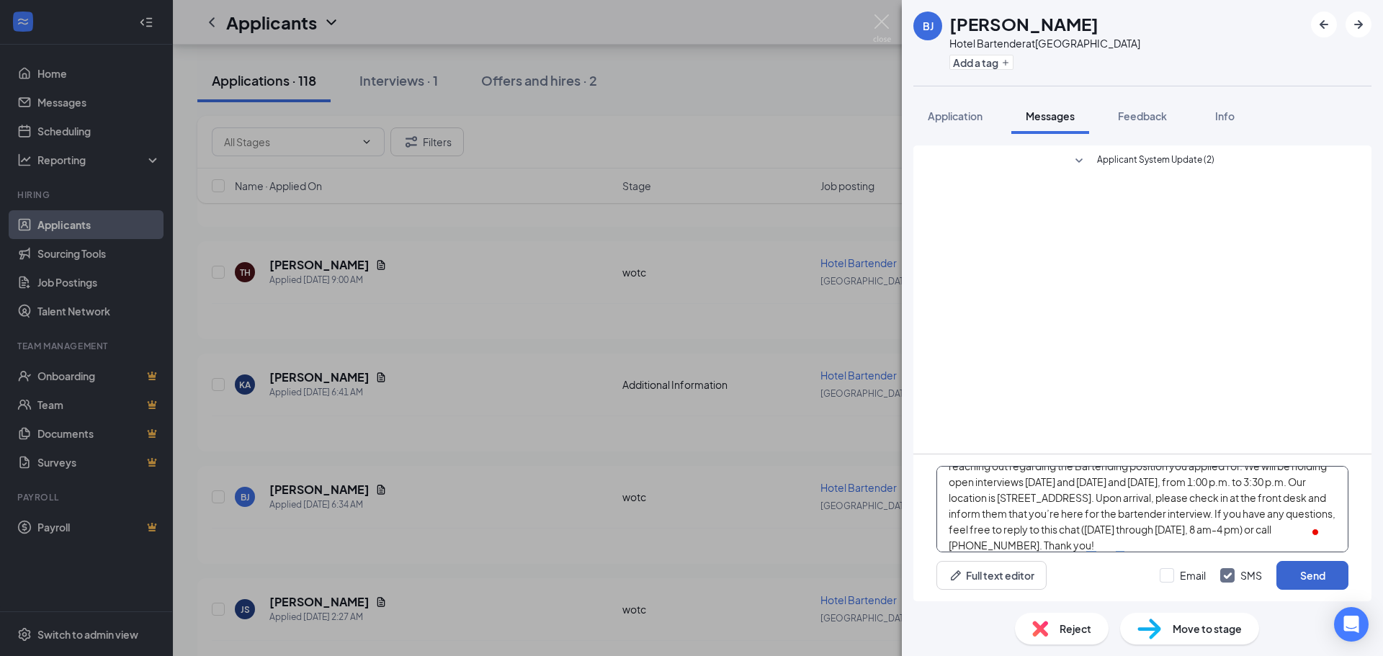
type textarea "Hello [PERSON_NAME]! This is Gaurav, F&B Manager at [GEOGRAPHIC_DATA]. I’m reac…"
click at [1306, 581] on button "Send" at bounding box center [1312, 575] width 72 height 29
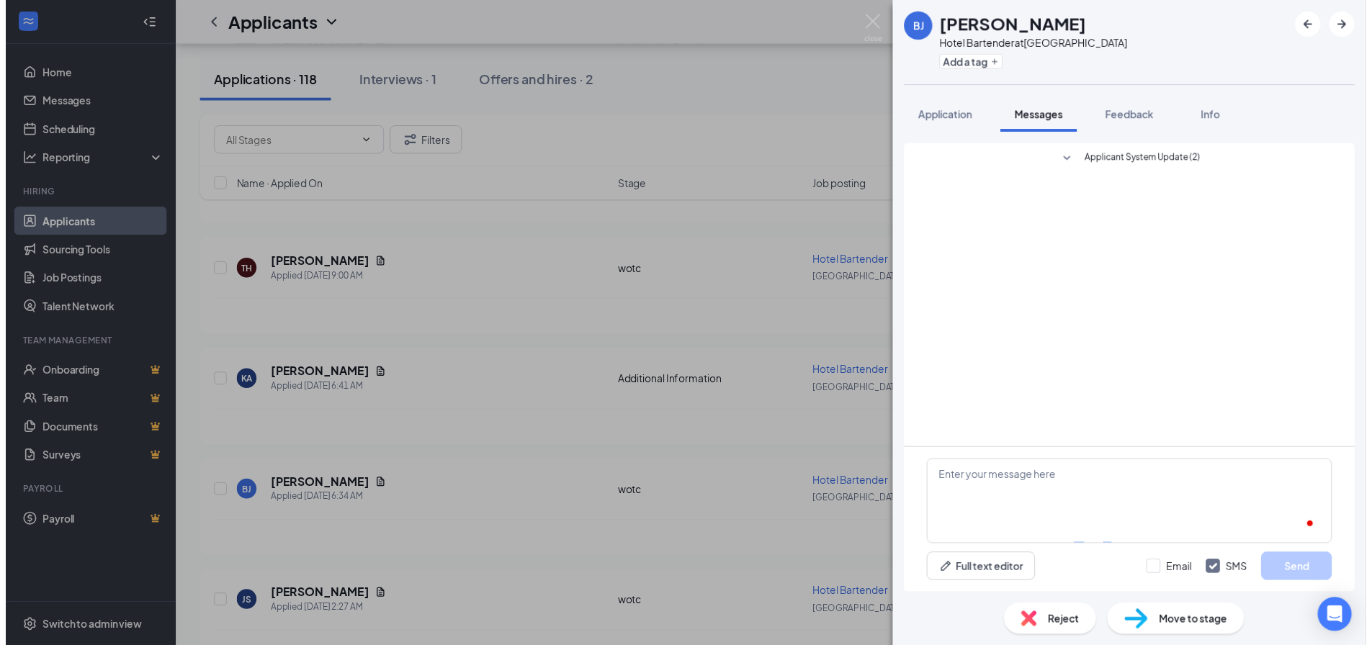
scroll to position [0, 0]
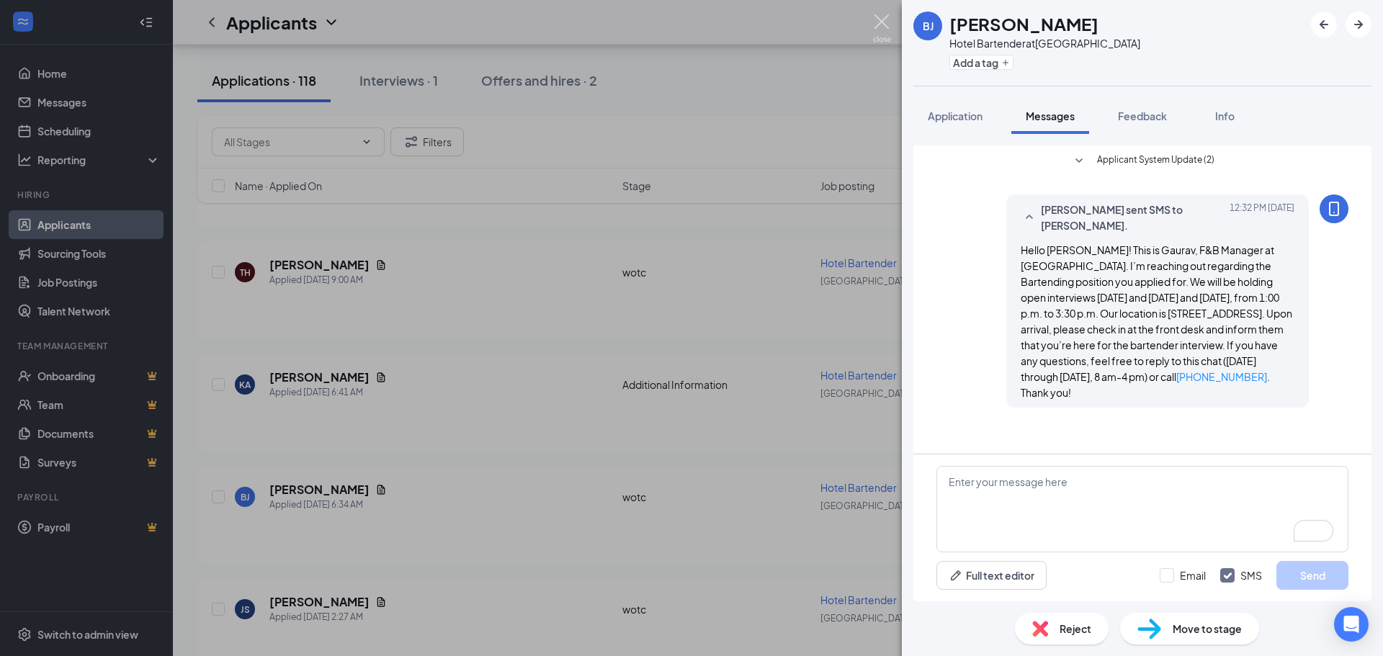
click at [884, 20] on img at bounding box center [882, 28] width 18 height 28
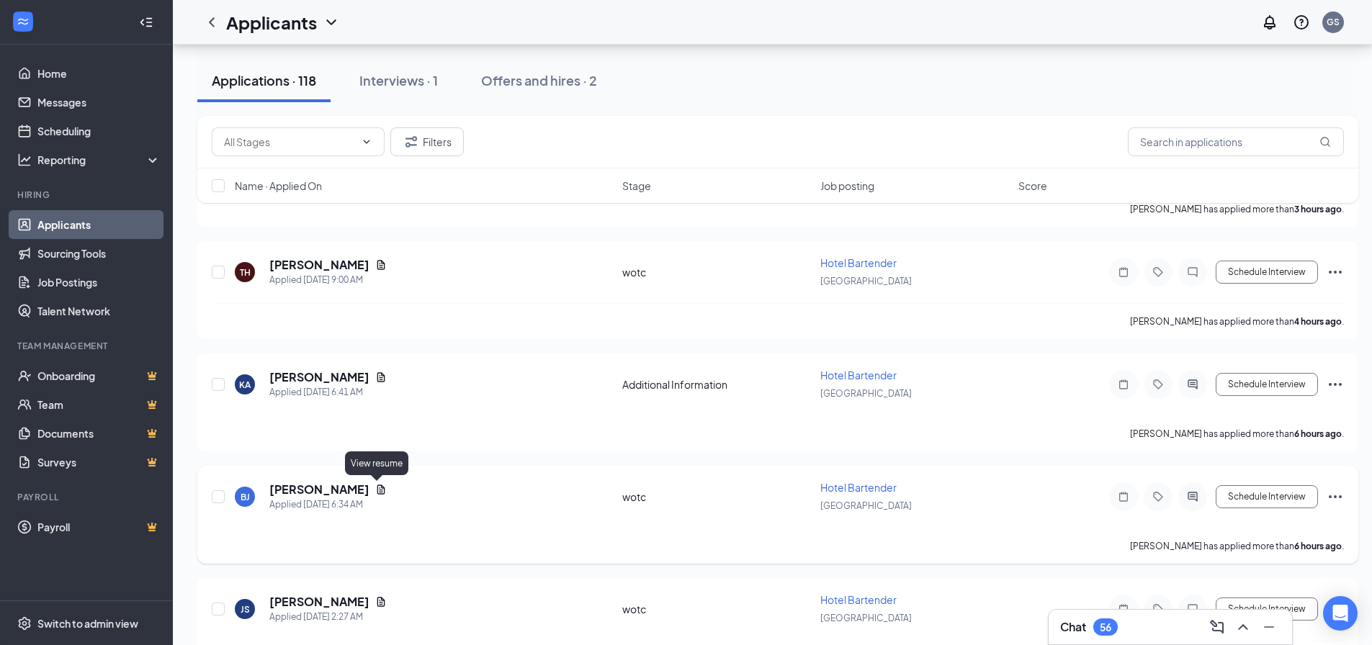
click at [377, 489] on icon "Document" at bounding box center [381, 490] width 12 height 12
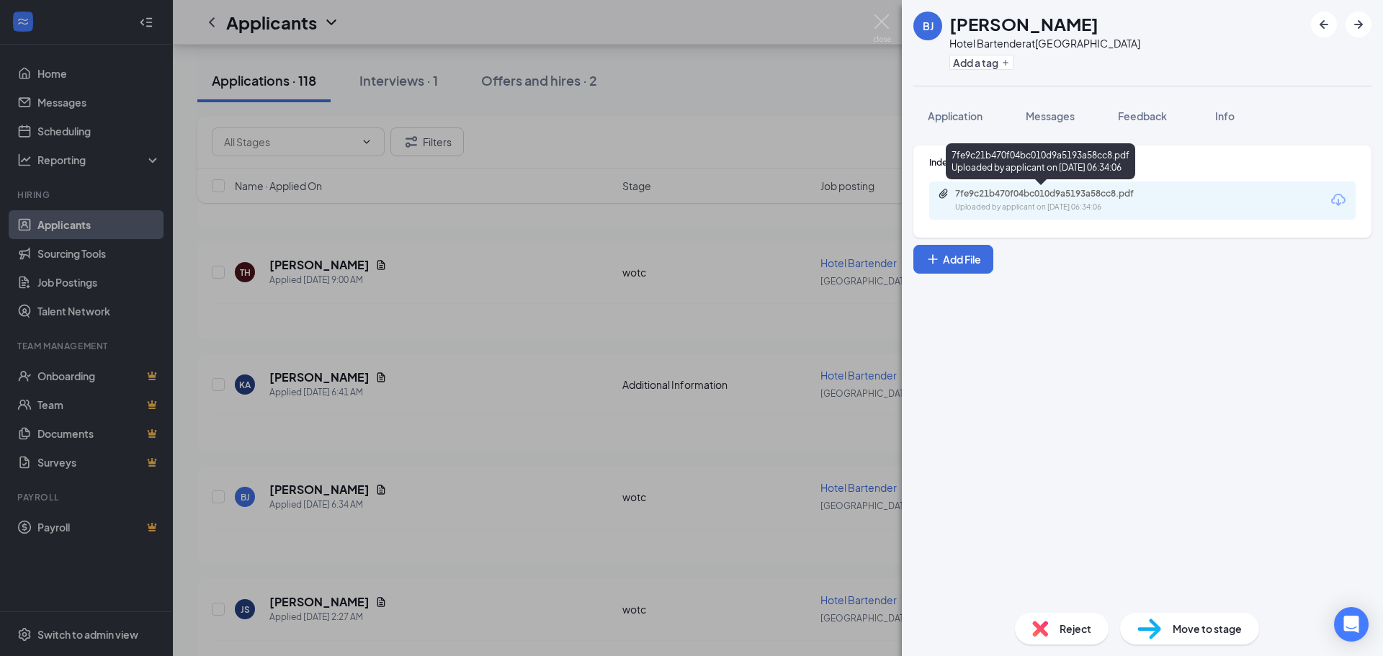
click at [1056, 199] on div "7fe9c21b470f04bc010d9a5193a58cc8.pdf" at bounding box center [1056, 194] width 202 height 12
drag, startPoint x: 953, startPoint y: 27, endPoint x: 1097, endPoint y: 19, distance: 144.2
click at [1097, 19] on div "[PERSON_NAME][GEOGRAPHIC_DATA] Bartender at [GEOGRAPHIC_DATA] Add a tag" at bounding box center [1142, 43] width 481 height 86
copy h1 "[PERSON_NAME]"
click at [1059, 115] on span "Messages" at bounding box center [1050, 115] width 49 height 13
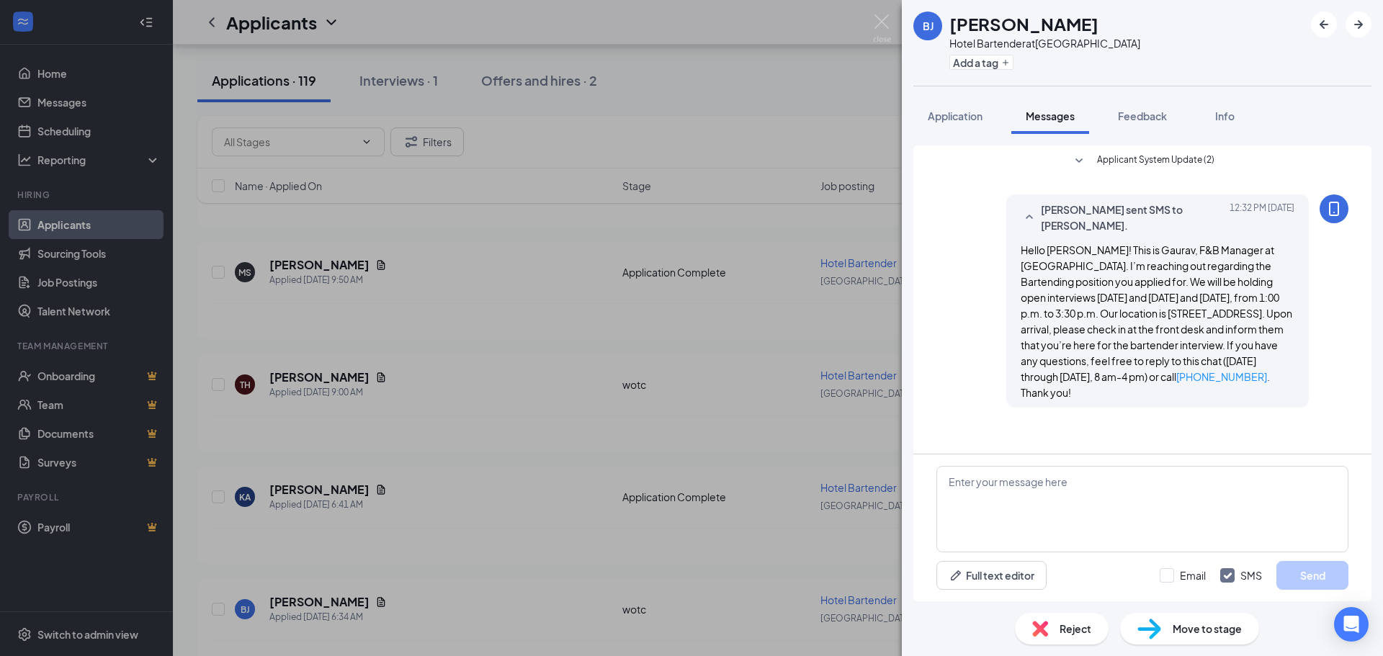
click at [729, 333] on div "[PERSON_NAME] Hotel Bartender at [GEOGRAPHIC_DATA] Add a tag Application Messag…" at bounding box center [691, 328] width 1383 height 656
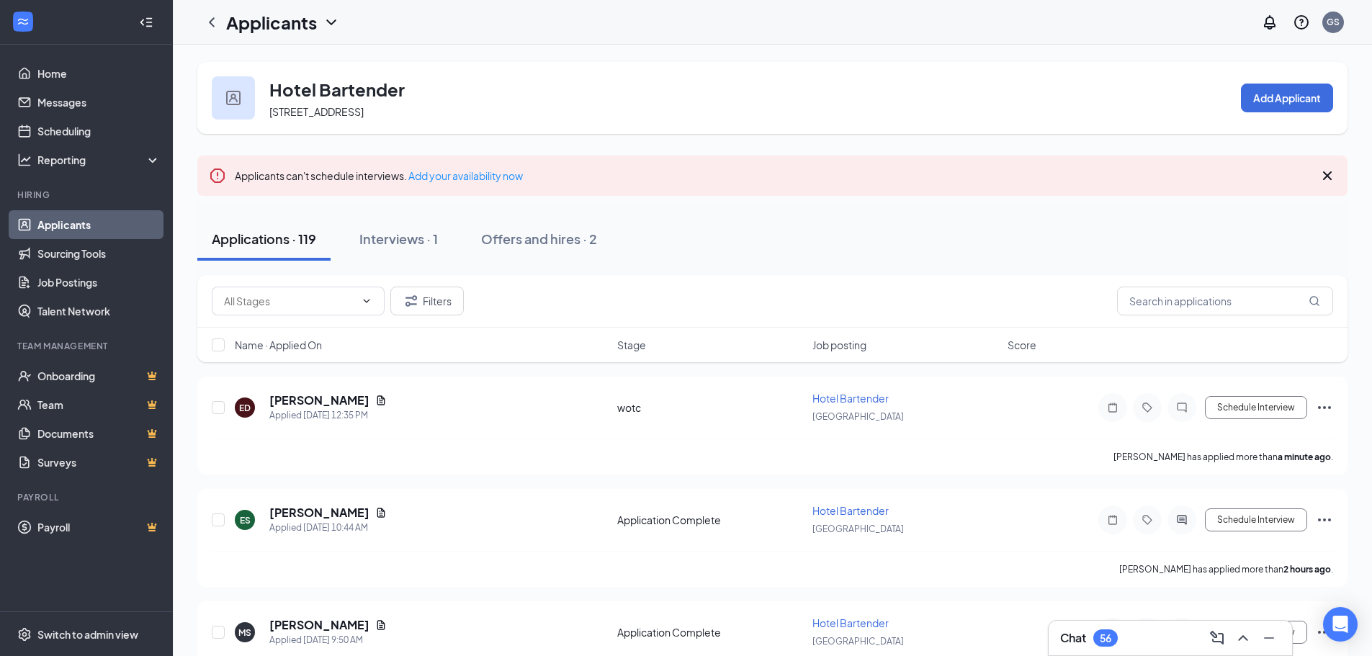
click at [263, 236] on div "Applications · 119" at bounding box center [264, 239] width 104 height 18
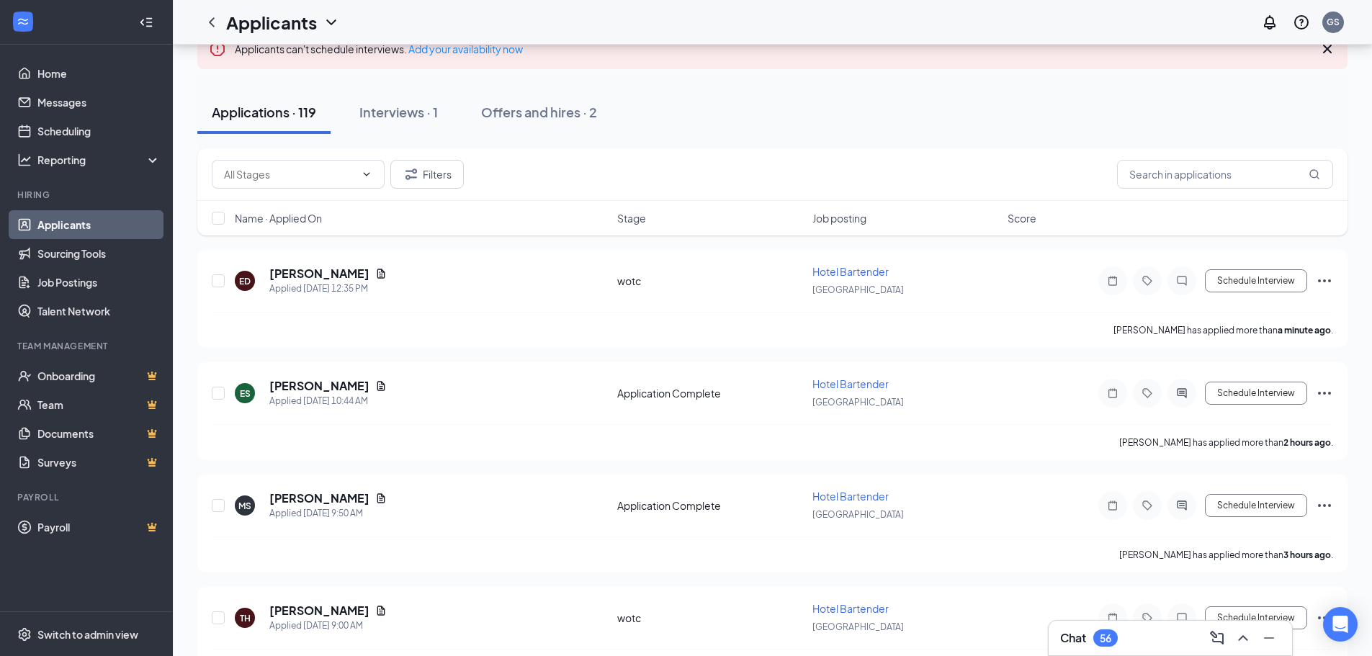
scroll to position [216, 0]
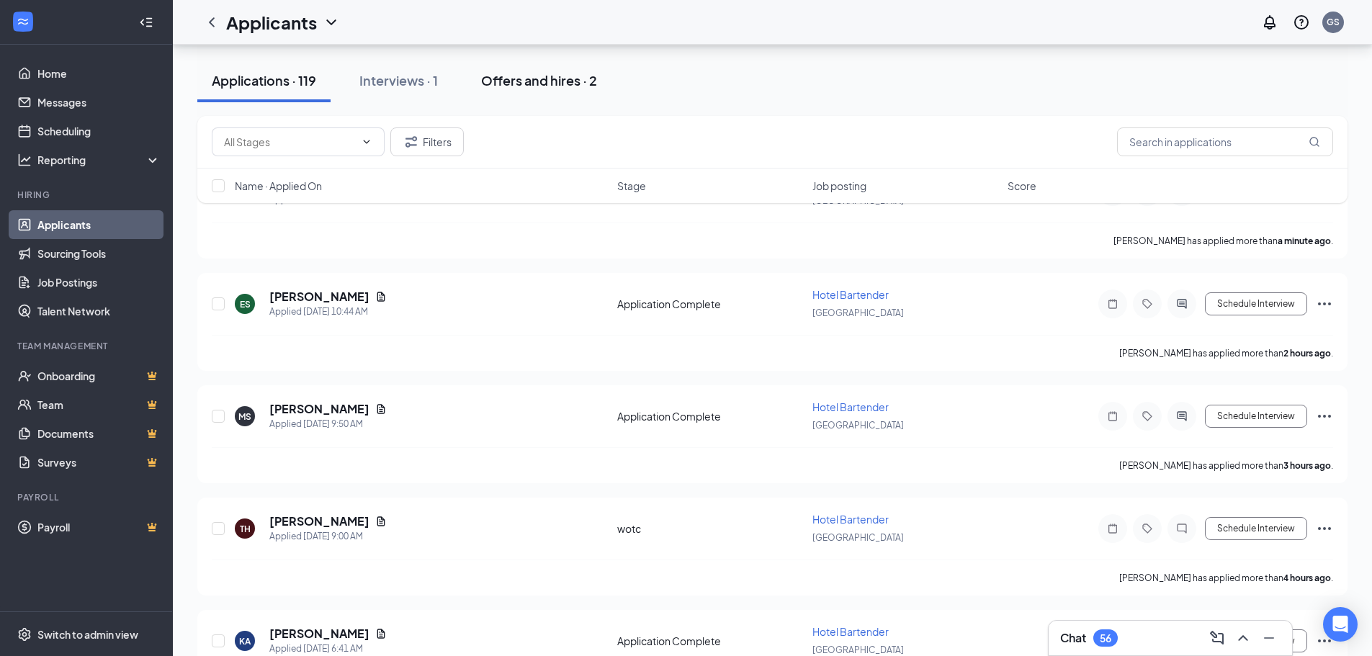
click at [550, 84] on div "Offers and hires · 2" at bounding box center [539, 80] width 116 height 18
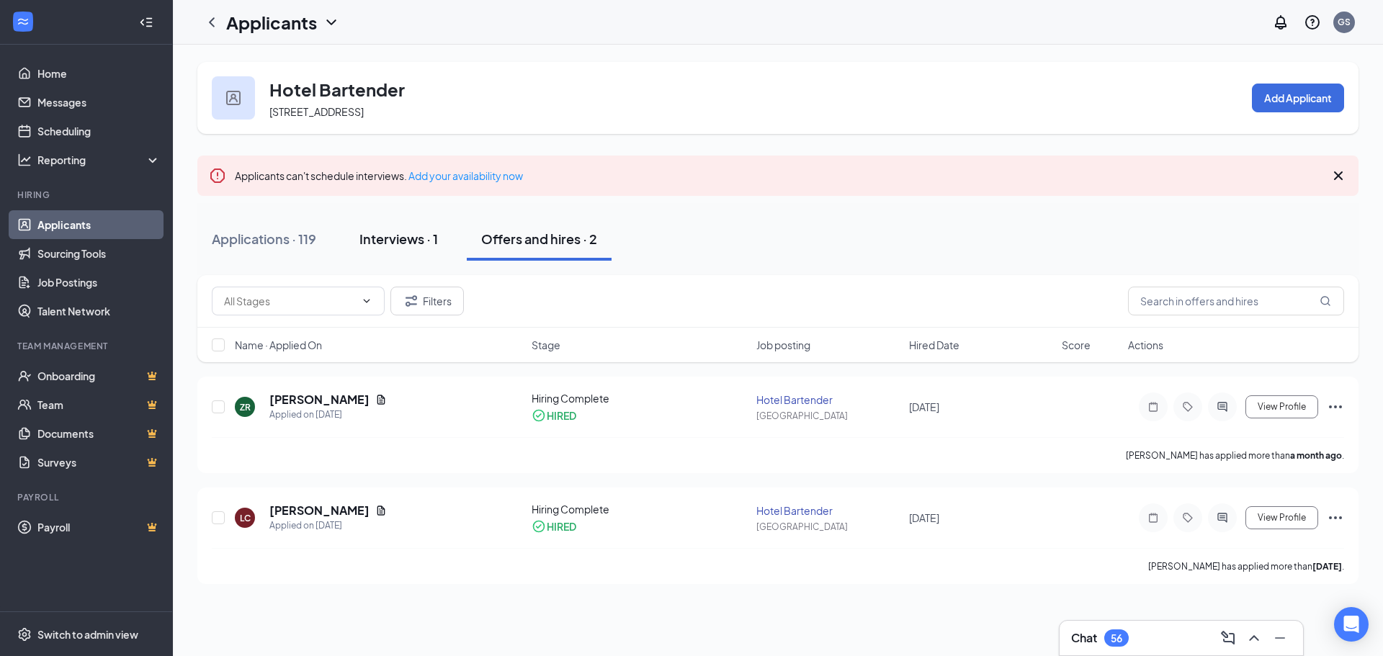
click at [388, 242] on div "Interviews · 1" at bounding box center [398, 239] width 79 height 18
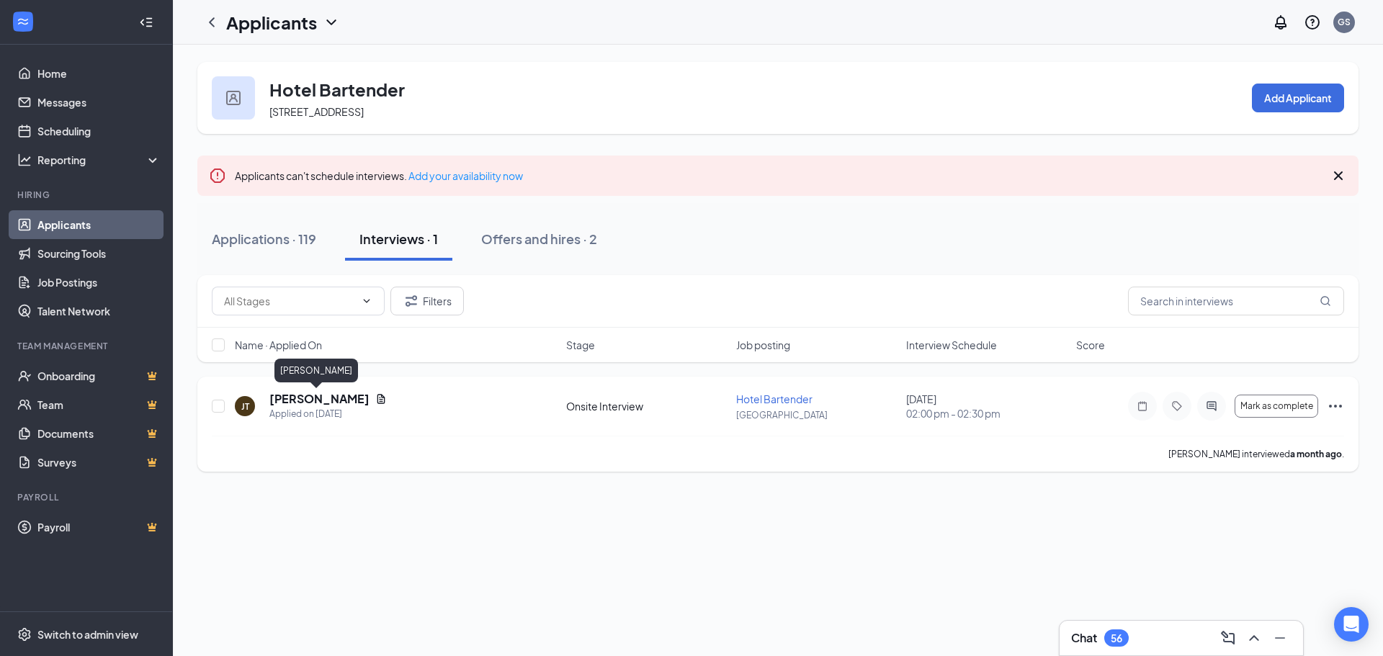
click at [313, 397] on h5 "[PERSON_NAME]" at bounding box center [319, 399] width 100 height 16
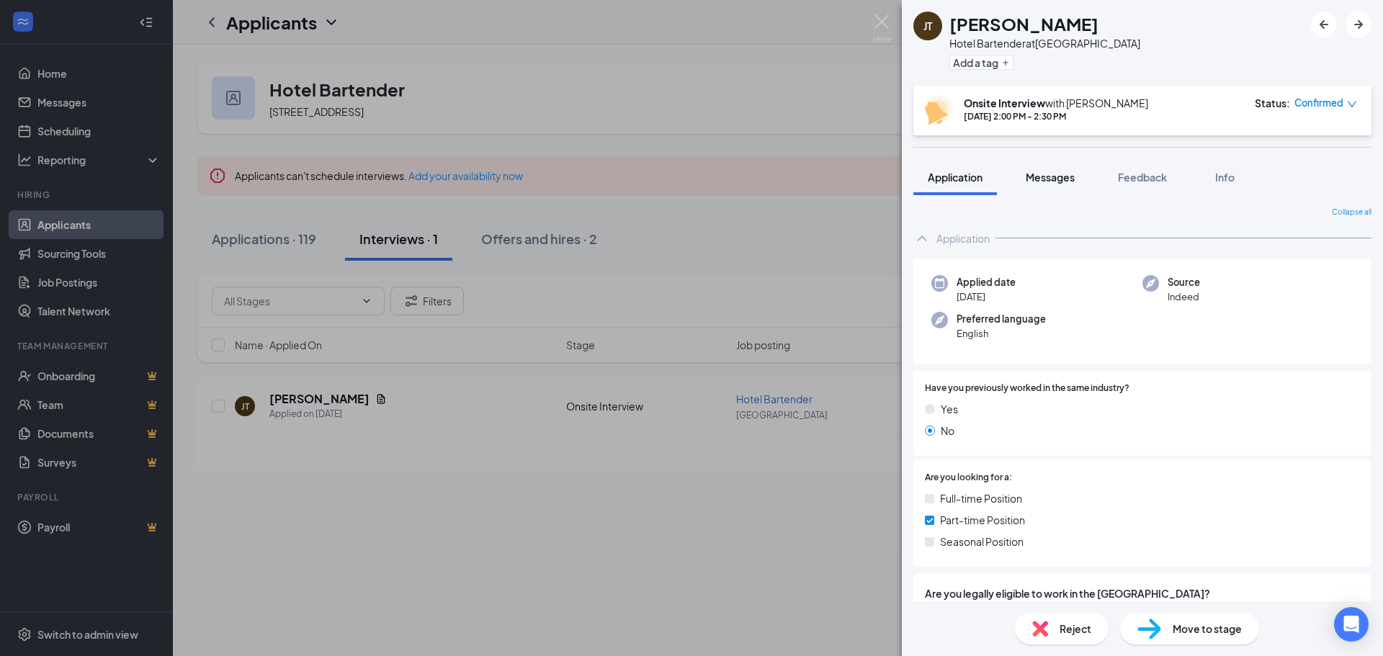
click at [1051, 176] on span "Messages" at bounding box center [1050, 177] width 49 height 13
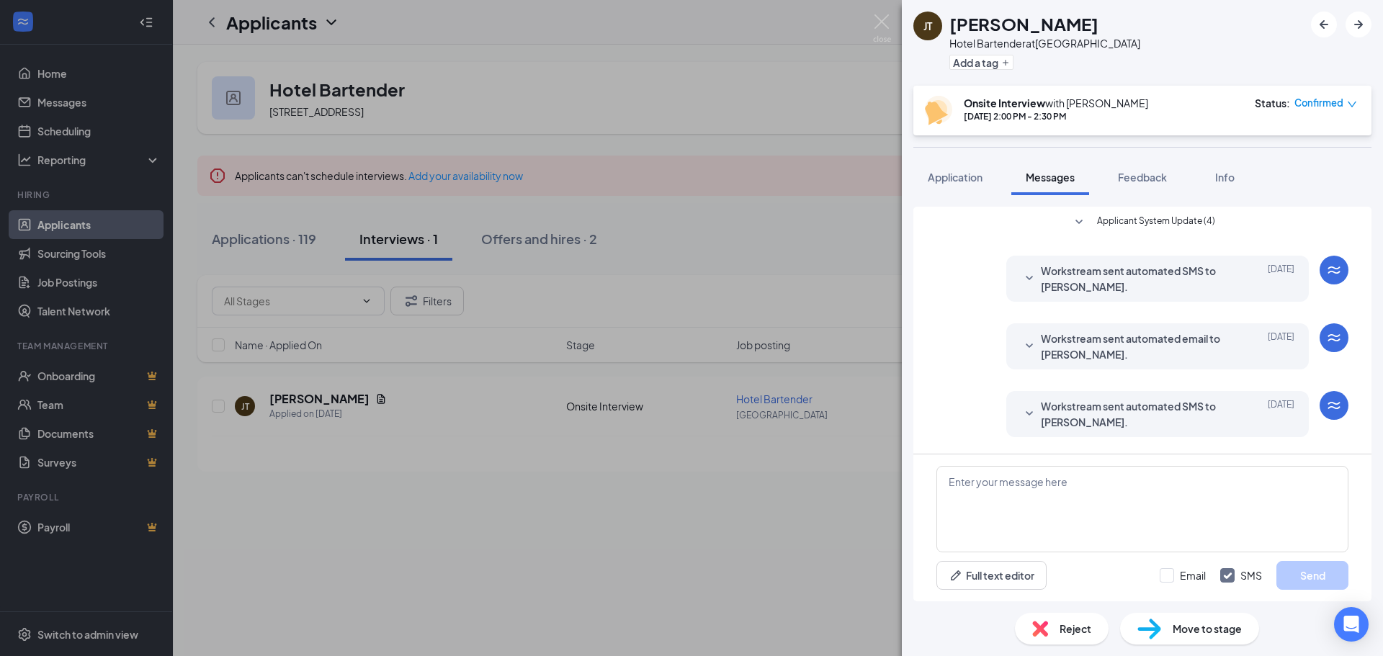
scroll to position [66, 0]
click at [691, 300] on div "[PERSON_NAME] Jayden [PERSON_NAME] Hotel Bartender at [GEOGRAPHIC_DATA] Add a t…" at bounding box center [691, 328] width 1383 height 656
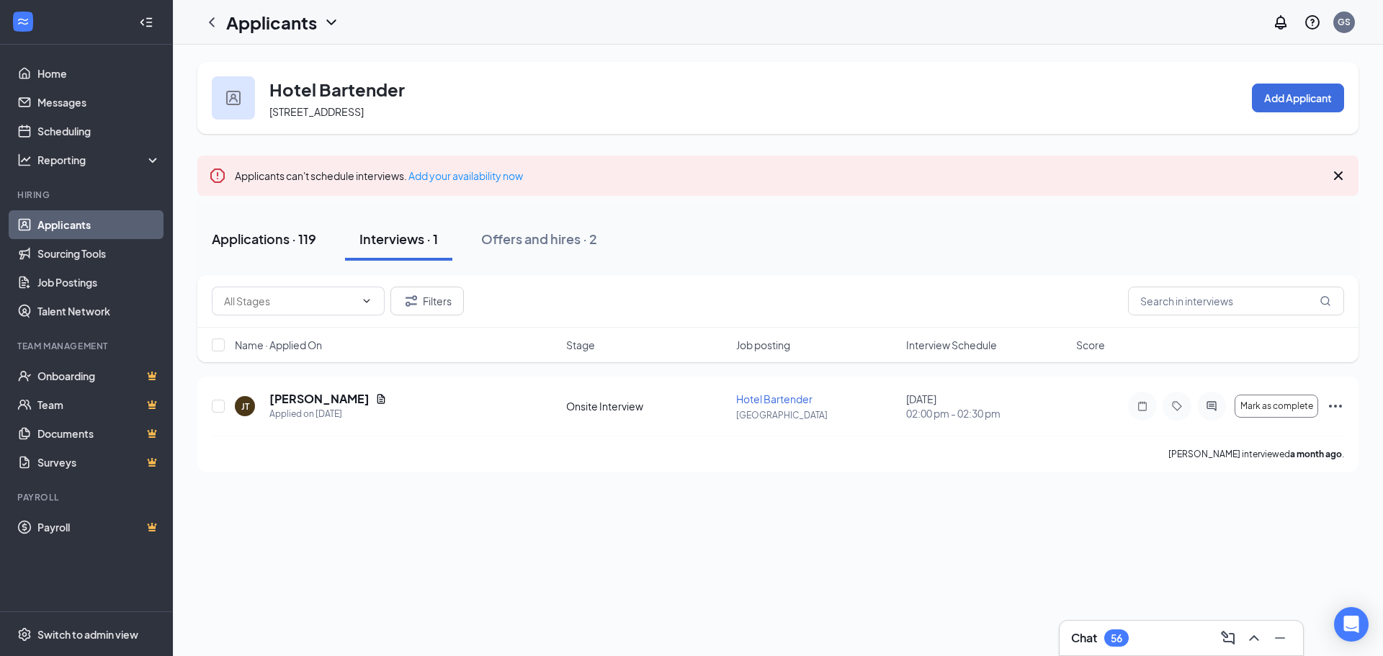
click at [230, 233] on div "Applications · 119" at bounding box center [264, 239] width 104 height 18
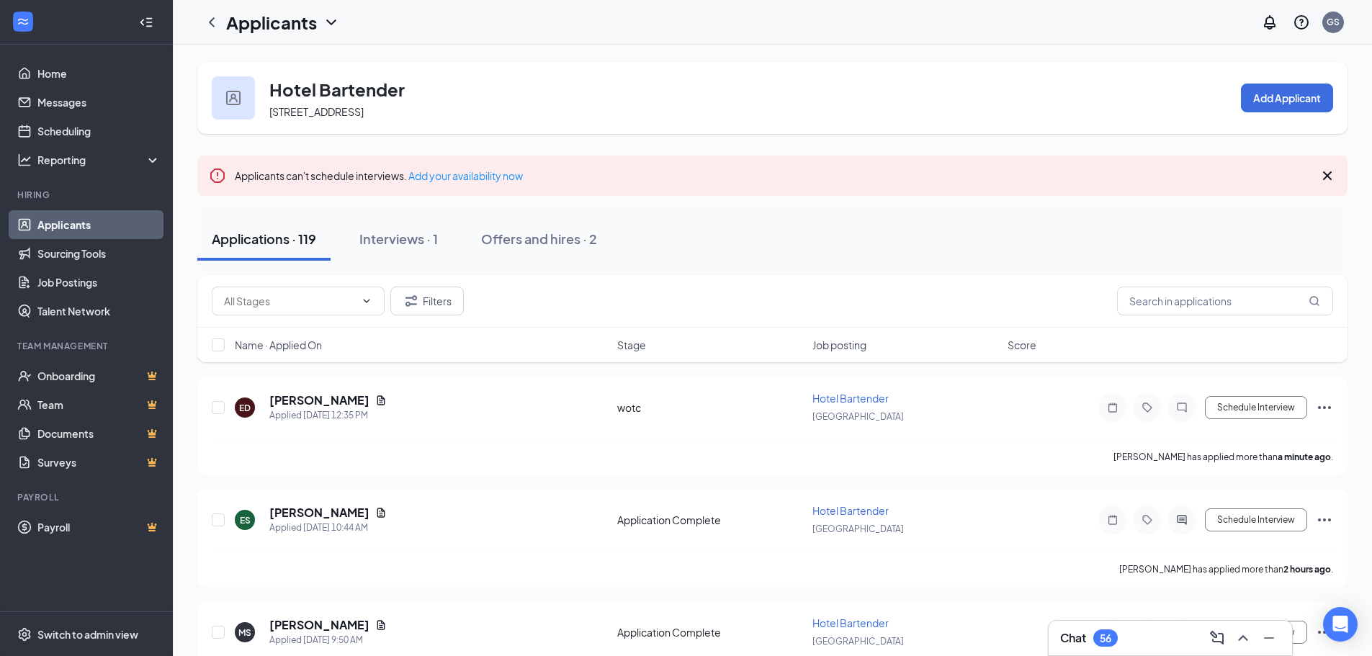
click at [1129, 639] on div "Chat 56" at bounding box center [1170, 638] width 220 height 23
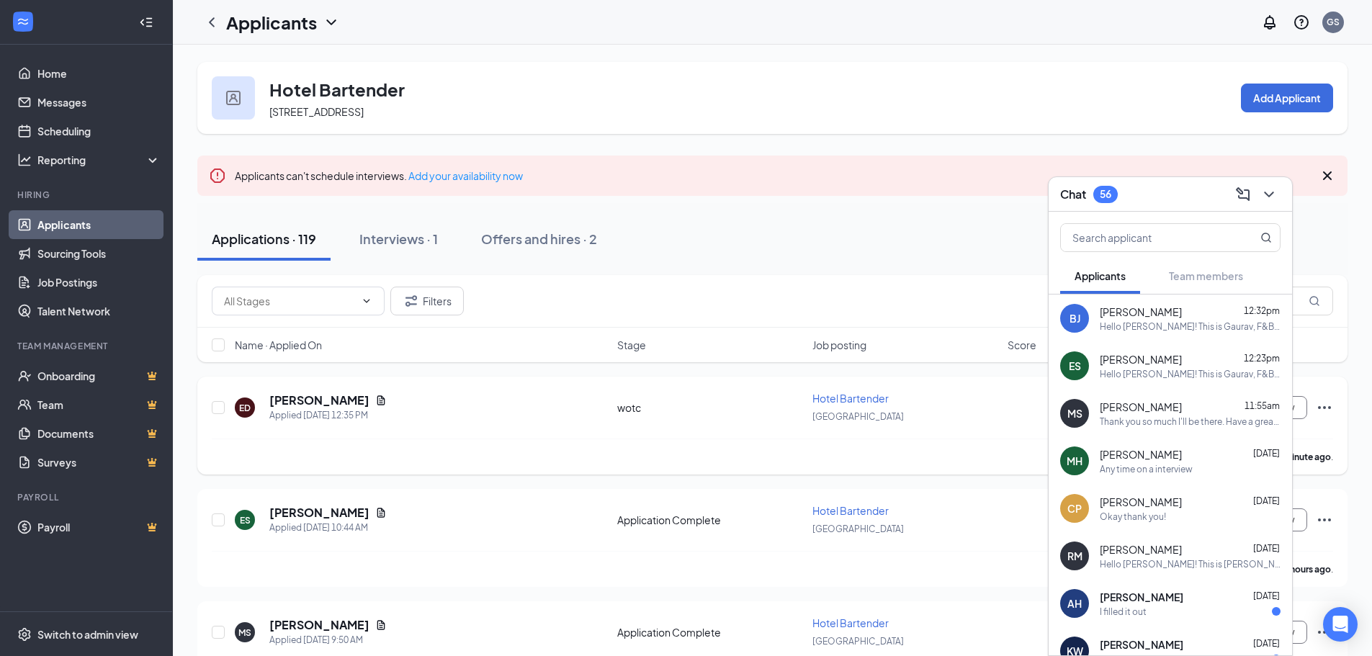
click at [531, 426] on div "ED [PERSON_NAME] Applied [DATE] 12:35 PM [GEOGRAPHIC_DATA] Bartender Springfiel…" at bounding box center [772, 415] width 1121 height 48
click at [377, 397] on icon "Document" at bounding box center [381, 399] width 8 height 9
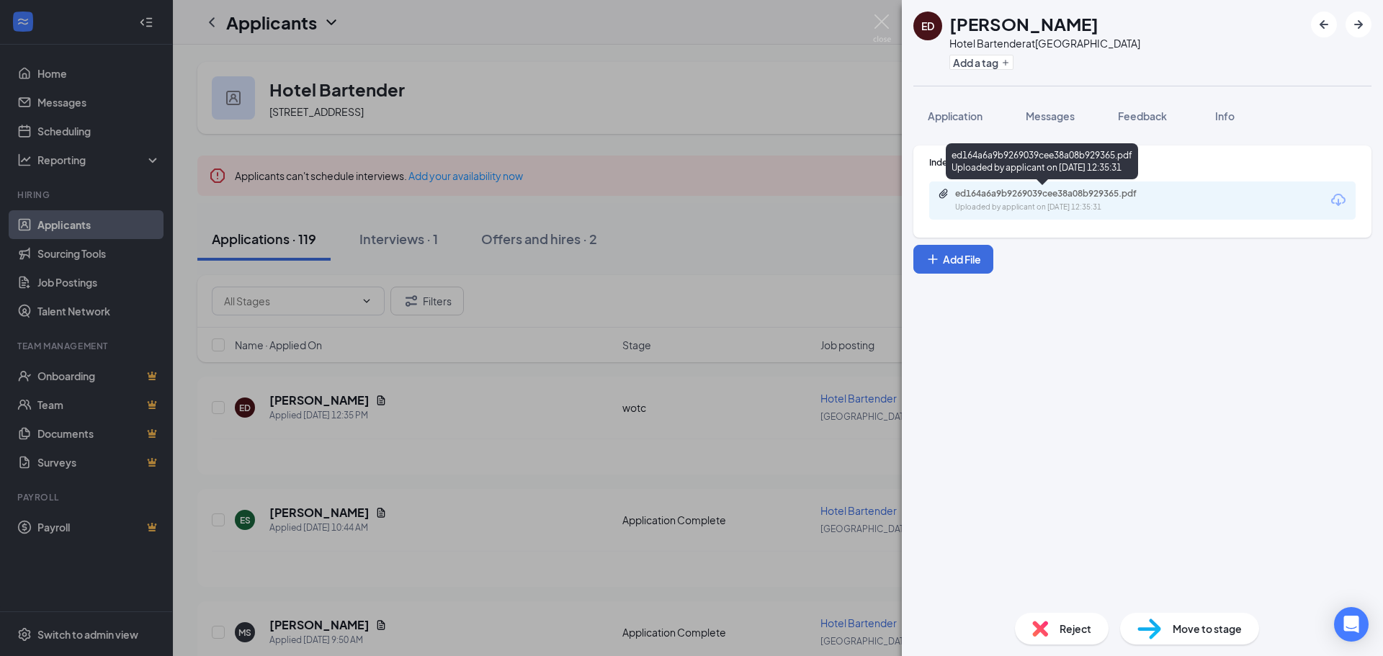
click at [1130, 200] on div "ed164a6a9b9269039cee38a08b929365.pdf Uploaded by applicant on [DATE] 12:35:31" at bounding box center [1054, 200] width 233 height 25
click at [1050, 115] on span "Messages" at bounding box center [1050, 115] width 49 height 13
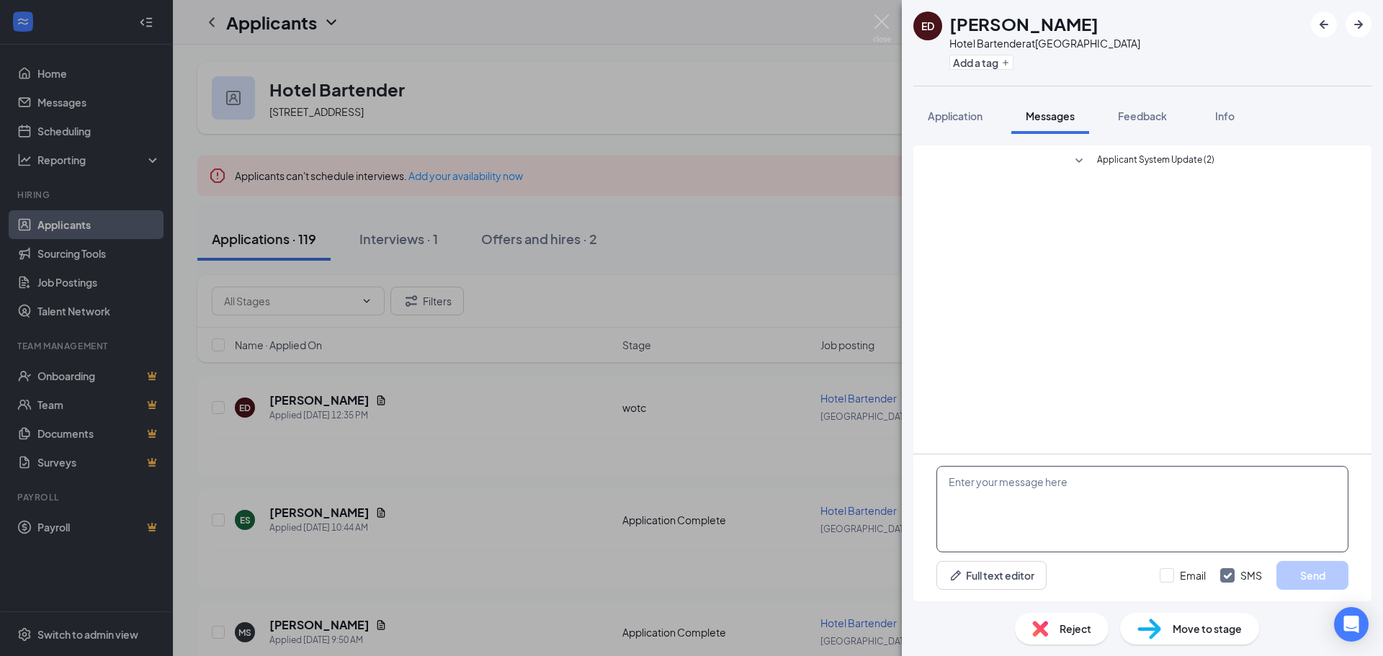
click at [1054, 495] on textarea at bounding box center [1142, 509] width 412 height 86
paste textarea "[PERSON_NAME]"
type textarea "[PERSON_NAME]"
drag, startPoint x: 1036, startPoint y: 483, endPoint x: 833, endPoint y: 509, distance: 205.5
click at [833, 509] on div "ED [PERSON_NAME] Hotel Bartender at [GEOGRAPHIC_DATA] Add a tag Application Mes…" at bounding box center [691, 328] width 1383 height 656
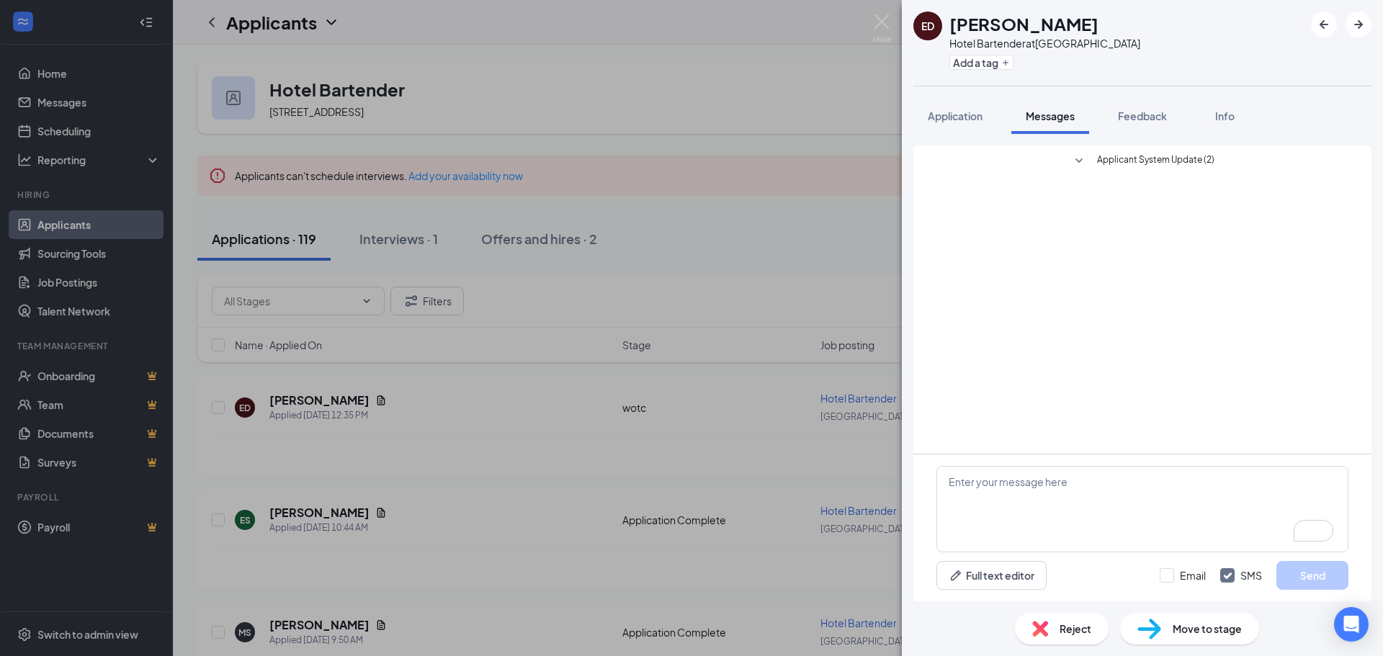
click at [421, 470] on div "ED [PERSON_NAME] Hotel Bartender at [GEOGRAPHIC_DATA] Add a tag Application Mes…" at bounding box center [691, 328] width 1383 height 656
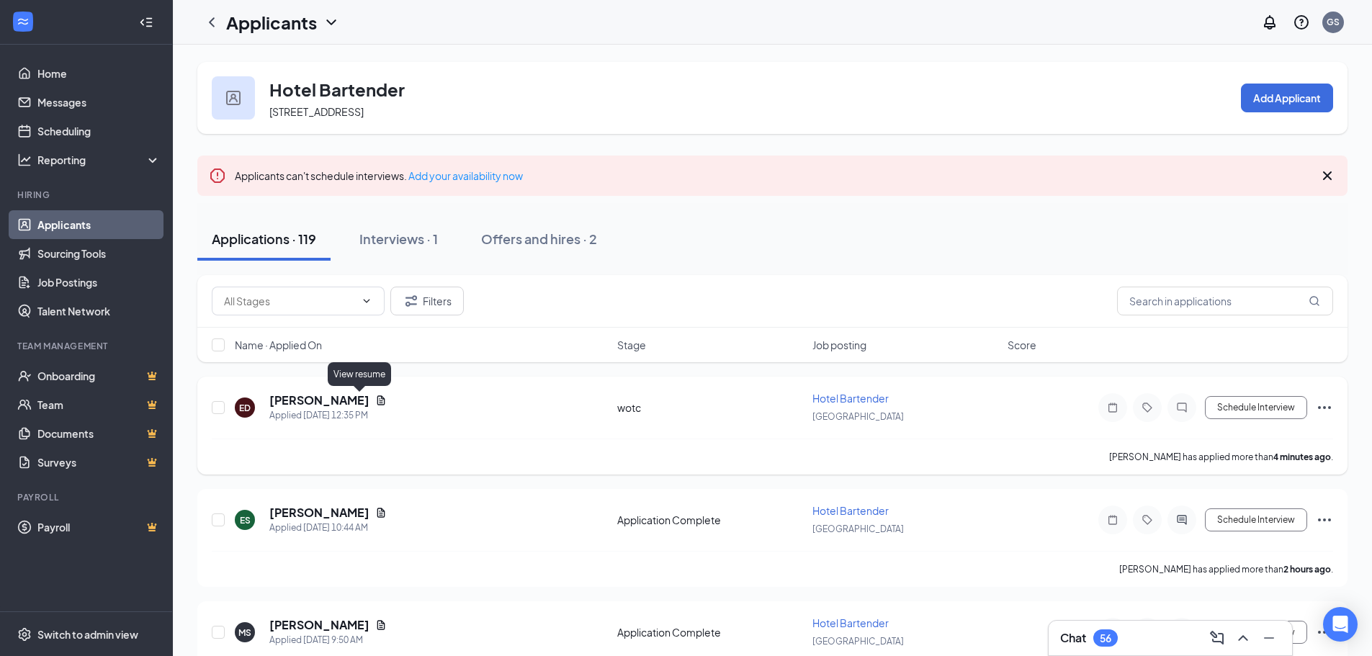
click at [375, 402] on icon "Document" at bounding box center [381, 401] width 12 height 12
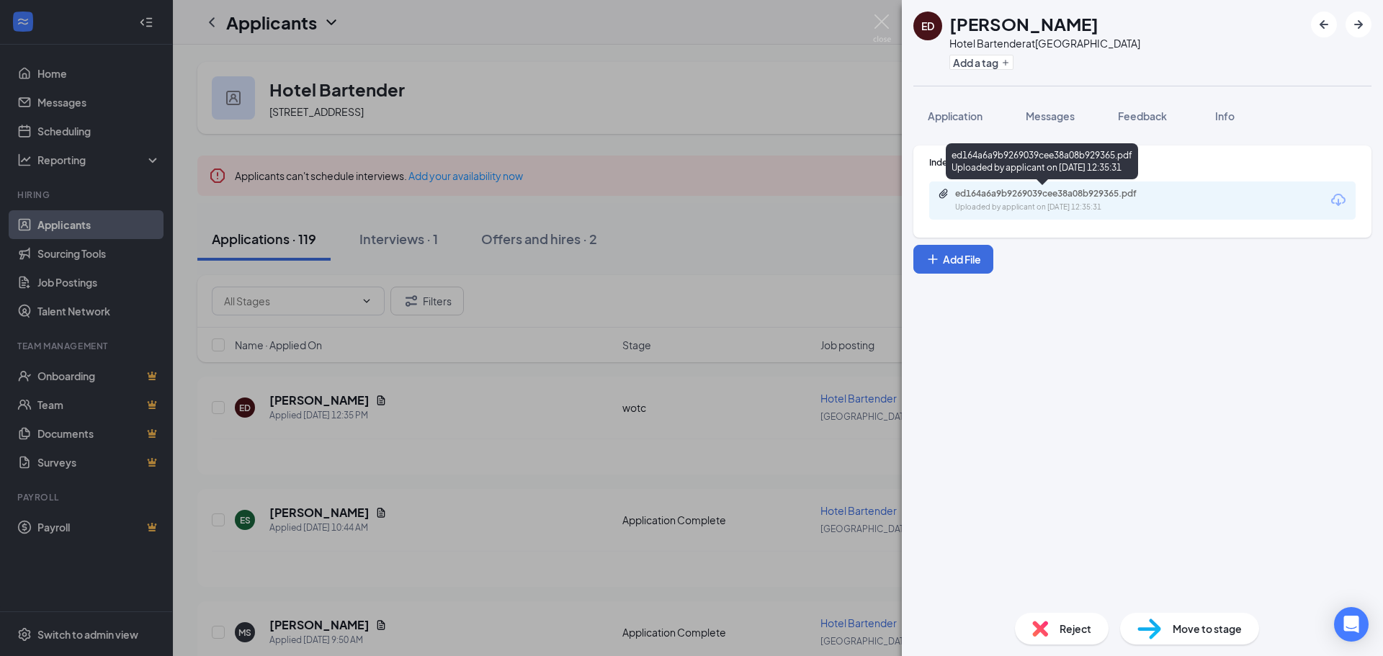
click at [1063, 210] on div "Uploaded by applicant on [DATE] 12:35:31" at bounding box center [1063, 208] width 216 height 12
click at [1180, 629] on span "Move to stage" at bounding box center [1206, 629] width 69 height 16
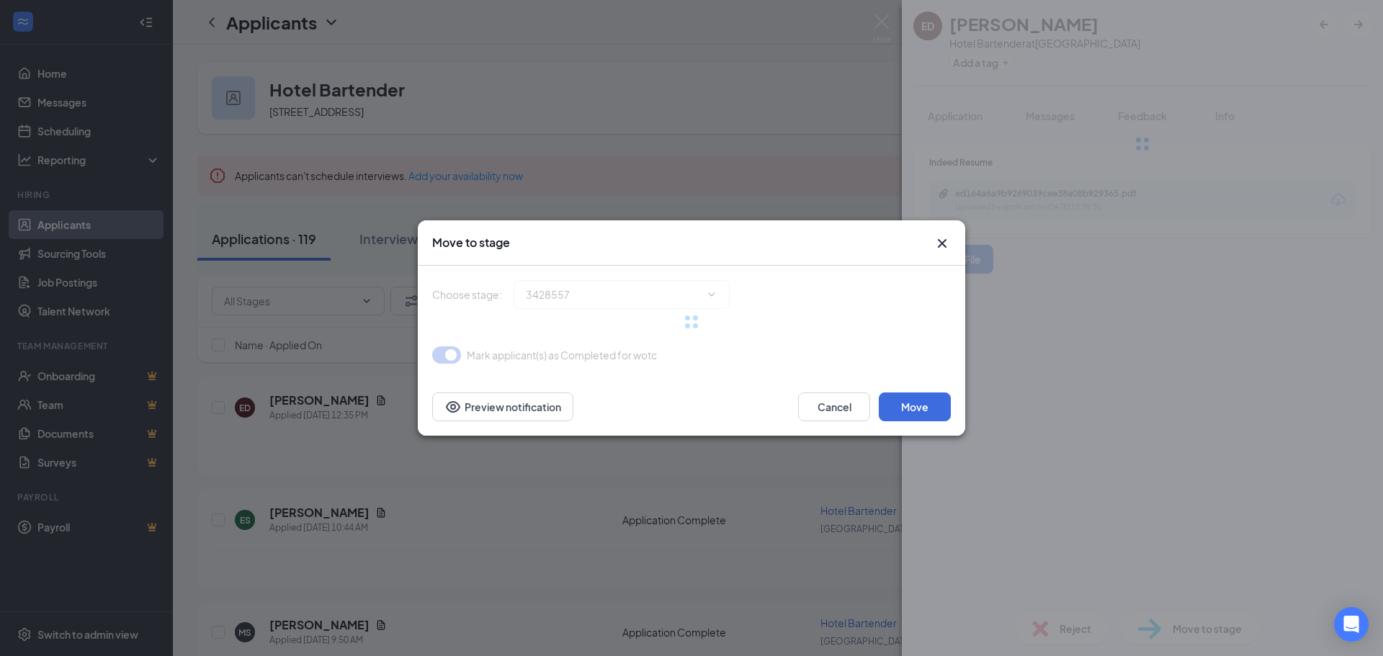
type input "Additional Information (next stage)"
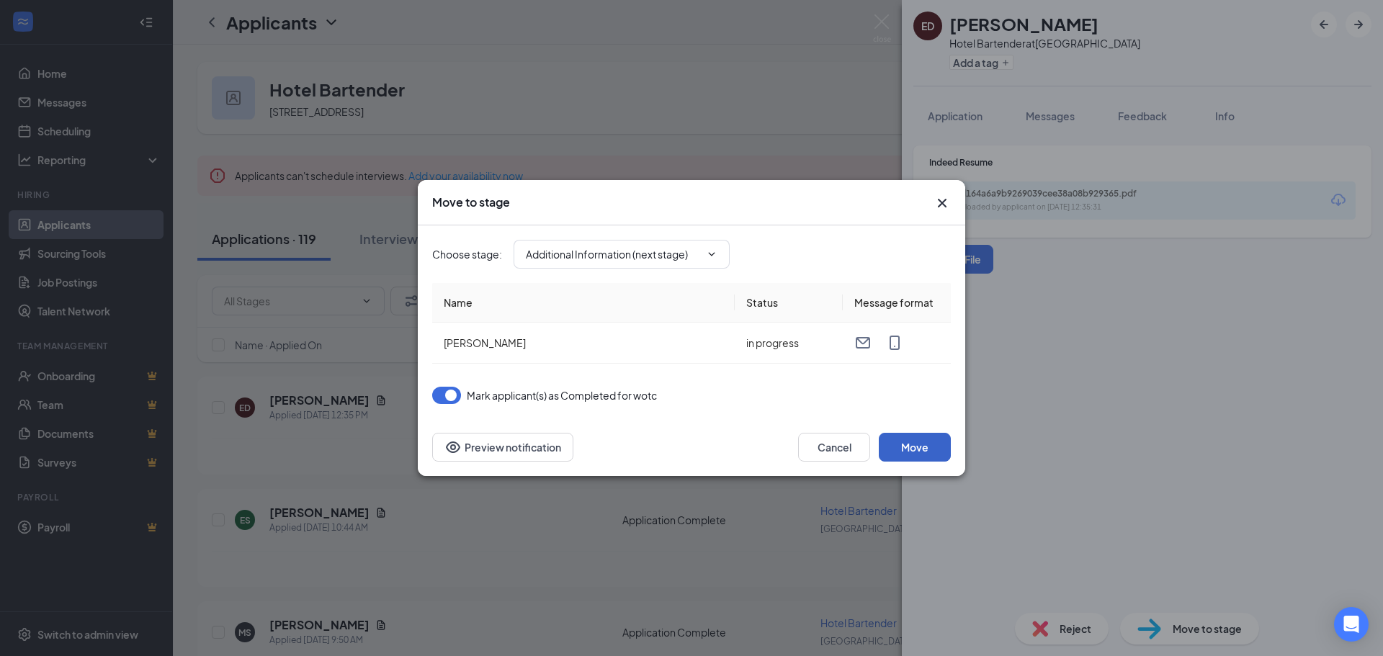
click at [915, 447] on button "Move" at bounding box center [915, 447] width 72 height 29
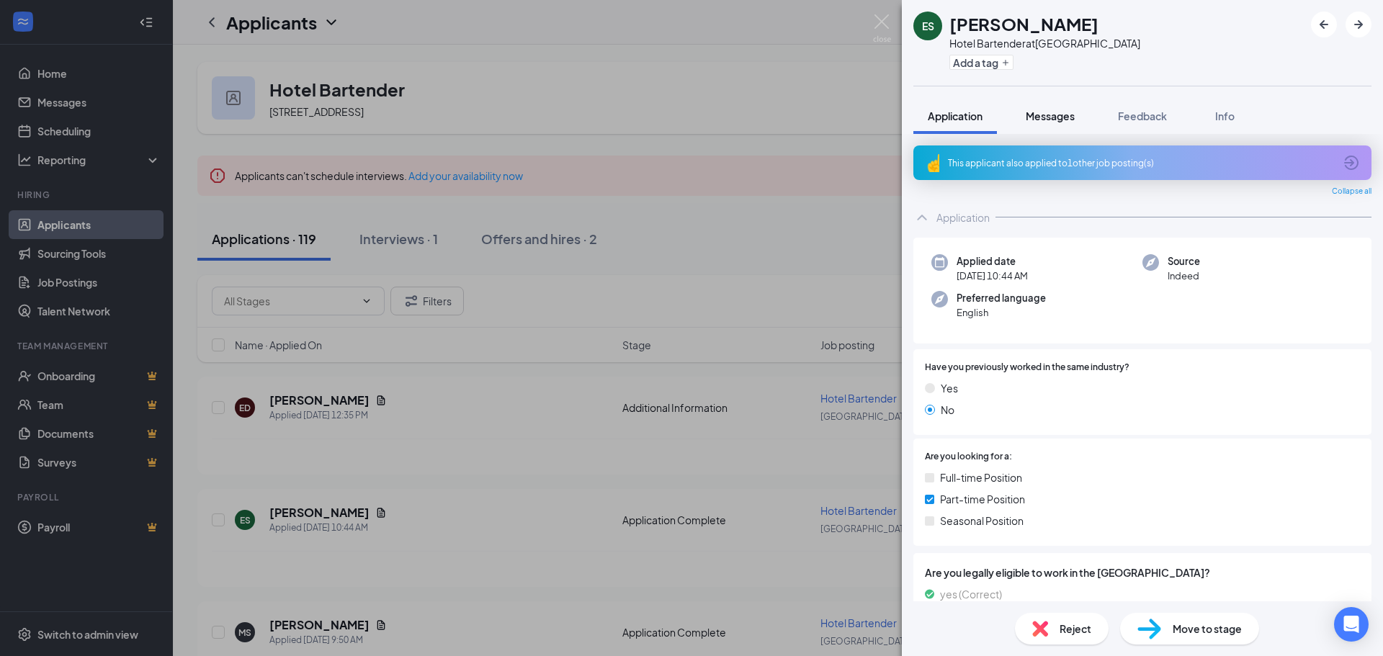
click at [1050, 118] on span "Messages" at bounding box center [1050, 115] width 49 height 13
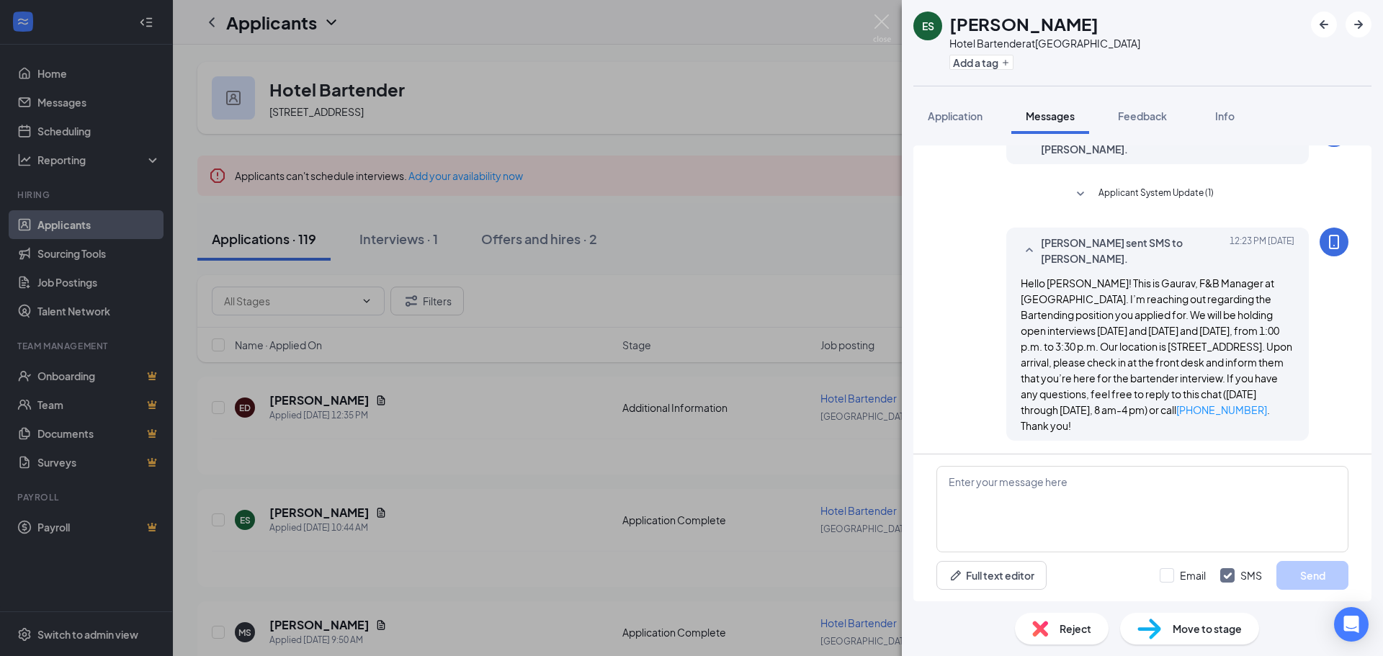
scroll to position [145, 0]
drag, startPoint x: 1194, startPoint y: 281, endPoint x: 1324, endPoint y: 387, distance: 168.4
click at [1324, 387] on div "[PERSON_NAME] sent SMS to [PERSON_NAME]. [DATE] 12:23 PM Hello [PERSON_NAME]! T…" at bounding box center [1142, 336] width 412 height 220
click at [1034, 494] on textarea "To enrich screen reader interactions, please activate Accessibility in Grammarl…" at bounding box center [1142, 509] width 412 height 86
paste textarea "Hello [PERSON_NAME]! This is Gaurav, F&B Manager at [GEOGRAPHIC_DATA]. I’m reac…"
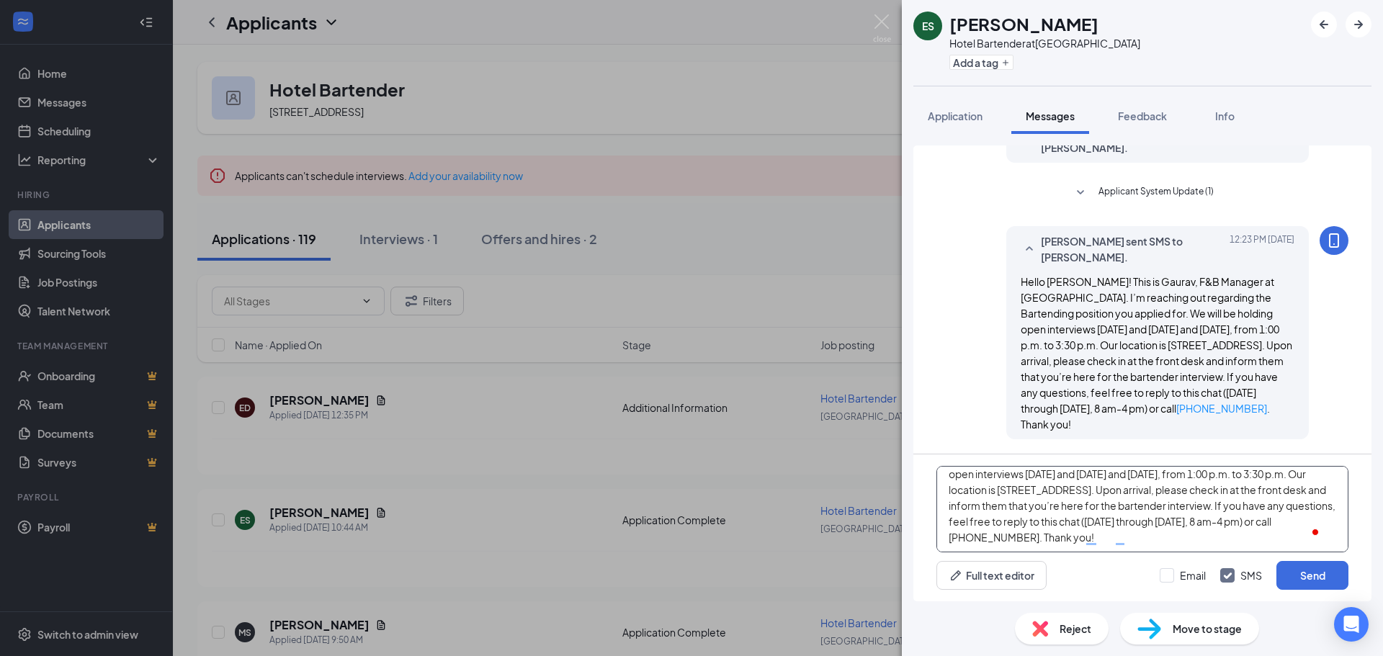
scroll to position [40, 0]
type textarea "Hello [PERSON_NAME]! This is Gaurav, F&B Manager at [GEOGRAPHIC_DATA]. I’m reac…"
click at [1301, 575] on button "Send" at bounding box center [1312, 575] width 72 height 29
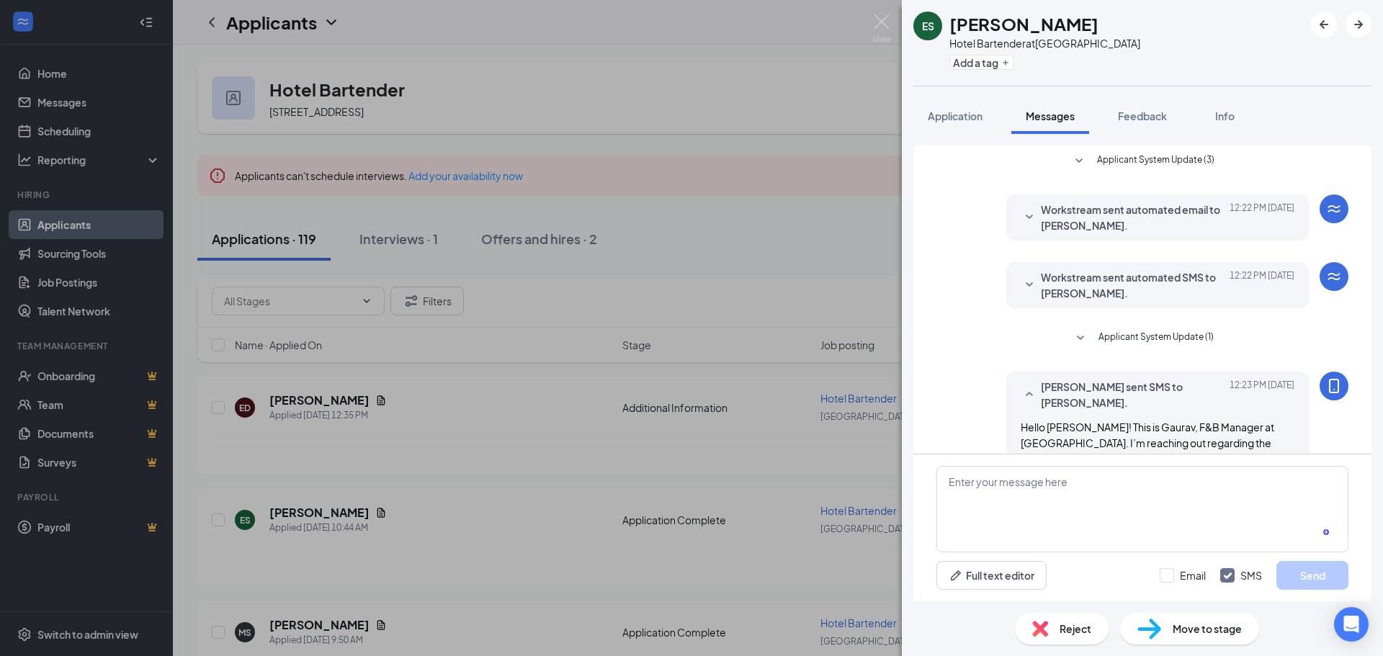
scroll to position [380, 0]
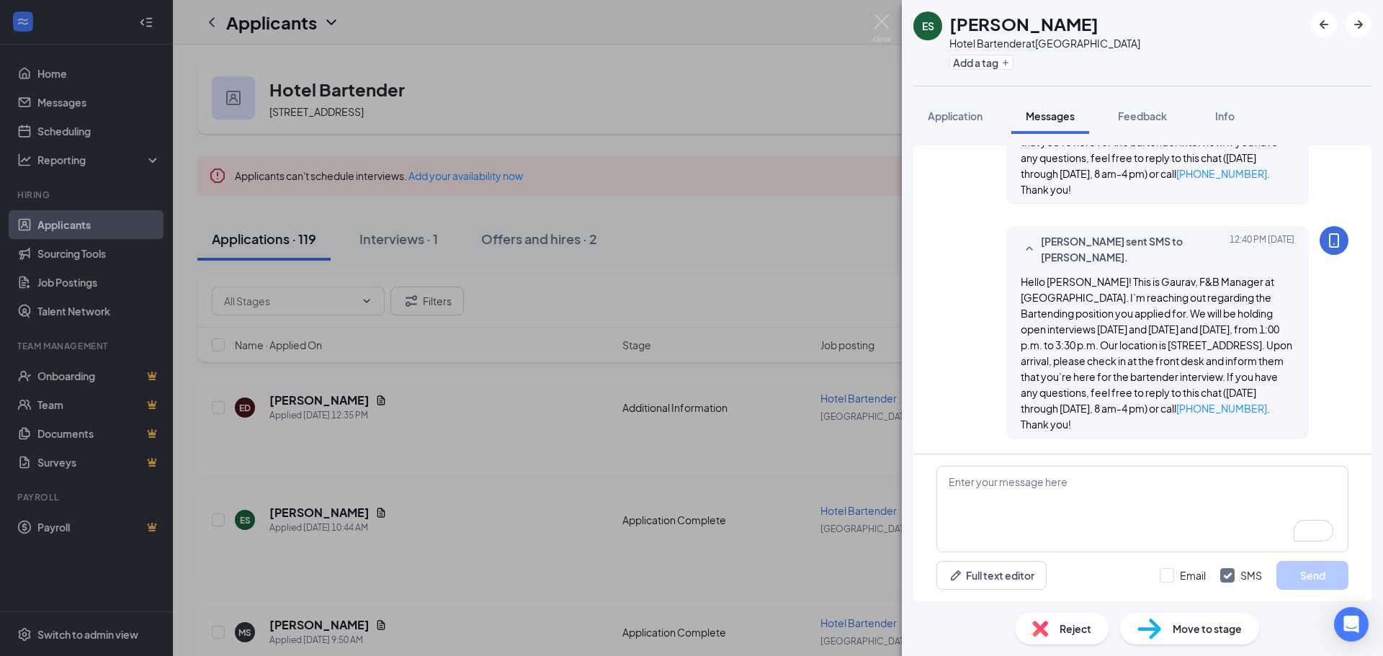
click at [774, 318] on div "ES Erika Skillingstad Hotel Bartender at Springfield Add a tag Application Mess…" at bounding box center [691, 328] width 1383 height 656
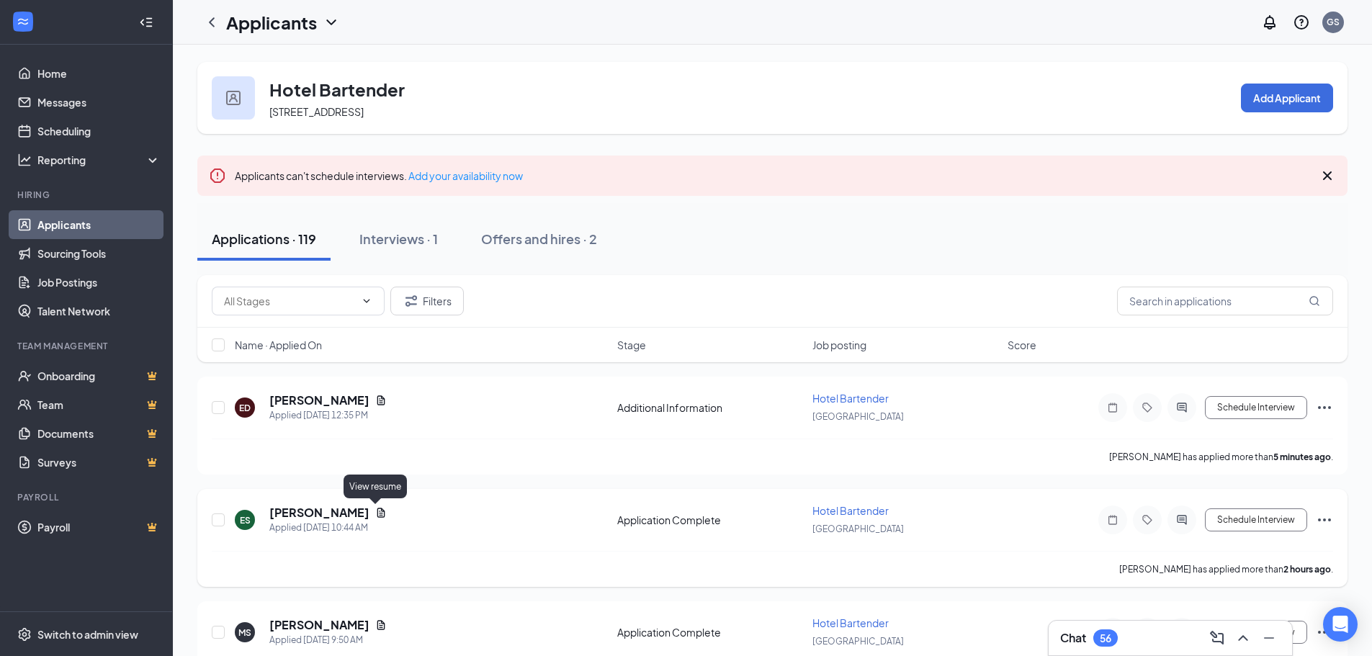
click at [377, 511] on icon "Document" at bounding box center [381, 512] width 8 height 9
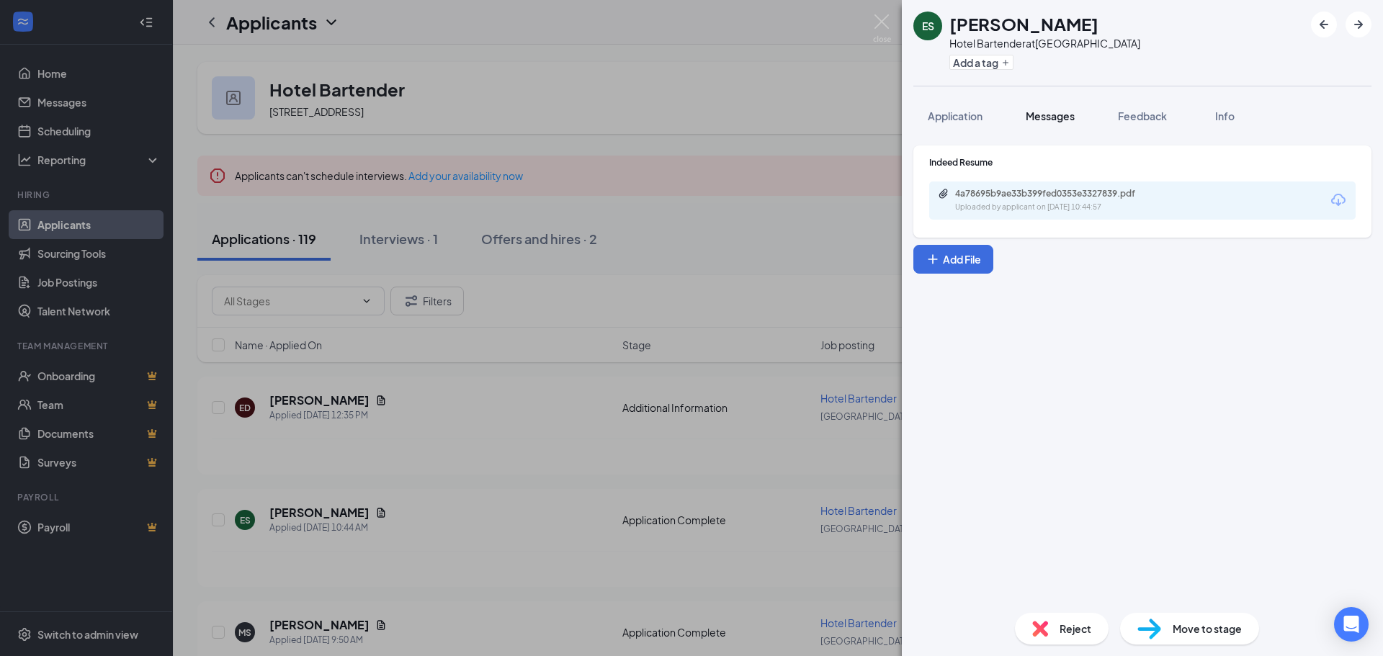
click at [1054, 122] on span "Messages" at bounding box center [1050, 115] width 49 height 13
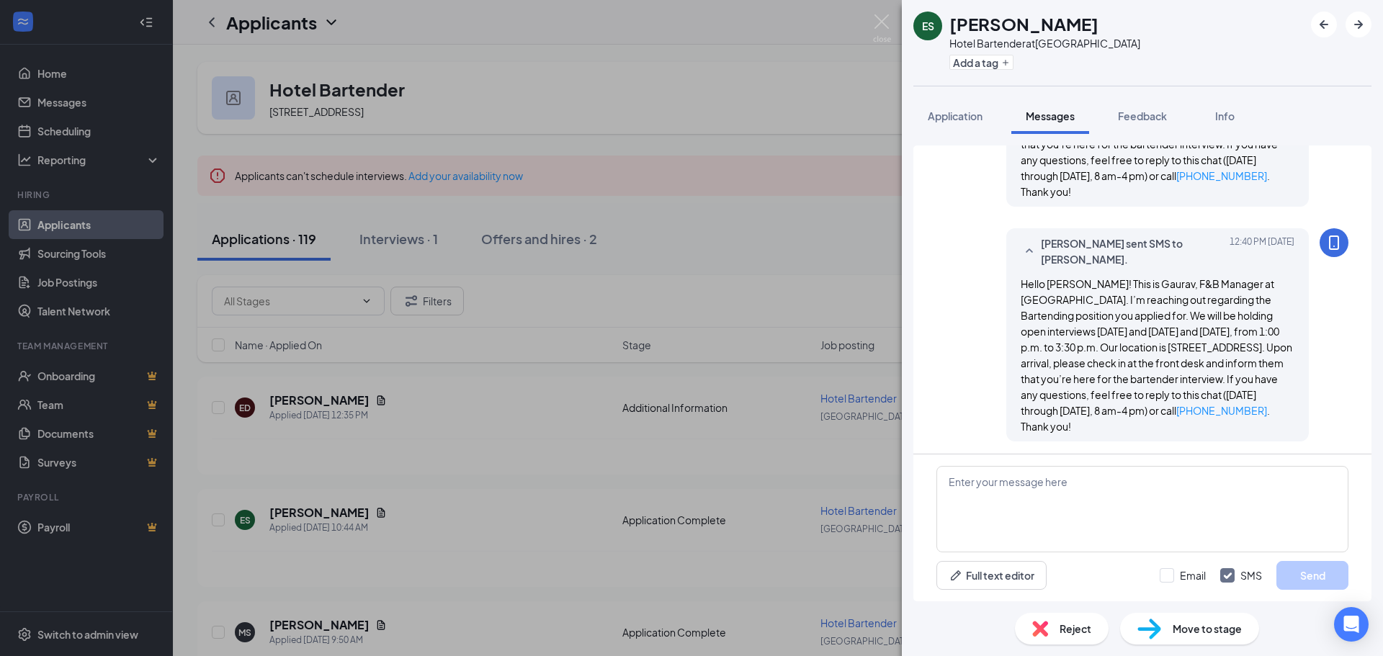
scroll to position [380, 0]
click at [820, 338] on div "ES Erika Skillingstad Hotel Bartender at Springfield Add a tag Application Mess…" at bounding box center [691, 328] width 1383 height 656
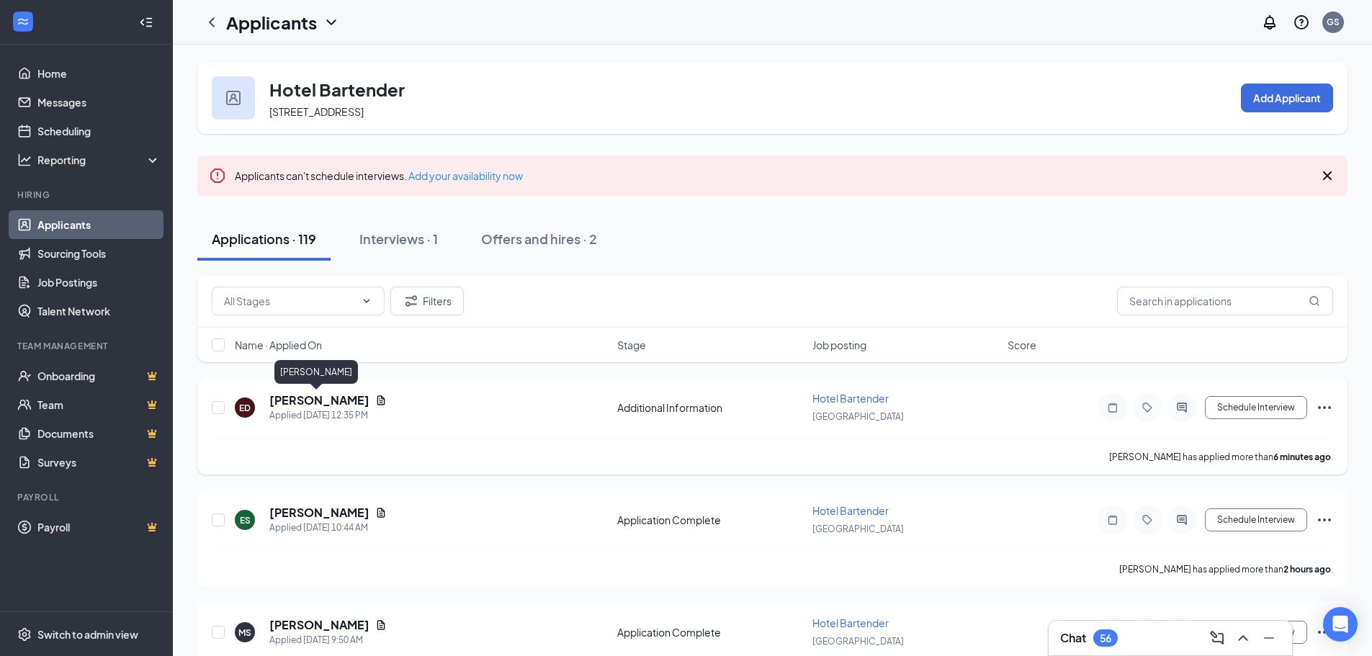
click at [281, 405] on h5 "[PERSON_NAME]" at bounding box center [319, 401] width 100 height 16
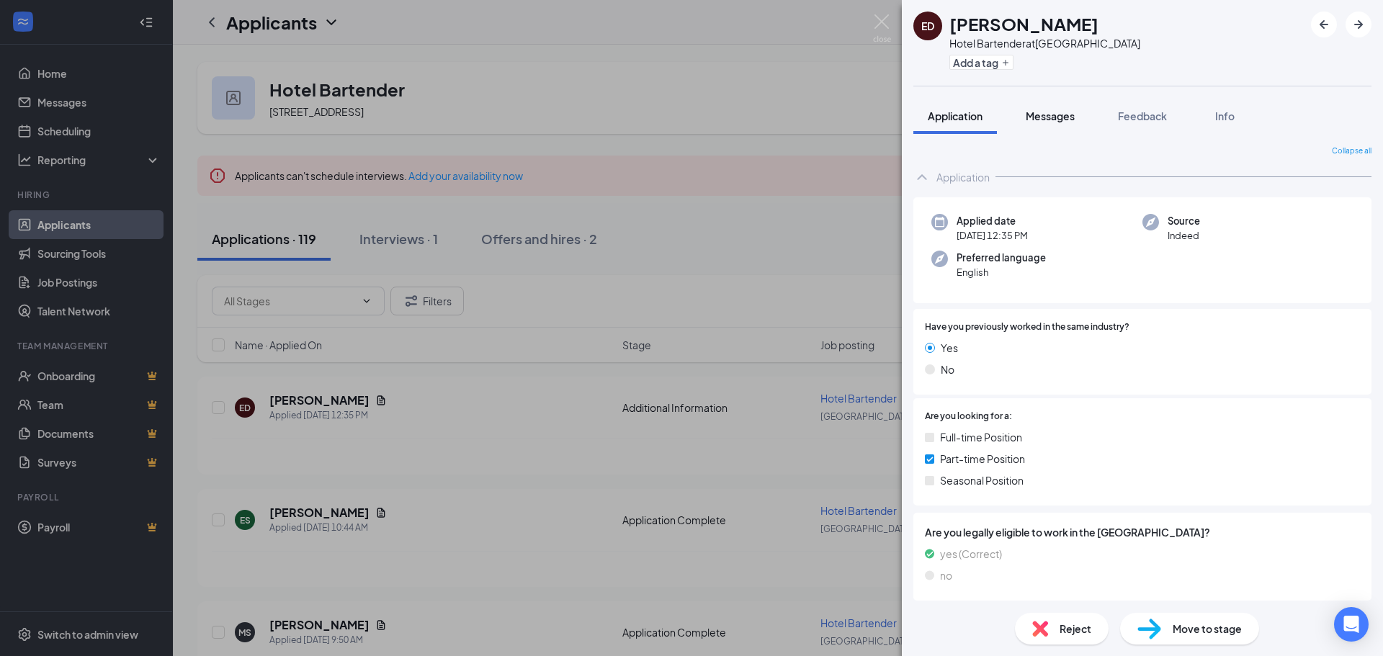
click at [1080, 110] on button "Messages" at bounding box center [1050, 116] width 78 height 36
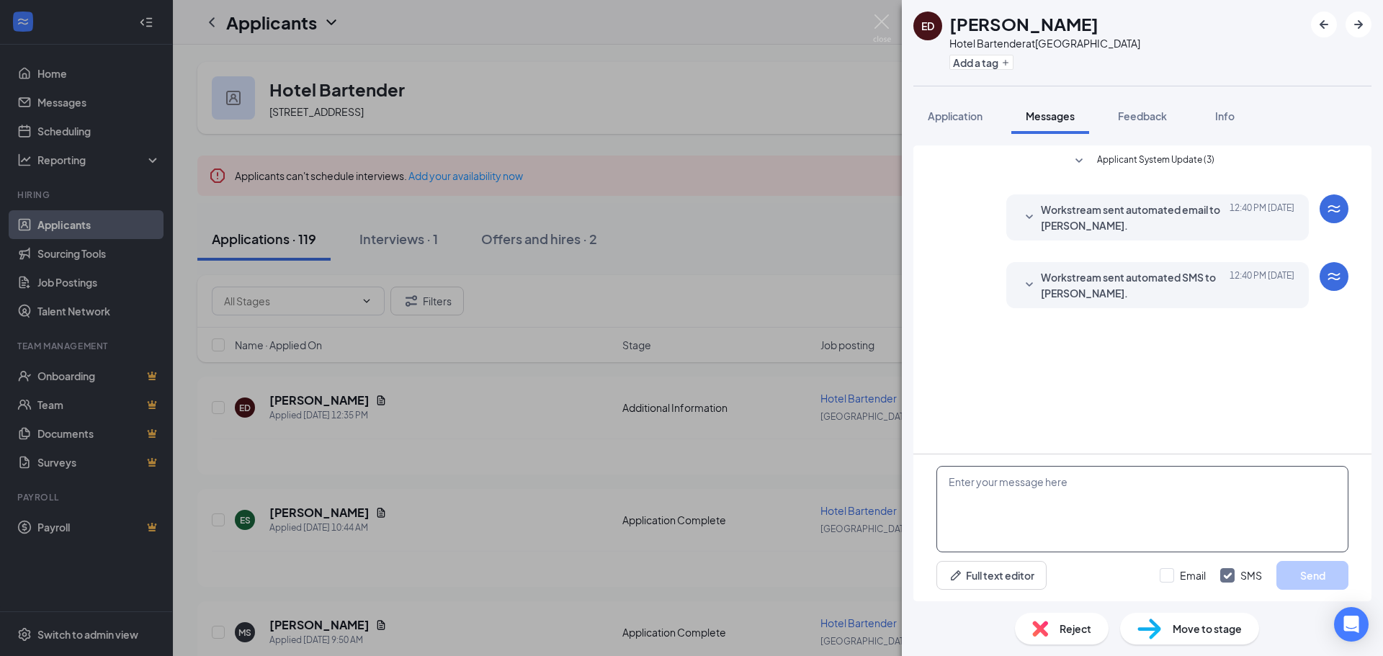
click at [1157, 499] on textarea at bounding box center [1142, 509] width 412 height 86
paste textarea "Hello [PERSON_NAME]! This is Gaurav, F&B Manager at [GEOGRAPHIC_DATA]. I’m reac…"
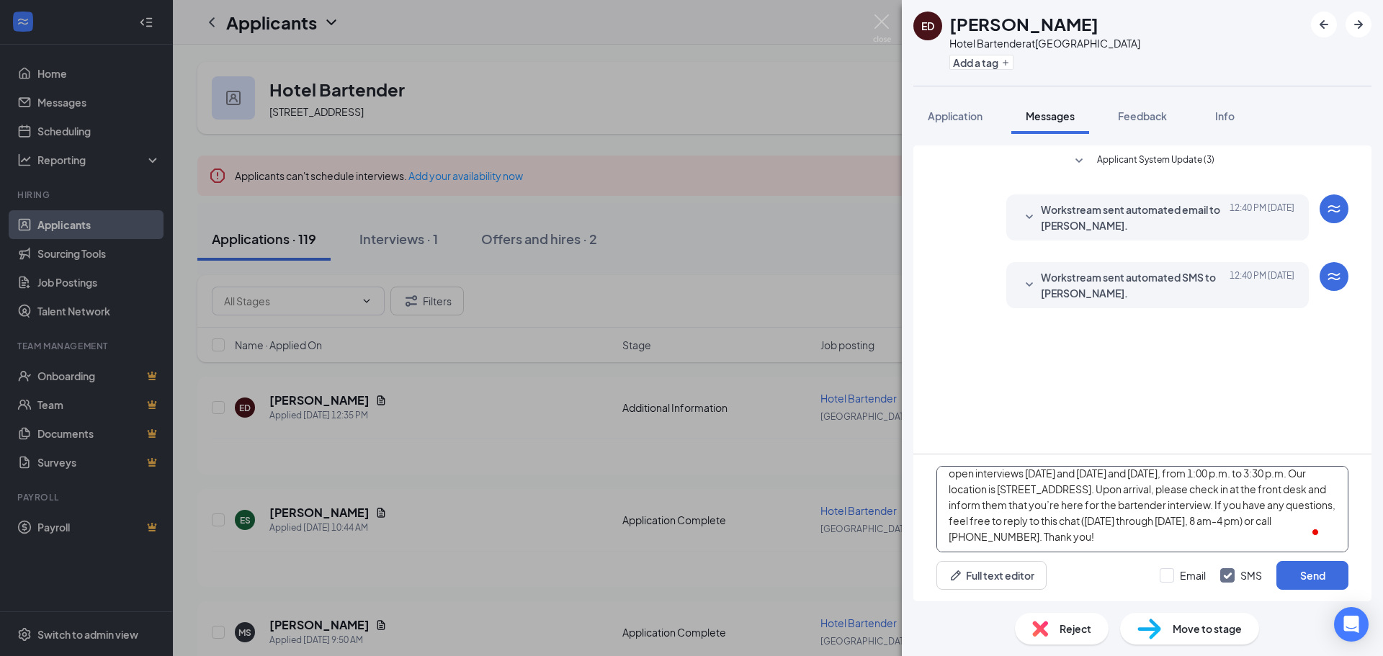
scroll to position [40, 0]
type textarea "Hello [PERSON_NAME]! This is Gaurav, F&B Manager at [GEOGRAPHIC_DATA]. I’m reac…"
click at [1322, 572] on button "Send" at bounding box center [1312, 575] width 72 height 29
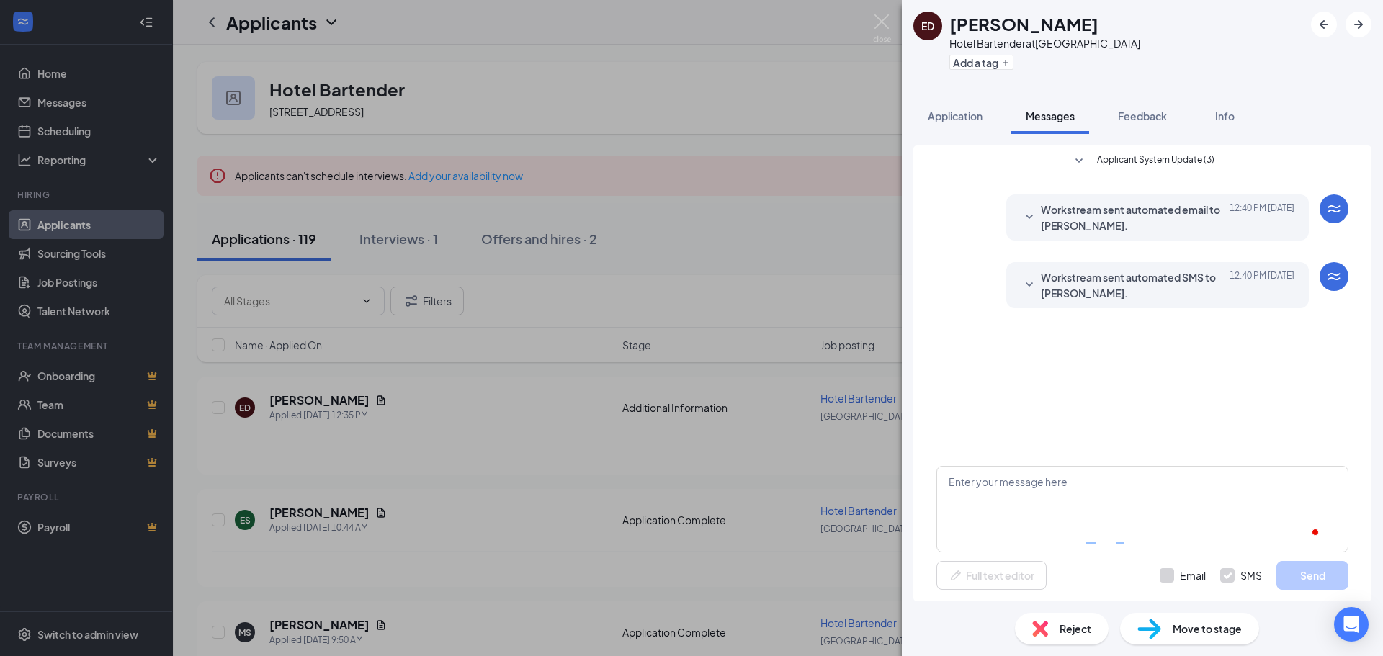
scroll to position [0, 0]
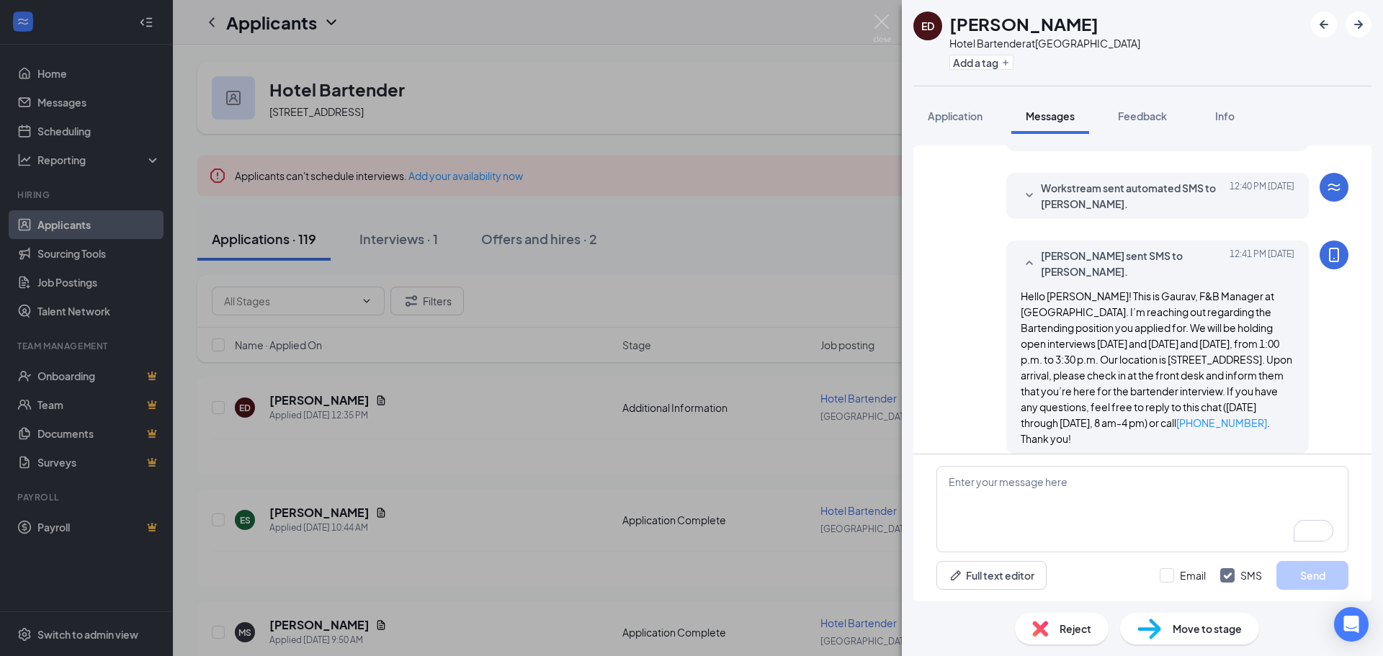
click at [608, 290] on div "ED Elena Donjuan Hotel Bartender at Springfield Add a tag Application Messages …" at bounding box center [691, 328] width 1383 height 656
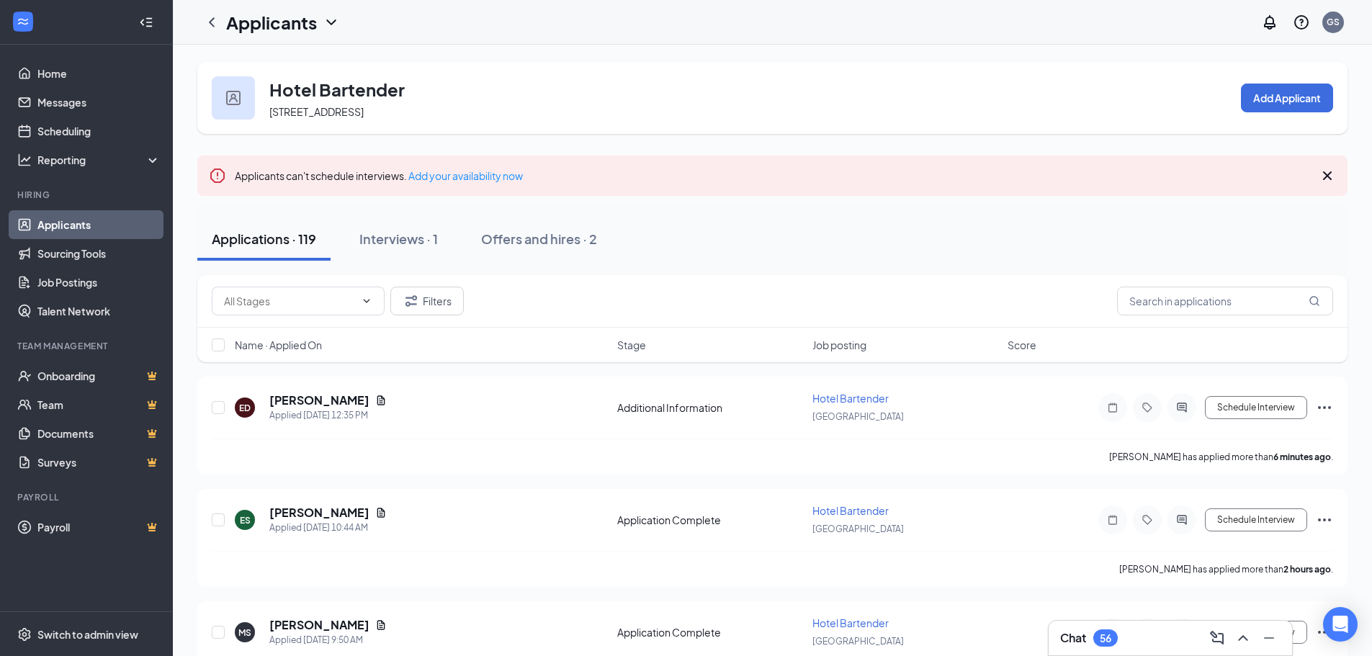
click at [1118, 640] on div "Chat 56" at bounding box center [1089, 637] width 58 height 17
